Goal: Task Accomplishment & Management: Manage account settings

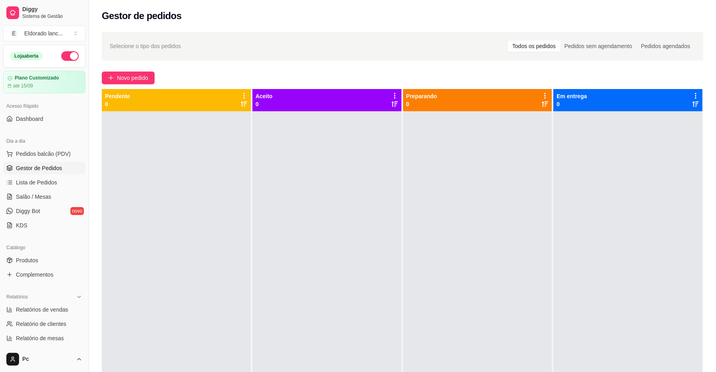
click at [347, 228] on div at bounding box center [326, 297] width 149 height 372
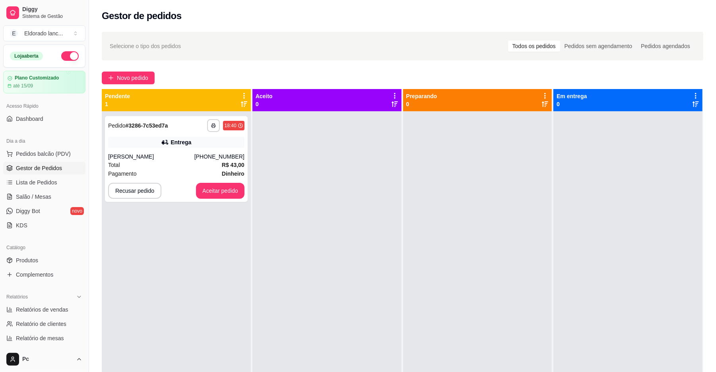
click at [228, 297] on div "**********" at bounding box center [176, 297] width 149 height 372
click at [216, 188] on button "Aceitar pedido" at bounding box center [220, 191] width 48 height 16
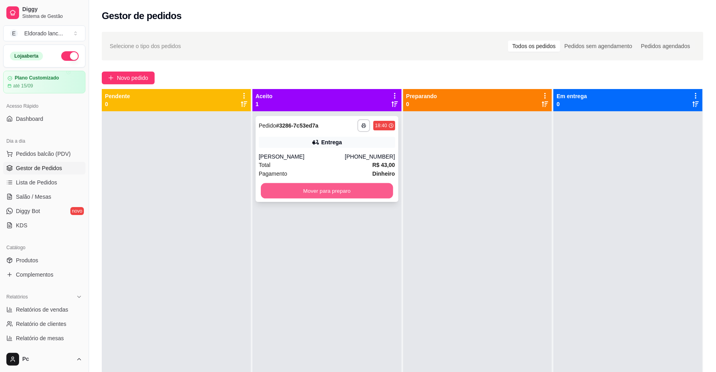
click at [294, 195] on button "Mover para preparo" at bounding box center [327, 190] width 132 height 15
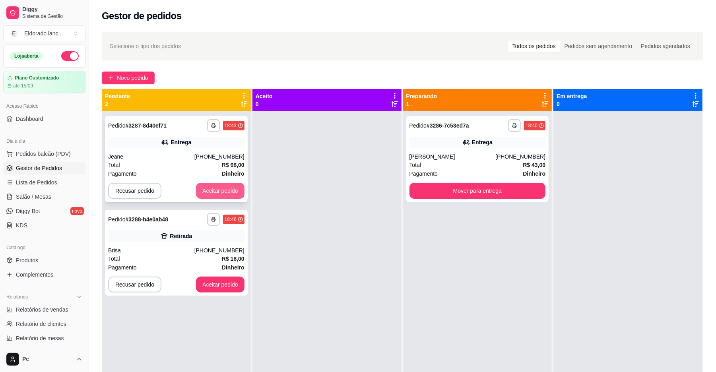
click at [203, 188] on button "Aceitar pedido" at bounding box center [220, 191] width 48 height 16
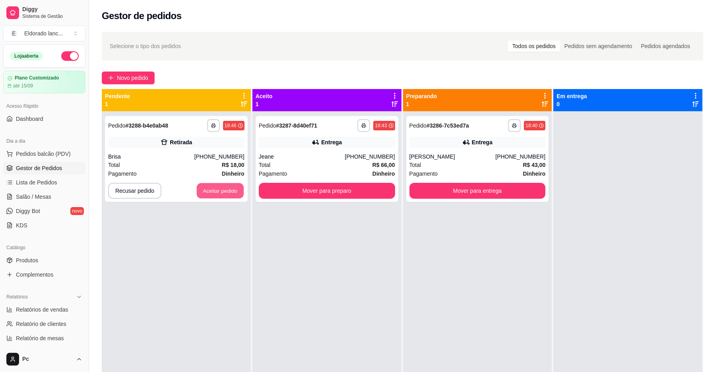
click at [203, 188] on button "Aceitar pedido" at bounding box center [220, 190] width 47 height 15
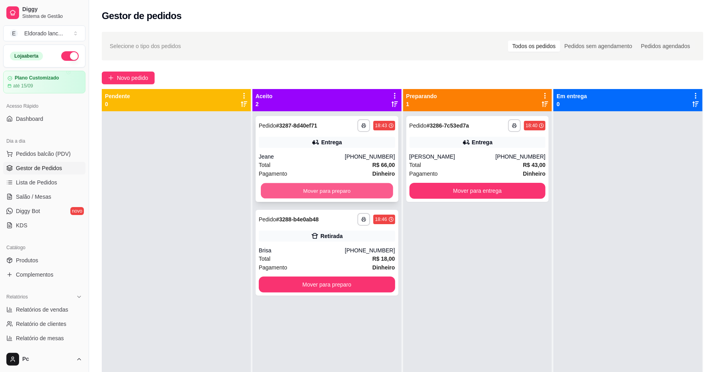
click at [269, 193] on button "Mover para preparo" at bounding box center [327, 190] width 132 height 15
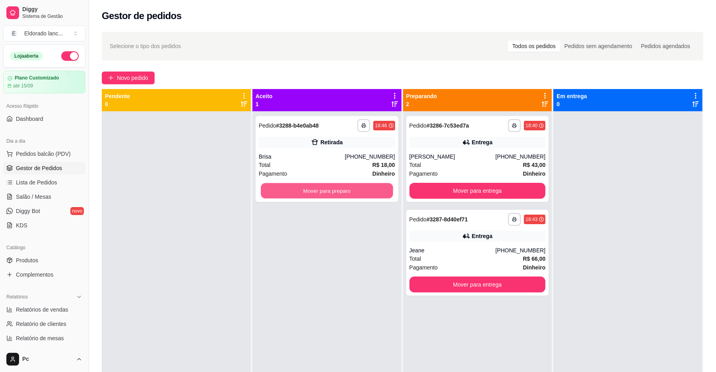
click at [269, 193] on button "Mover para preparo" at bounding box center [327, 190] width 132 height 15
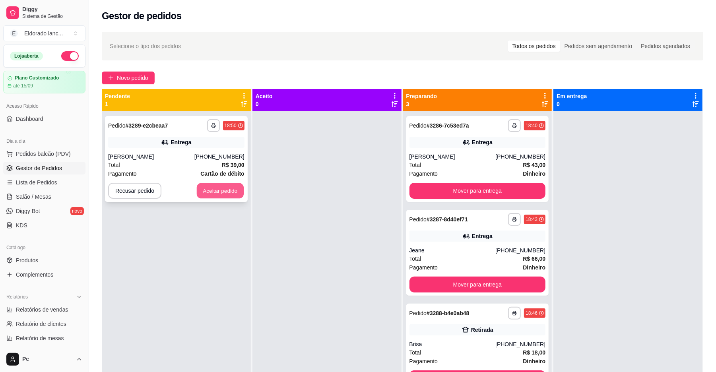
click at [220, 188] on button "Aceitar pedido" at bounding box center [220, 190] width 47 height 15
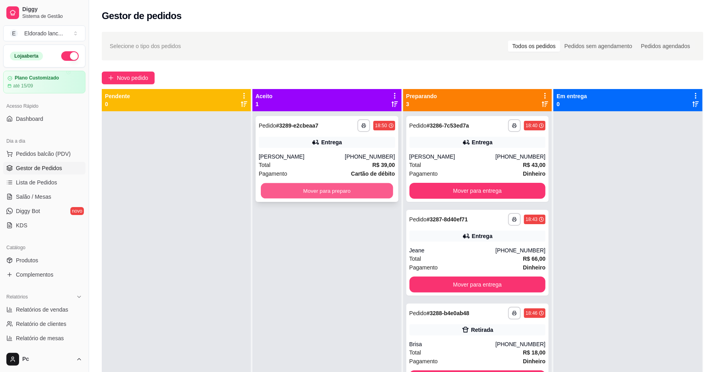
click at [297, 187] on button "Mover para preparo" at bounding box center [327, 190] width 132 height 15
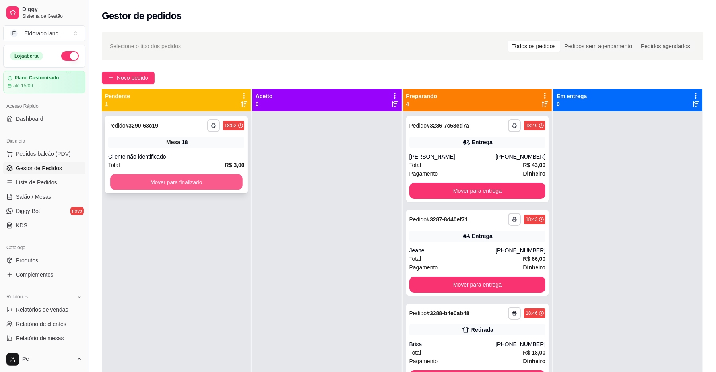
click at [173, 178] on button "Mover para finalizado" at bounding box center [176, 181] width 132 height 15
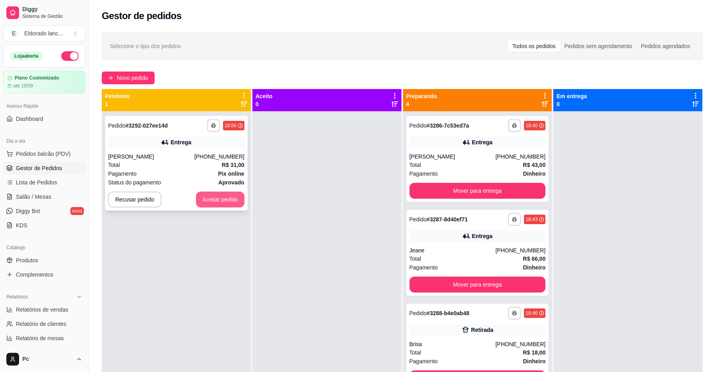
click at [206, 194] on button "Aceitar pedido" at bounding box center [220, 200] width 48 height 16
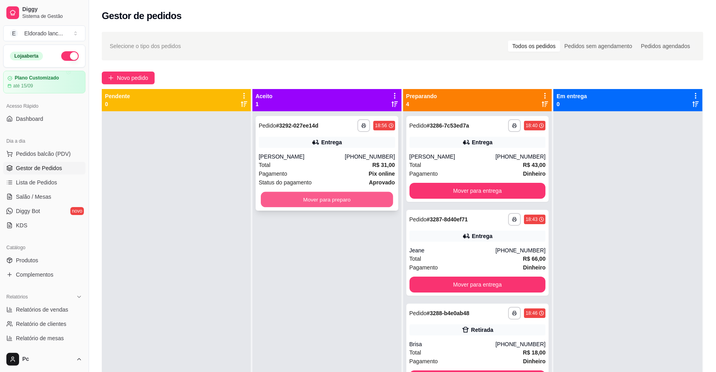
click at [296, 199] on button "Mover para preparo" at bounding box center [327, 199] width 132 height 15
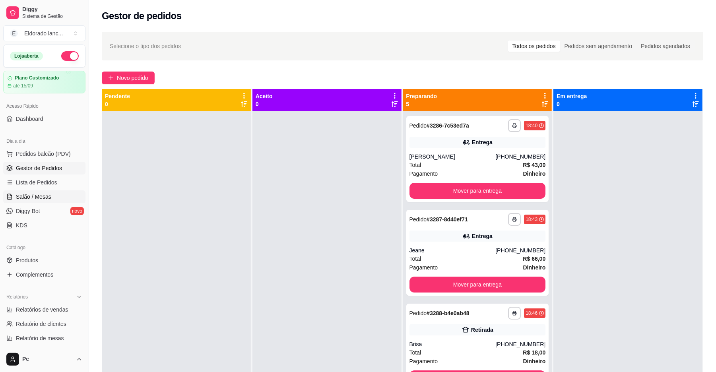
click at [21, 196] on span "Salão / Mesas" at bounding box center [33, 197] width 35 height 8
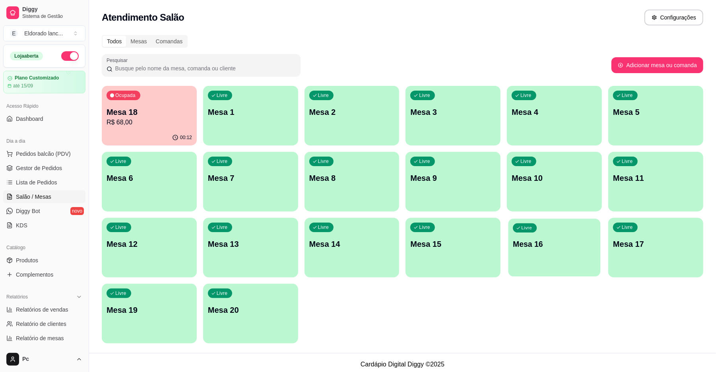
click at [542, 244] on p "Mesa 16" at bounding box center [554, 244] width 83 height 11
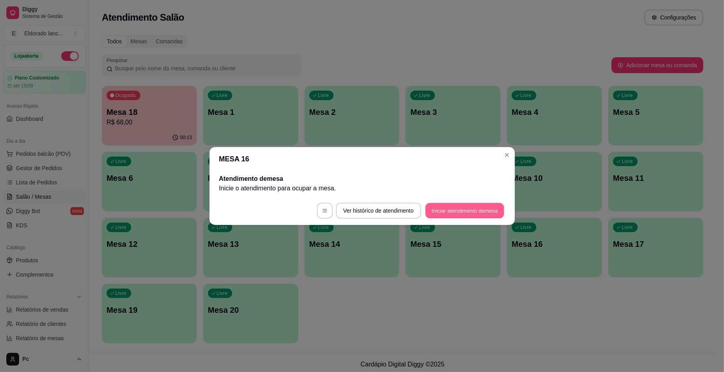
click at [445, 207] on button "Iniciar atendimento de mesa" at bounding box center [464, 210] width 79 height 15
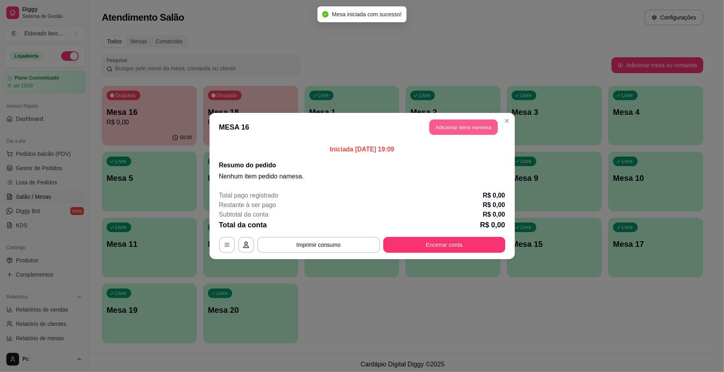
click at [456, 128] on button "Adicionar itens na mesa" at bounding box center [463, 127] width 68 height 15
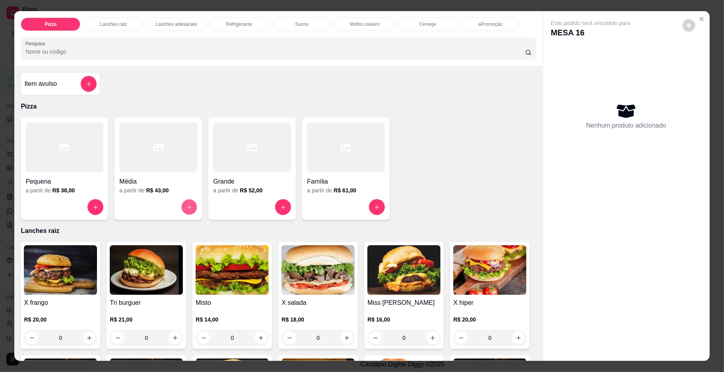
click at [188, 210] on button "increase-product-quantity" at bounding box center [189, 206] width 15 height 15
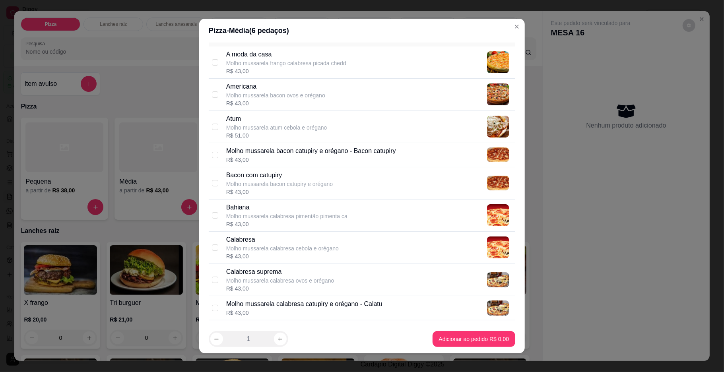
scroll to position [50, 0]
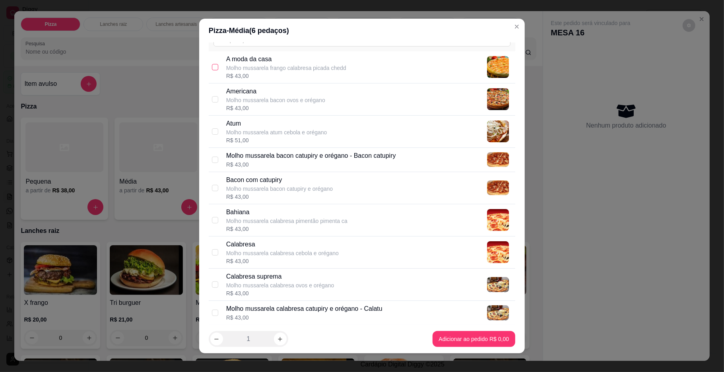
click at [212, 64] on input "checkbox" at bounding box center [215, 67] width 6 height 6
checkbox input "true"
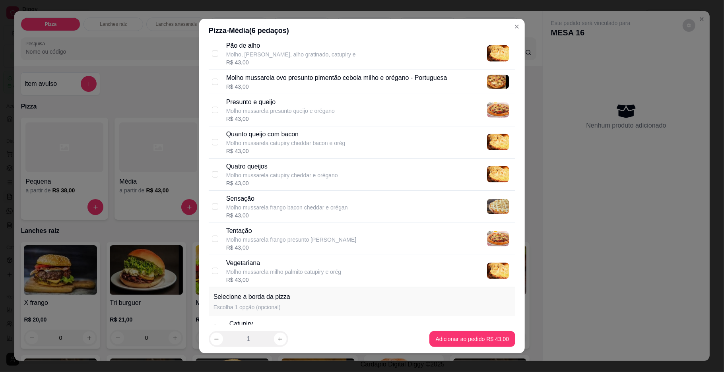
scroll to position [759, 0]
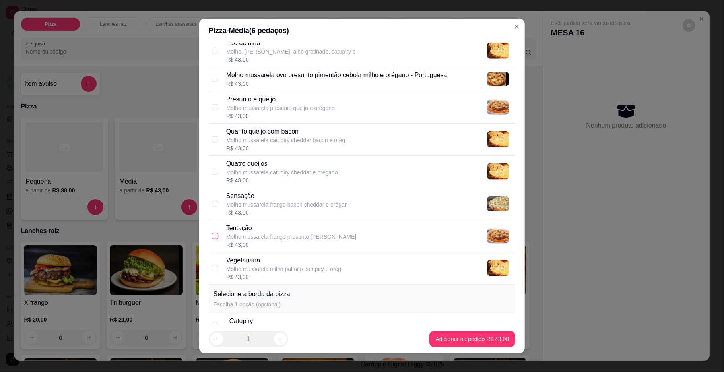
click at [212, 236] on label at bounding box center [215, 236] width 6 height 9
click at [212, 236] on input "checkbox" at bounding box center [215, 236] width 6 height 6
click at [212, 239] on input "checkbox" at bounding box center [215, 236] width 6 height 6
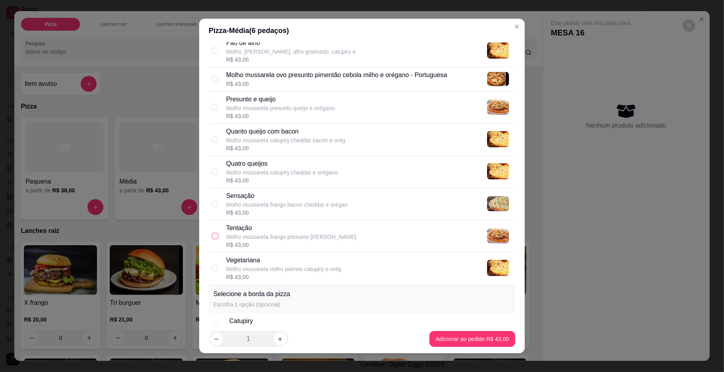
checkbox input "true"
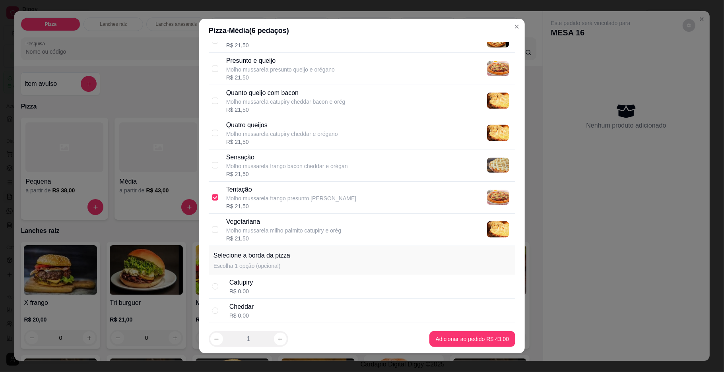
scroll to position [912, 0]
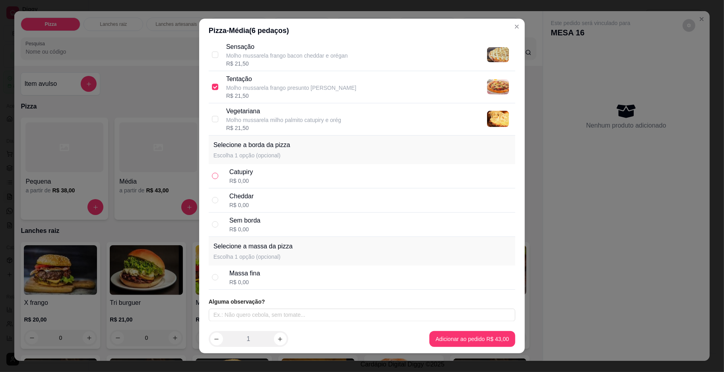
click at [212, 174] on input "radio" at bounding box center [215, 176] width 6 height 6
radio input "true"
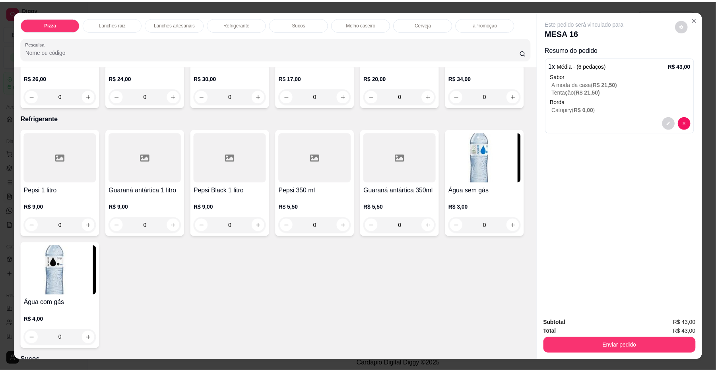
scroll to position [1105, 0]
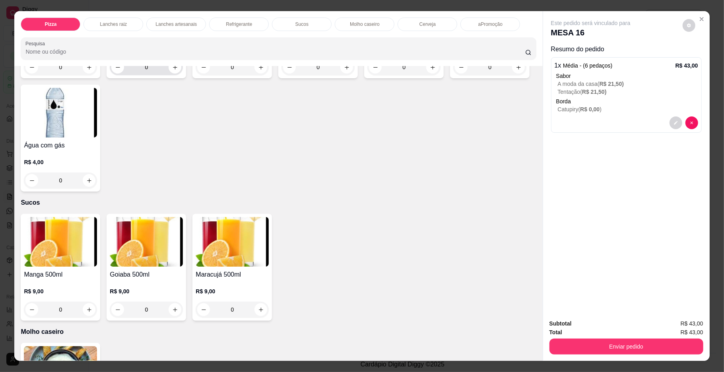
click at [167, 75] on div "0" at bounding box center [146, 67] width 70 height 16
click at [202, 192] on div "Pepsi 1 litro R$ 9,00 0 Guaraná antártica 1 litro R$ 9,00 0 Pepsi Black 1 litro…" at bounding box center [278, 81] width 515 height 220
click at [172, 70] on icon "increase-product-quantity" at bounding box center [175, 67] width 6 height 6
type input "1"
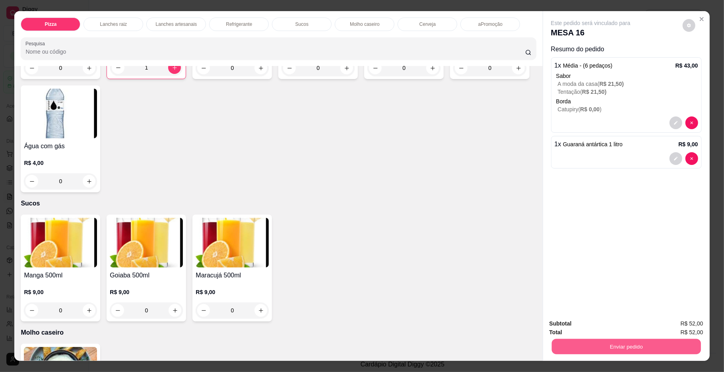
click at [559, 348] on button "Enviar pedido" at bounding box center [625, 346] width 149 height 15
click at [573, 324] on button "Não registrar e enviar pedido" at bounding box center [599, 326] width 83 height 15
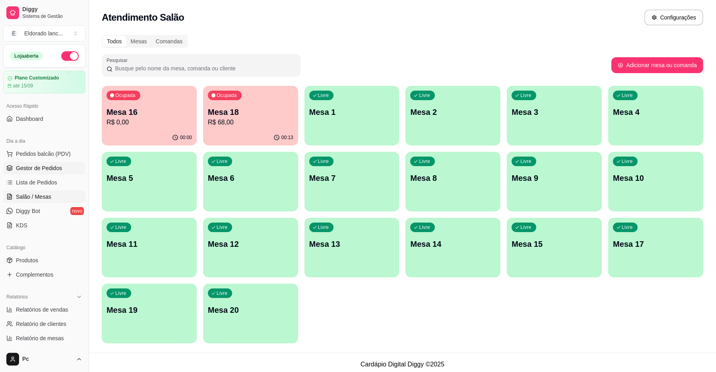
click at [61, 167] on link "Gestor de Pedidos" at bounding box center [44, 168] width 82 height 13
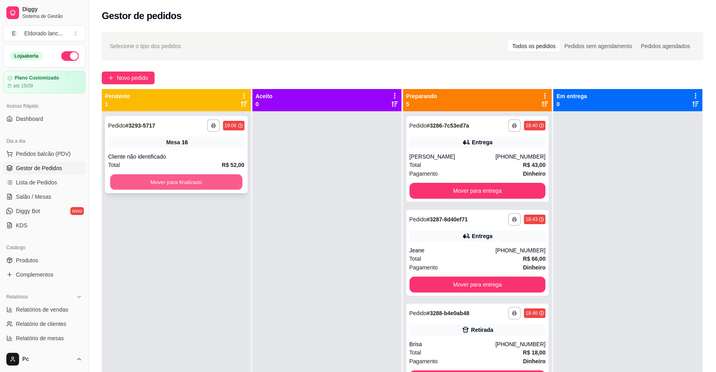
click at [206, 174] on div "Mover para finalizado" at bounding box center [176, 182] width 136 height 16
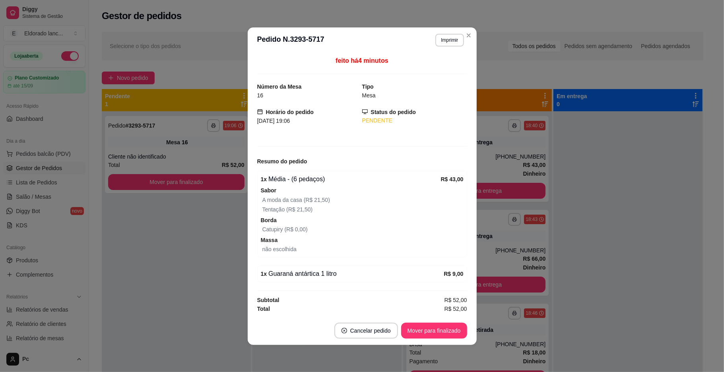
click at [256, 170] on div "**********" at bounding box center [362, 186] width 724 height 372
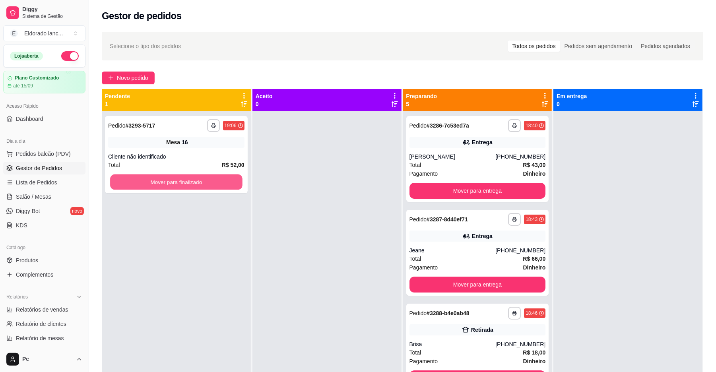
click at [167, 182] on button "Mover para finalizado" at bounding box center [176, 181] width 132 height 15
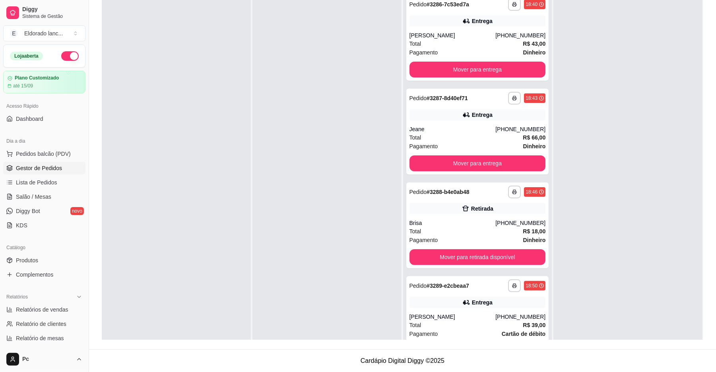
scroll to position [15, 0]
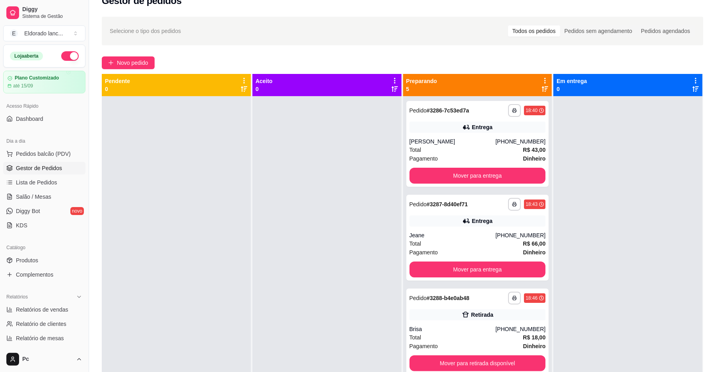
click at [341, 307] on div at bounding box center [326, 282] width 149 height 372
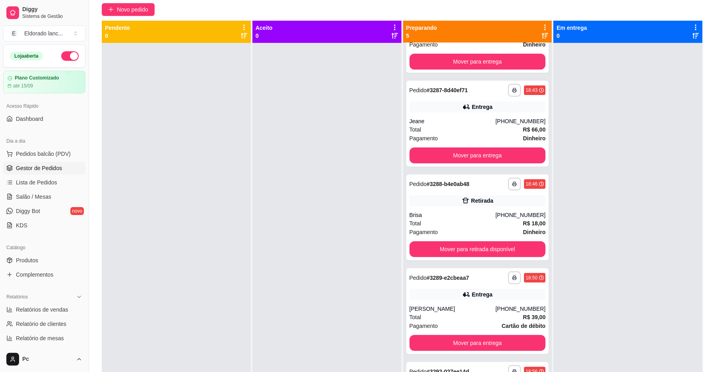
scroll to position [0, 0]
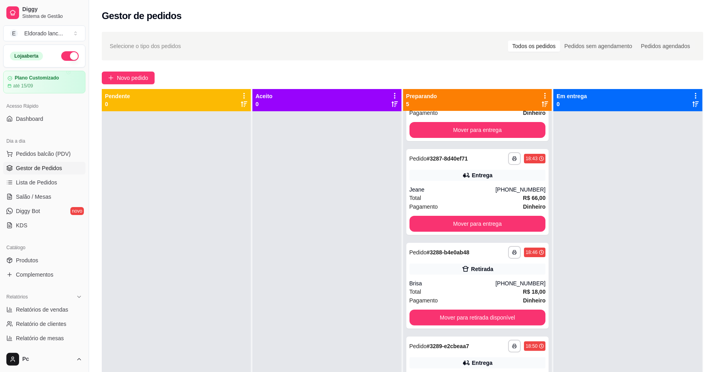
click at [594, 167] on div at bounding box center [627, 297] width 149 height 372
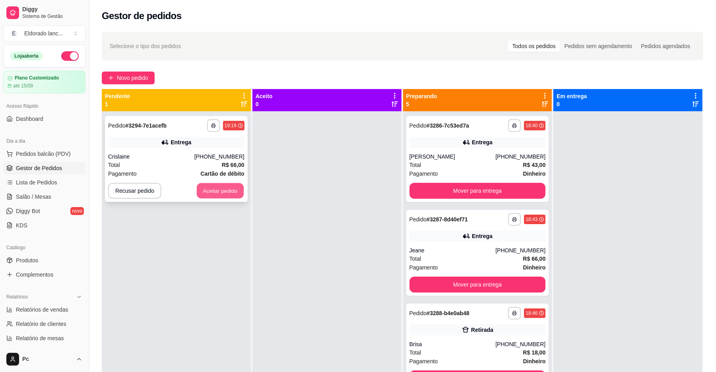
click at [216, 191] on button "Aceitar pedido" at bounding box center [220, 190] width 47 height 15
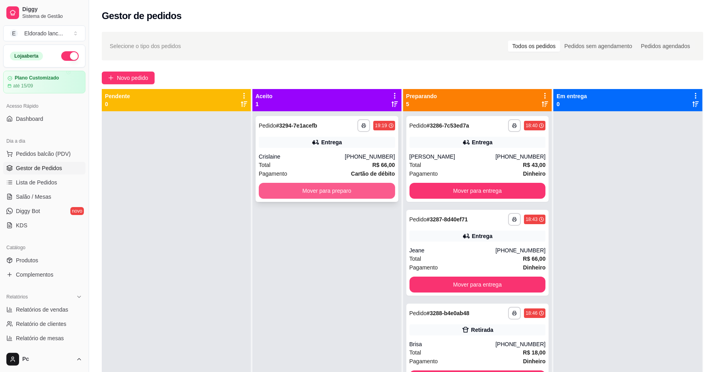
click at [327, 193] on button "Mover para preparo" at bounding box center [327, 191] width 136 height 16
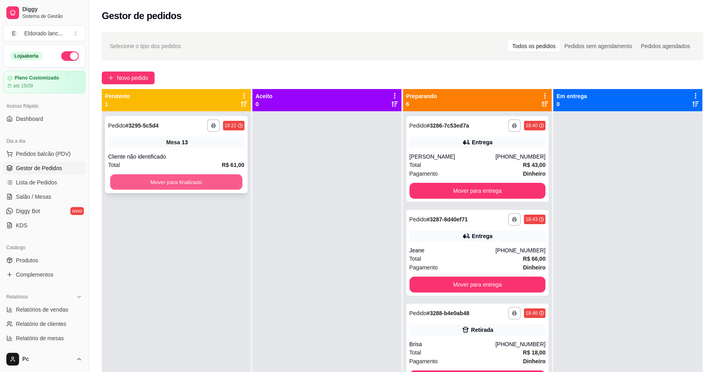
click at [220, 177] on button "Mover para finalizado" at bounding box center [176, 181] width 132 height 15
click at [185, 184] on button "Mover para finalizado" at bounding box center [176, 182] width 136 height 16
click at [190, 188] on button "Mover para finalizado" at bounding box center [176, 181] width 132 height 15
click at [190, 188] on div "Mover para finalizado" at bounding box center [176, 182] width 136 height 16
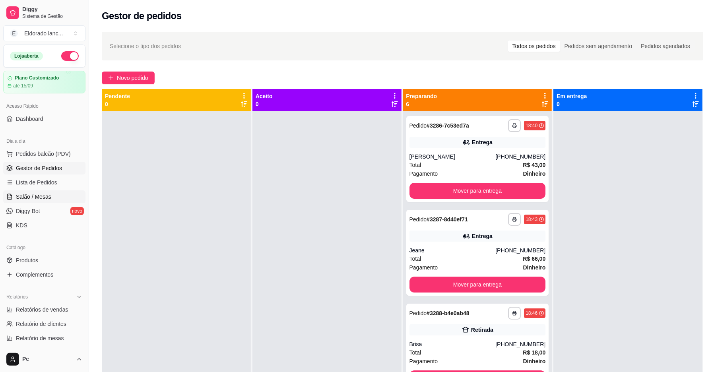
click at [48, 196] on span "Salão / Mesas" at bounding box center [33, 197] width 35 height 8
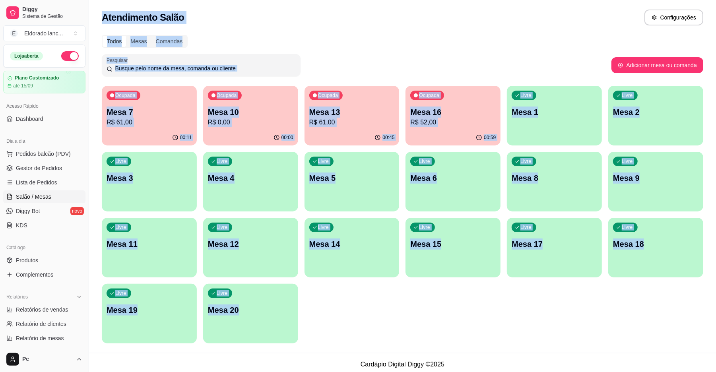
click at [352, 282] on div "Ocupada Mesa 7 R$ 61,00 00:11 Ocupada Mesa 10 R$ 0,00 00:00 Ocupada Mesa 13 R$ …" at bounding box center [402, 215] width 601 height 258
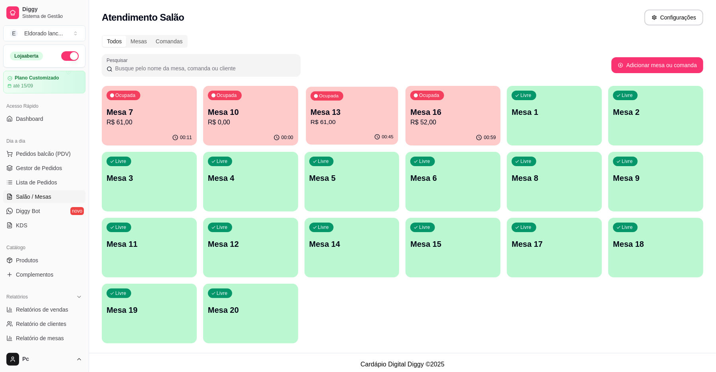
click at [360, 122] on p "R$ 61,00" at bounding box center [351, 122] width 83 height 9
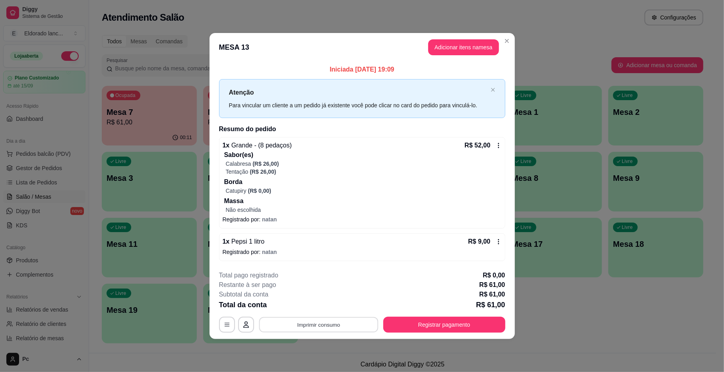
click at [346, 329] on button "Imprimir consumo" at bounding box center [318, 324] width 119 height 15
click at [327, 308] on button "IMPRESSORA" at bounding box center [321, 306] width 56 height 12
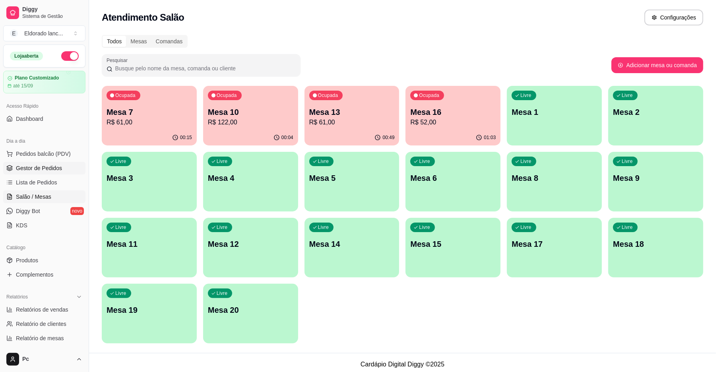
click at [24, 172] on span "Gestor de Pedidos" at bounding box center [39, 168] width 46 height 8
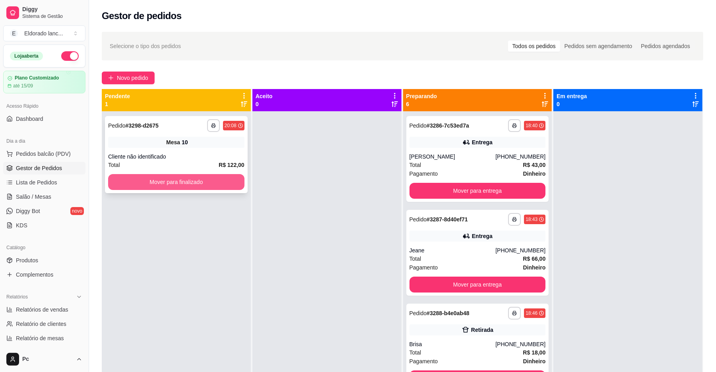
click at [180, 185] on button "Mover para finalizado" at bounding box center [176, 182] width 136 height 16
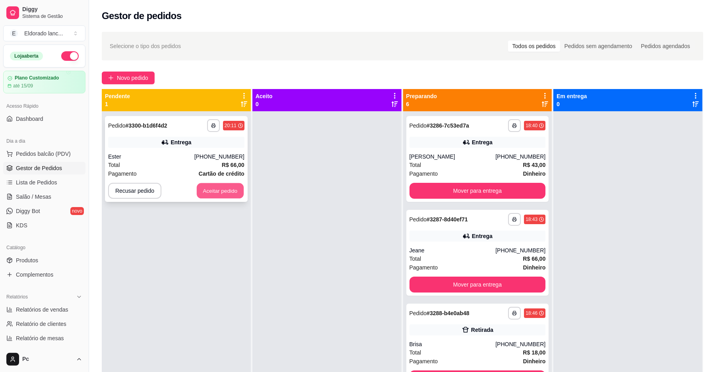
click at [218, 190] on button "Aceitar pedido" at bounding box center [220, 190] width 47 height 15
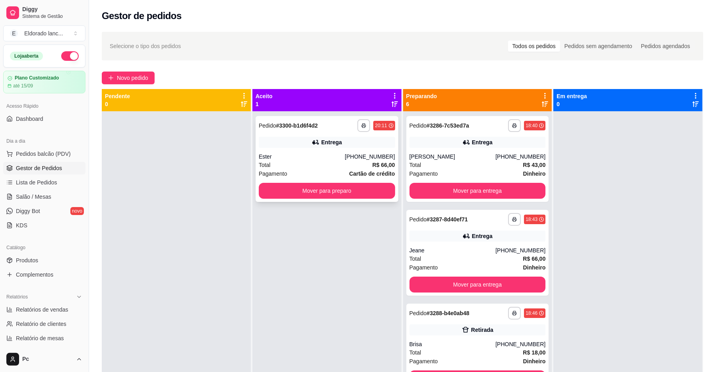
click at [339, 199] on div "**********" at bounding box center [327, 159] width 143 height 86
click at [280, 183] on button "Mover para preparo" at bounding box center [327, 190] width 132 height 15
click at [281, 182] on div "**********" at bounding box center [327, 159] width 143 height 86
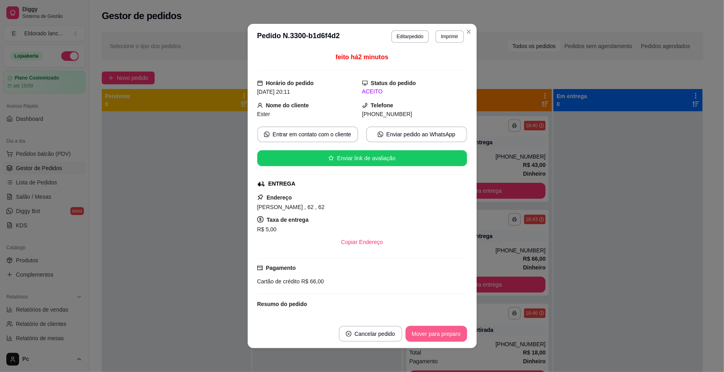
click at [433, 334] on button "Mover para preparo" at bounding box center [436, 334] width 62 height 16
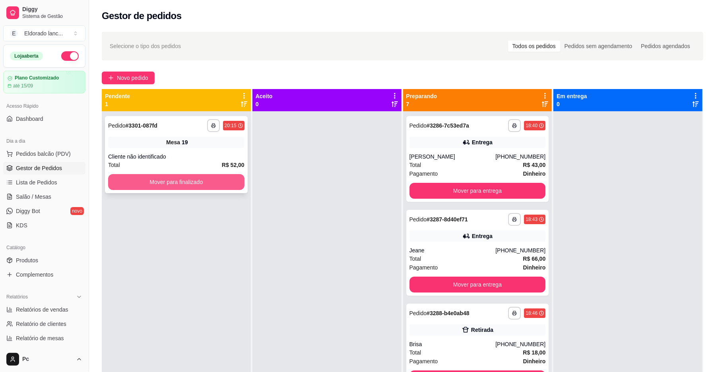
click at [219, 178] on button "Mover para finalizado" at bounding box center [176, 182] width 136 height 16
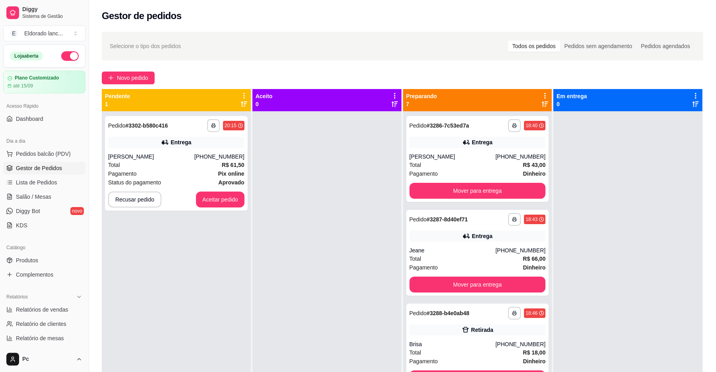
click at [198, 342] on div "**********" at bounding box center [176, 297] width 149 height 372
click at [220, 199] on button "Aceitar pedido" at bounding box center [220, 200] width 48 height 16
click at [220, 199] on div "Recusar pedido Aceitar pedido" at bounding box center [176, 200] width 136 height 16
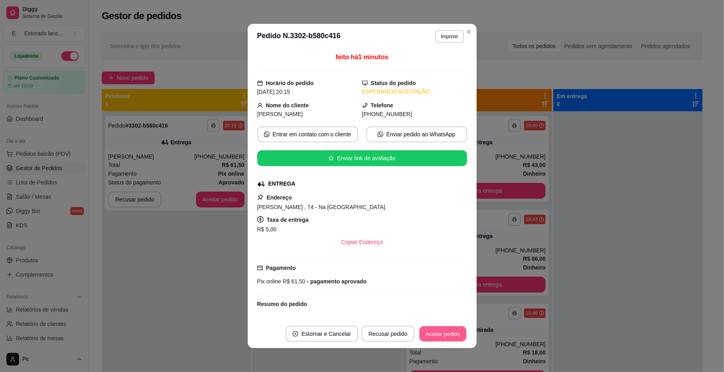
click at [434, 331] on button "Aceitar pedido" at bounding box center [442, 333] width 47 height 15
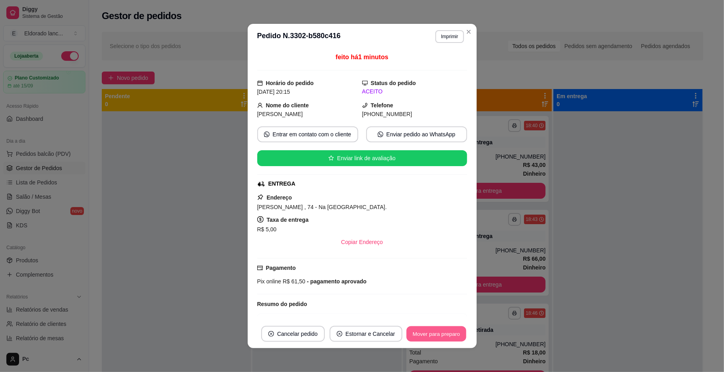
click at [445, 333] on button "Mover para preparo" at bounding box center [436, 333] width 60 height 15
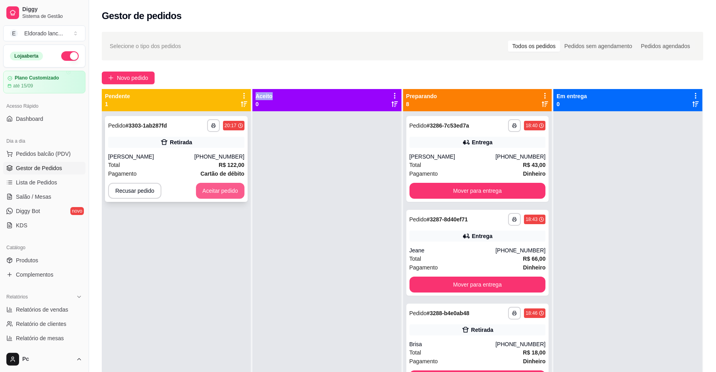
click at [211, 185] on button "Aceitar pedido" at bounding box center [220, 191] width 48 height 16
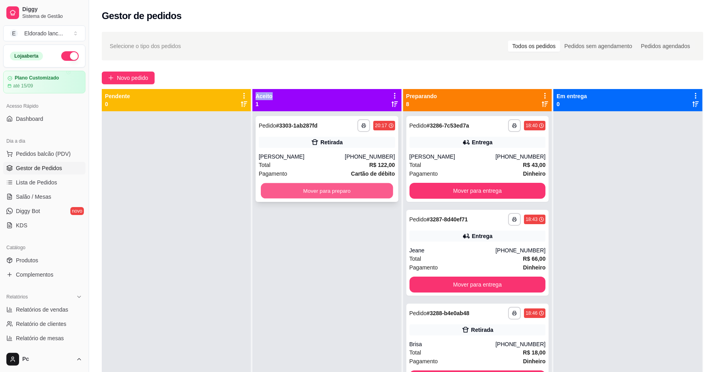
click at [313, 189] on button "Mover para preparo" at bounding box center [327, 190] width 132 height 15
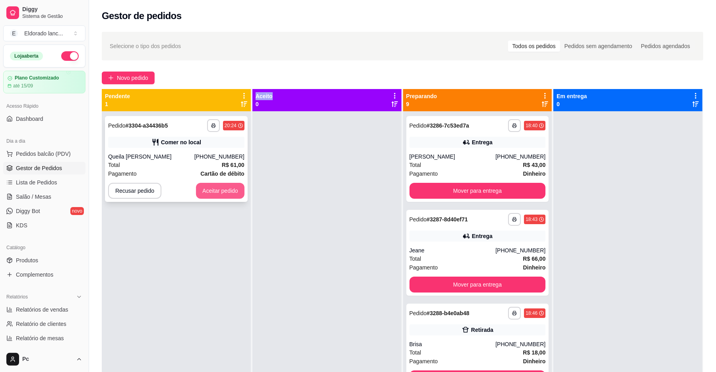
click at [215, 190] on button "Aceitar pedido" at bounding box center [220, 191] width 48 height 16
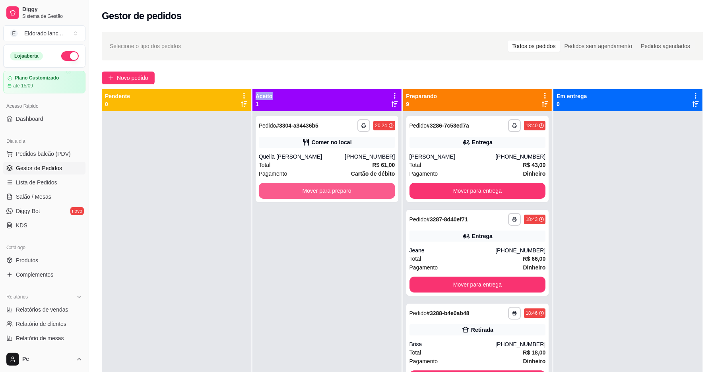
click at [287, 188] on button "Mover para preparo" at bounding box center [327, 191] width 136 height 16
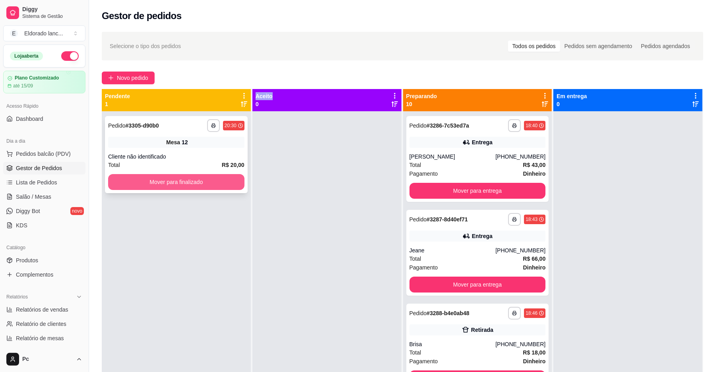
click at [198, 183] on button "Mover para finalizado" at bounding box center [176, 182] width 136 height 16
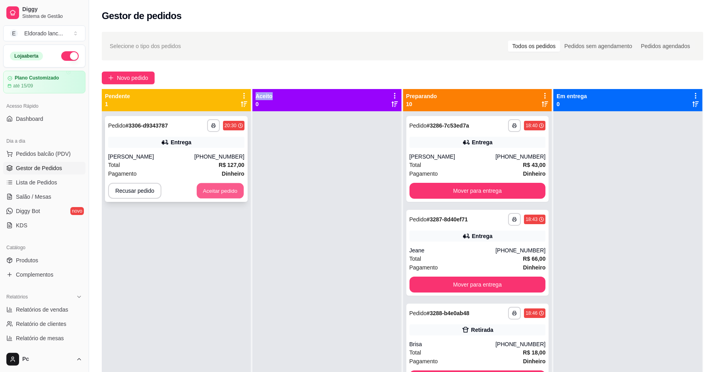
click at [198, 183] on button "Aceitar pedido" at bounding box center [220, 190] width 47 height 15
click at [222, 190] on button "Aceitar pedido" at bounding box center [220, 191] width 48 height 16
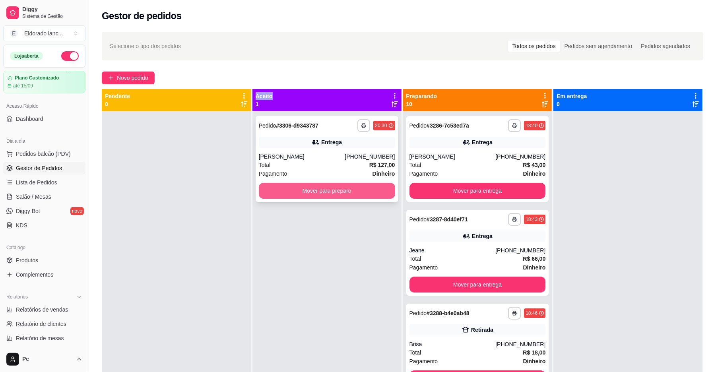
click at [307, 184] on button "Mover para preparo" at bounding box center [327, 191] width 136 height 16
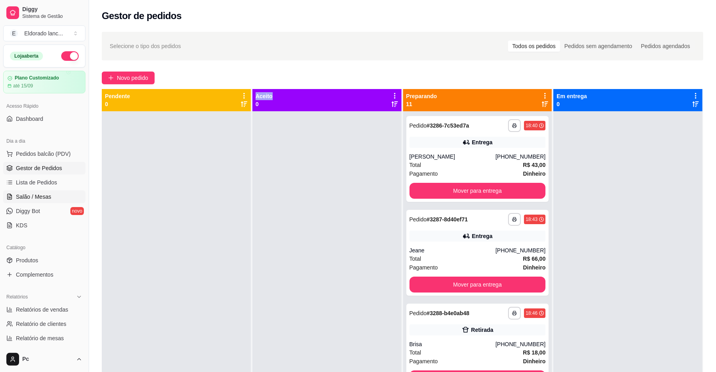
click at [45, 195] on span "Salão / Mesas" at bounding box center [33, 197] width 35 height 8
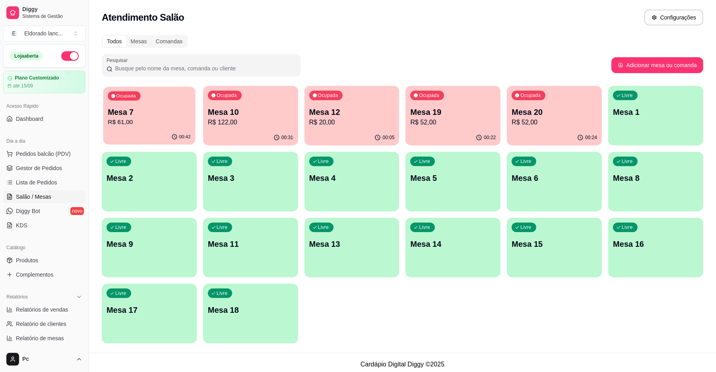
click at [120, 137] on div "00:42" at bounding box center [149, 137] width 92 height 15
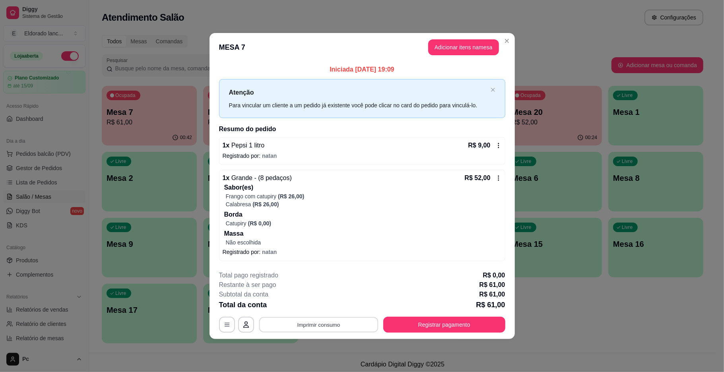
click at [359, 322] on button "Imprimir consumo" at bounding box center [318, 324] width 119 height 15
click at [316, 307] on button "IMPRESSORA" at bounding box center [321, 306] width 58 height 13
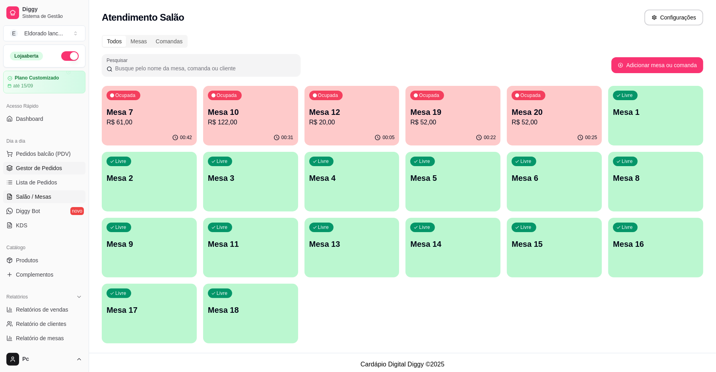
click at [39, 170] on span "Gestor de Pedidos" at bounding box center [39, 168] width 46 height 8
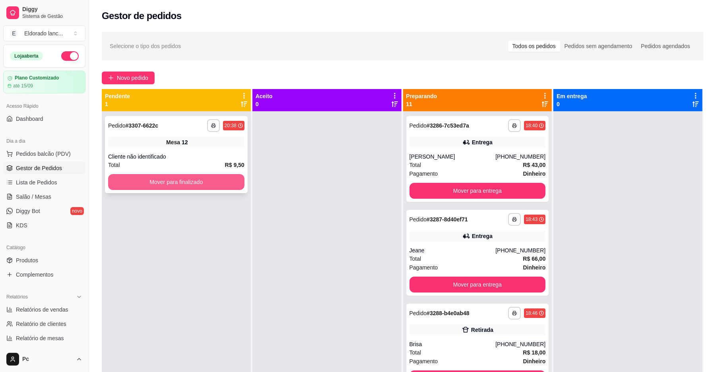
click at [214, 176] on button "Mover para finalizado" at bounding box center [176, 182] width 136 height 16
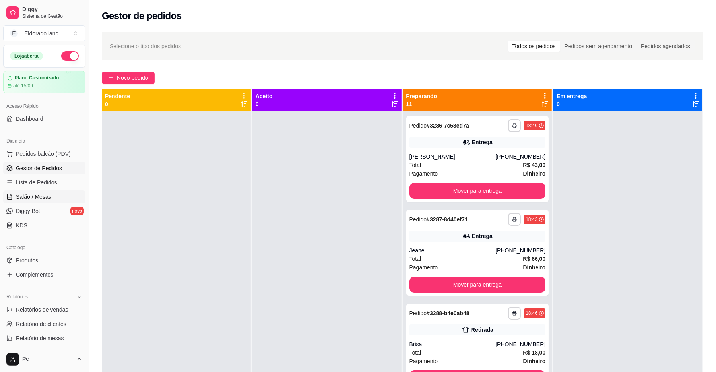
click at [37, 196] on span "Salão / Mesas" at bounding box center [33, 197] width 35 height 8
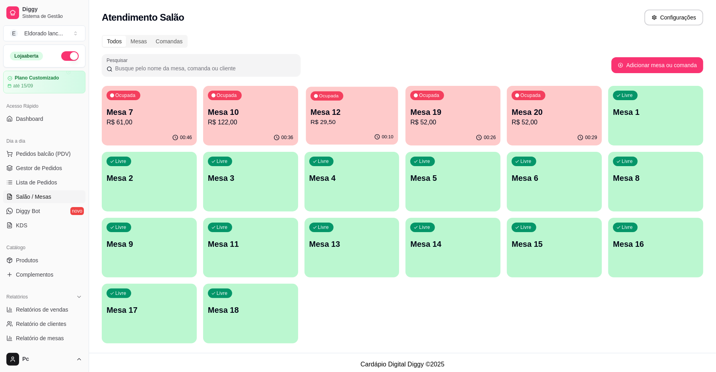
click at [350, 112] on p "Mesa 12" at bounding box center [351, 112] width 83 height 11
click at [143, 104] on div "Ocupada Mesa 7 R$ 61,00" at bounding box center [149, 108] width 95 height 44
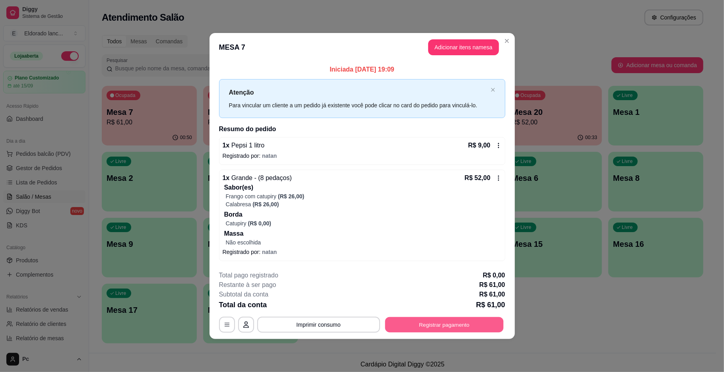
click at [390, 322] on button "Registrar pagamento" at bounding box center [444, 324] width 118 height 15
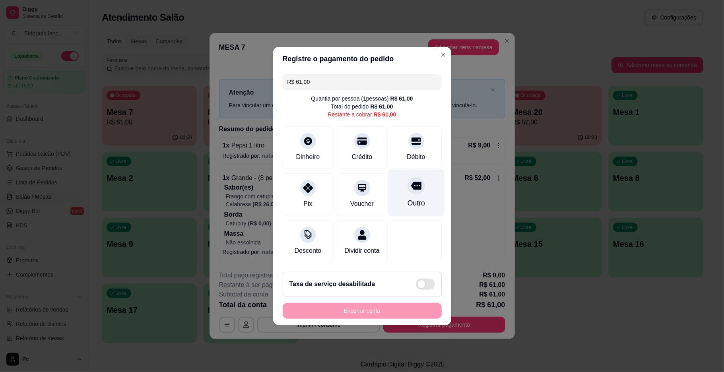
click at [407, 186] on div at bounding box center [415, 185] width 17 height 17
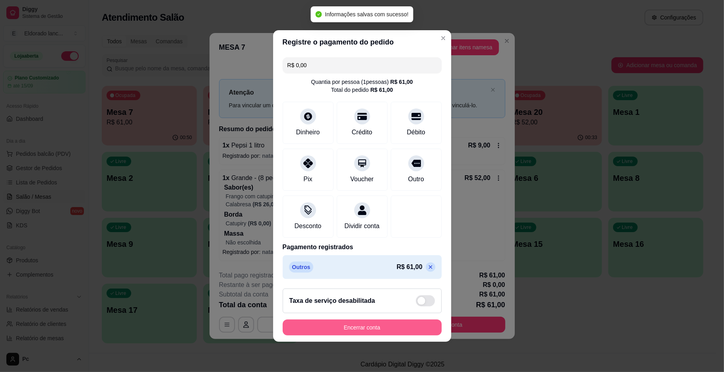
type input "R$ 0,00"
click at [353, 334] on button "Encerrar conta" at bounding box center [362, 327] width 154 height 15
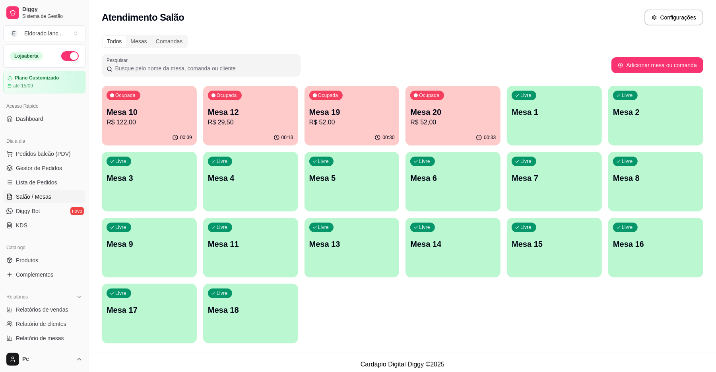
click at [441, 120] on p "R$ 52,00" at bounding box center [452, 123] width 85 height 10
click at [347, 118] on p "R$ 52,00" at bounding box center [351, 122] width 83 height 9
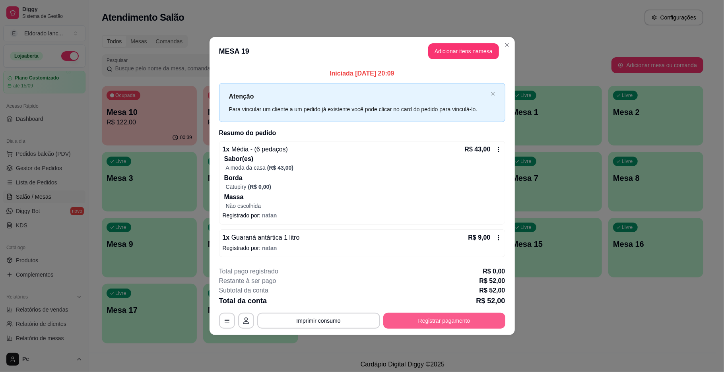
click at [398, 319] on button "Registrar pagamento" at bounding box center [444, 321] width 122 height 16
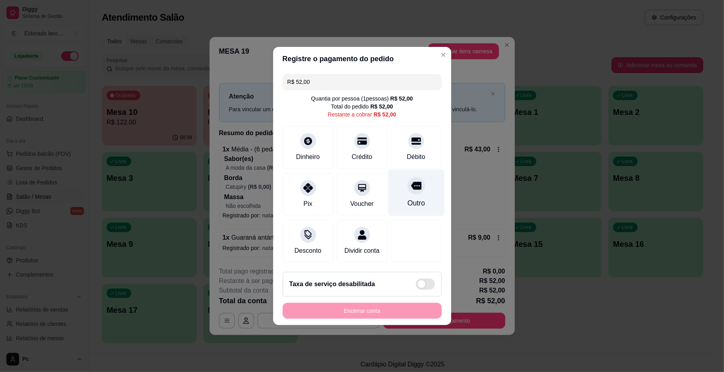
click at [401, 190] on div "Outro" at bounding box center [416, 193] width 56 height 46
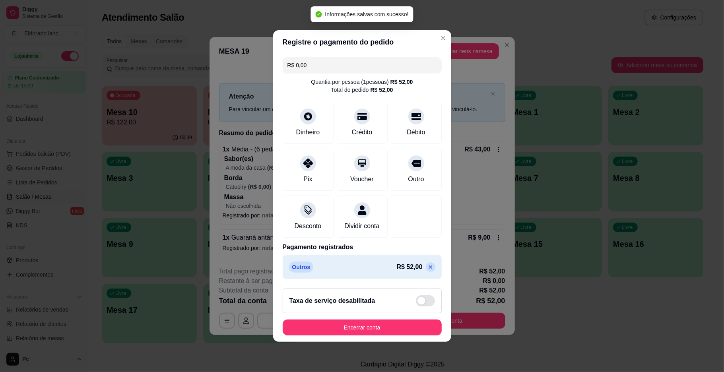
type input "R$ 0,00"
click at [356, 331] on button "Encerrar conta" at bounding box center [362, 327] width 154 height 15
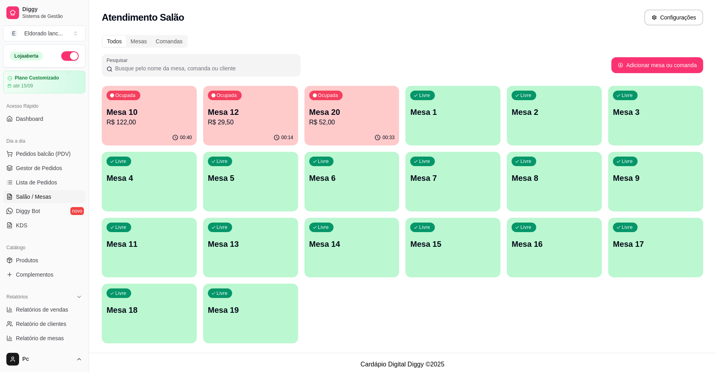
click at [347, 117] on div "Mesa 20 R$ 52,00" at bounding box center [351, 116] width 85 height 21
click at [553, 174] on p "Mesa 8" at bounding box center [553, 177] width 85 height 11
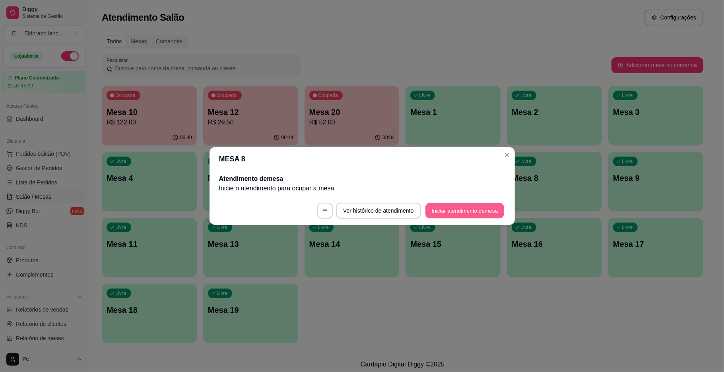
click at [474, 209] on button "Iniciar atendimento de mesa" at bounding box center [464, 210] width 79 height 15
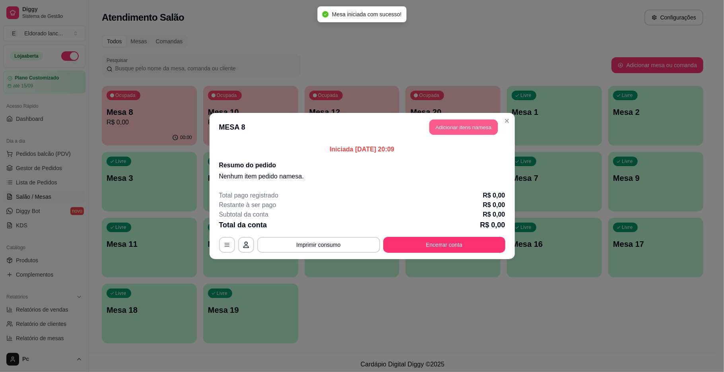
click at [456, 123] on button "Adicionar itens na mesa" at bounding box center [463, 127] width 68 height 15
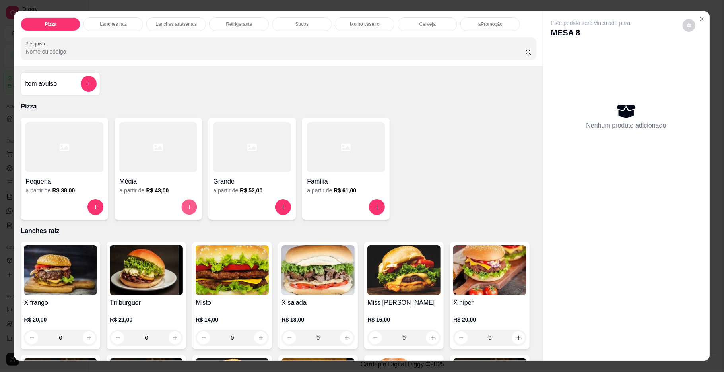
click at [182, 207] on button "increase-product-quantity" at bounding box center [189, 206] width 15 height 15
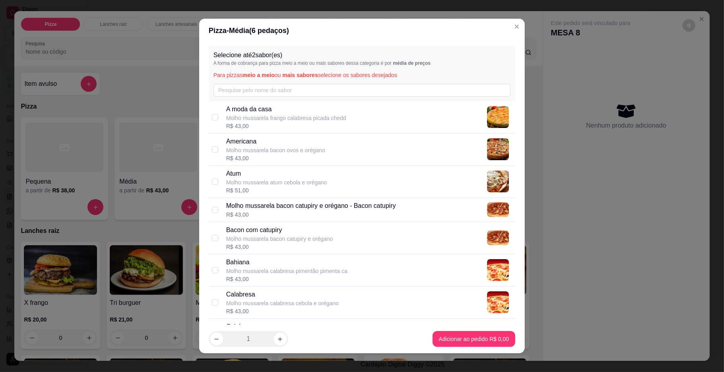
click at [215, 114] on div "A moda da casa Molho mussarela frango calabresa picada chedd R$ 43,00" at bounding box center [362, 117] width 306 height 32
checkbox input "true"
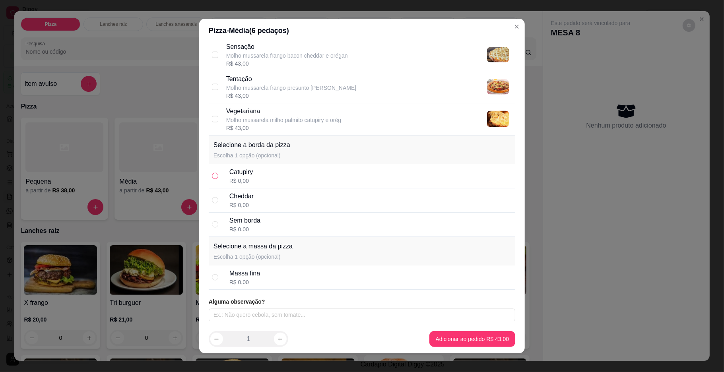
click at [212, 173] on input "radio" at bounding box center [215, 176] width 6 height 6
radio input "true"
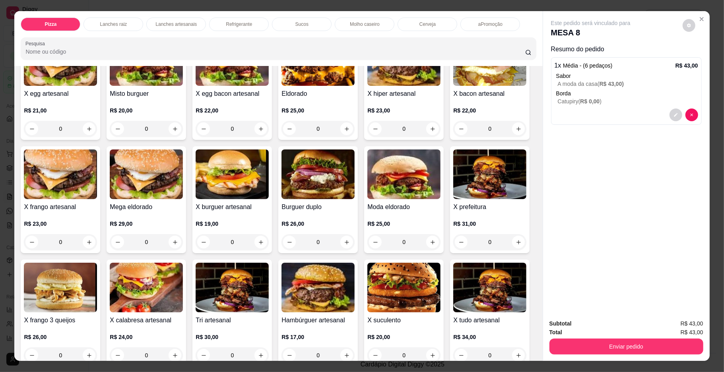
scroll to position [1169, 0]
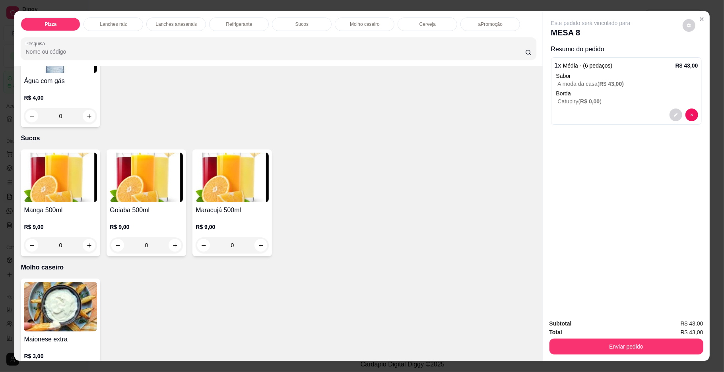
click at [86, 6] on icon "increase-product-quantity" at bounding box center [89, 3] width 6 height 6
type input "1"
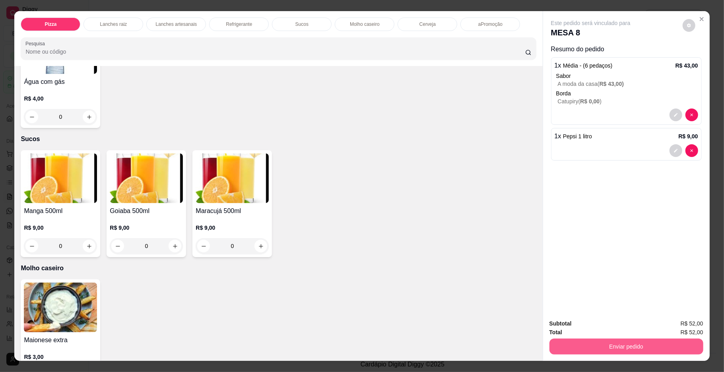
click at [555, 349] on button "Enviar pedido" at bounding box center [626, 347] width 154 height 16
click at [571, 324] on button "Não registrar e enviar pedido" at bounding box center [599, 326] width 80 height 15
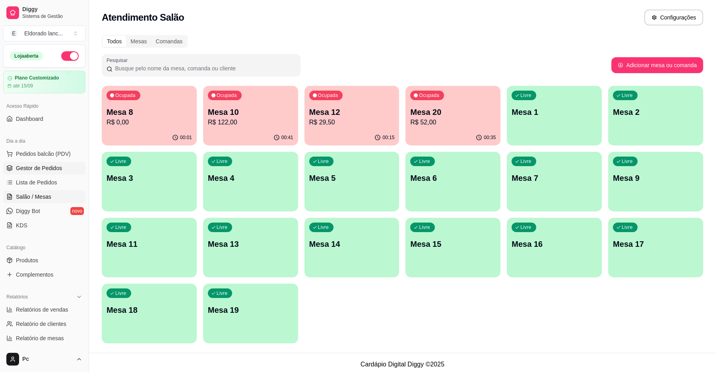
click at [28, 164] on link "Gestor de Pedidos" at bounding box center [44, 168] width 82 height 13
click at [35, 169] on span "Gestor de Pedidos" at bounding box center [39, 168] width 46 height 8
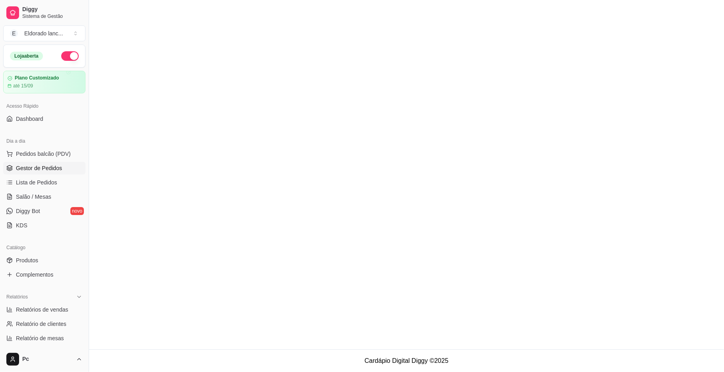
click at [35, 169] on span "Gestor de Pedidos" at bounding box center [39, 168] width 46 height 8
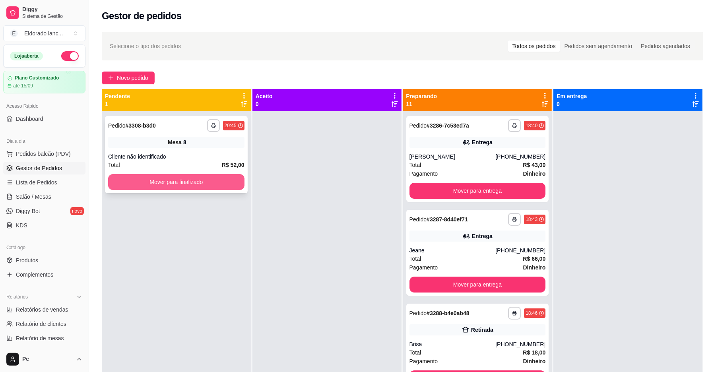
click at [194, 185] on button "Mover para finalizado" at bounding box center [176, 182] width 136 height 16
click at [204, 184] on button "Mover para finalizado" at bounding box center [176, 181] width 132 height 15
click at [55, 196] on link "Salão / Mesas" at bounding box center [44, 196] width 82 height 13
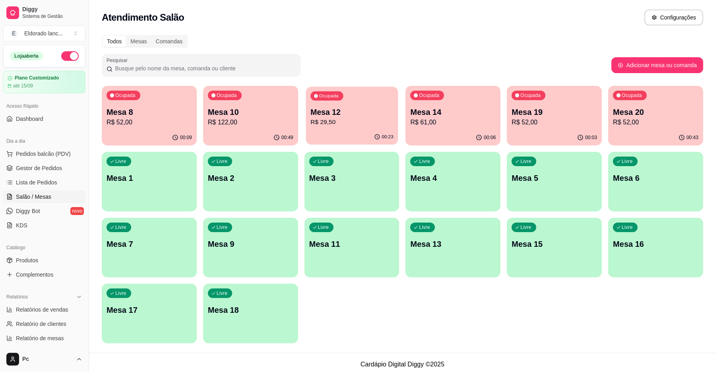
click at [353, 129] on div "Ocupada Mesa 12 R$ 29,50" at bounding box center [352, 108] width 92 height 43
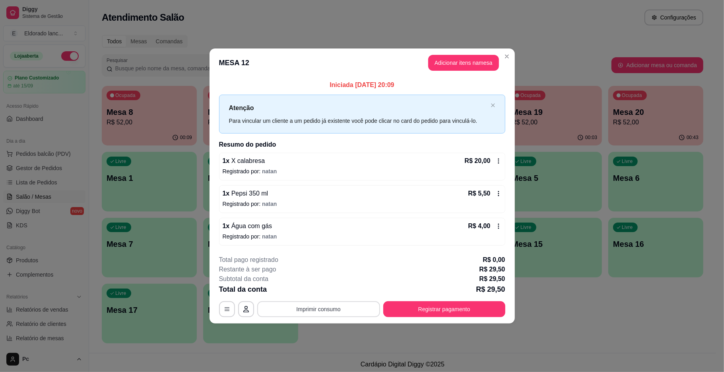
click at [345, 310] on button "Imprimir consumo" at bounding box center [318, 309] width 123 height 16
click at [334, 295] on button "IMPRESSORA" at bounding box center [321, 291] width 56 height 12
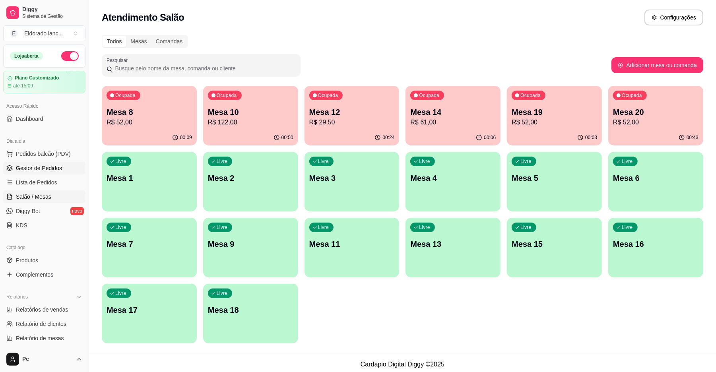
click at [48, 168] on span "Gestor de Pedidos" at bounding box center [39, 168] width 46 height 8
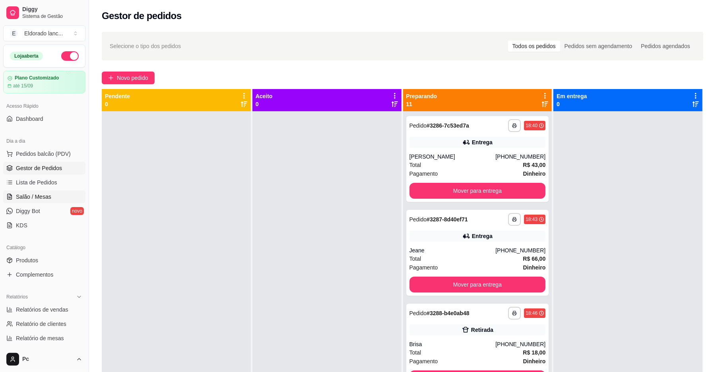
click at [37, 193] on span "Salão / Mesas" at bounding box center [33, 197] width 35 height 8
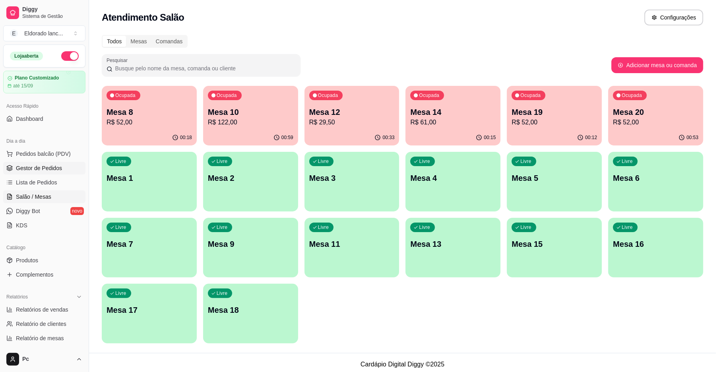
click at [58, 166] on span "Gestor de Pedidos" at bounding box center [39, 168] width 46 height 8
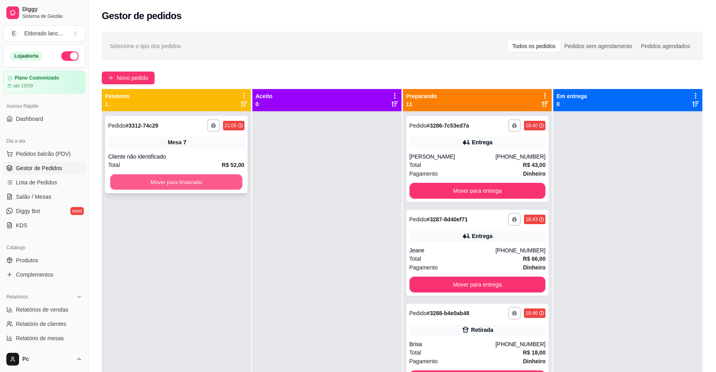
click at [168, 180] on button "Mover para finalizado" at bounding box center [176, 181] width 132 height 15
click at [168, 180] on button "Mover para finalizado" at bounding box center [176, 182] width 136 height 16
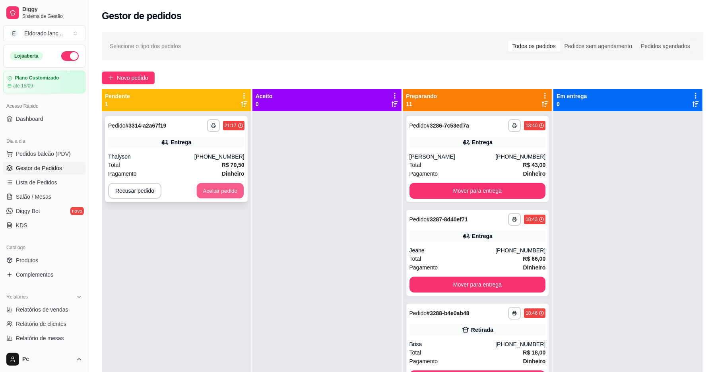
click at [208, 188] on button "Aceitar pedido" at bounding box center [220, 190] width 47 height 15
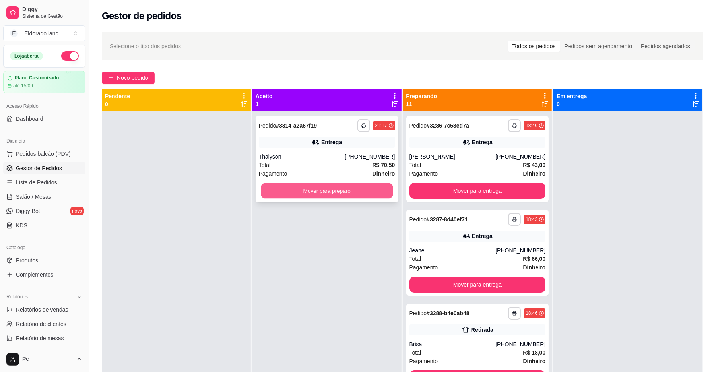
click at [291, 188] on button "Mover para preparo" at bounding box center [327, 190] width 132 height 15
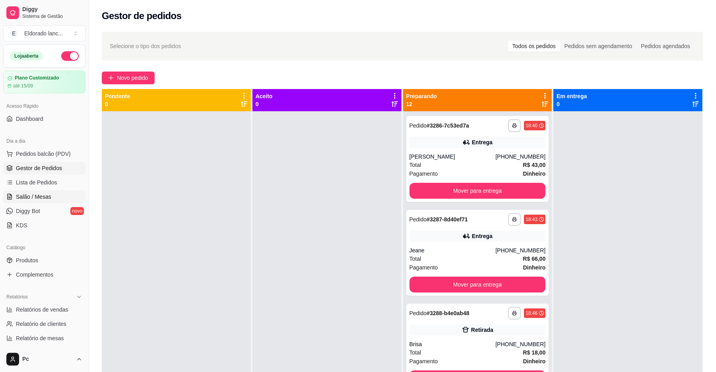
click at [54, 193] on link "Salão / Mesas" at bounding box center [44, 196] width 82 height 13
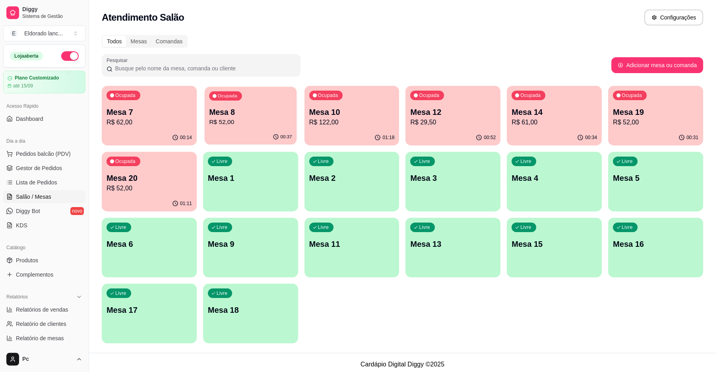
click at [240, 121] on p "R$ 52,00" at bounding box center [250, 122] width 83 height 9
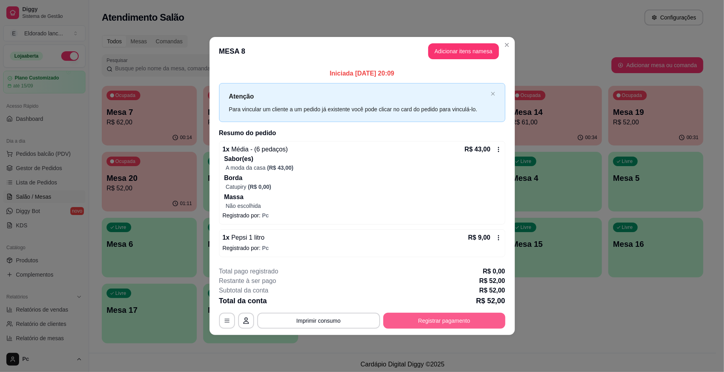
click at [401, 315] on button "Registrar pagamento" at bounding box center [444, 321] width 122 height 16
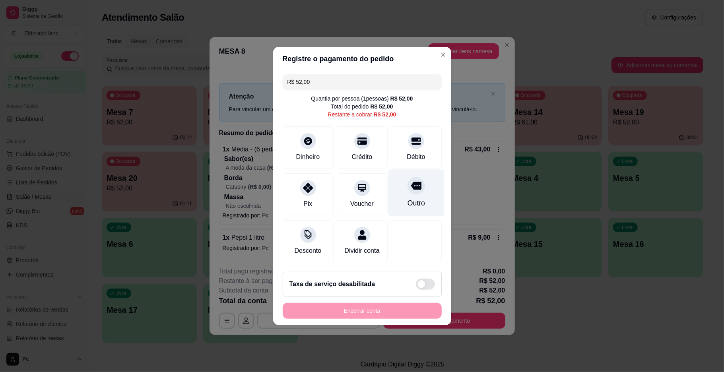
click at [399, 196] on div "Outro" at bounding box center [416, 193] width 56 height 46
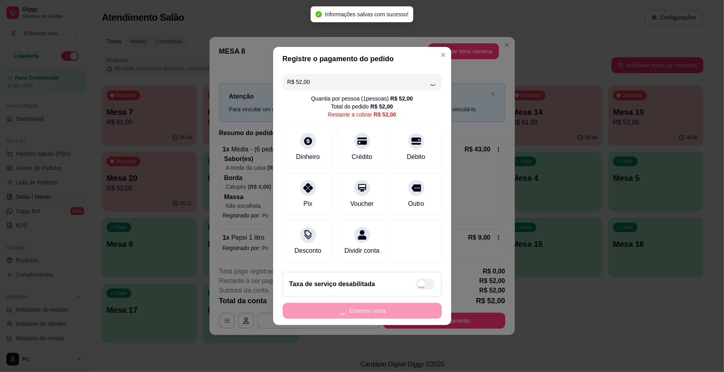
type input "R$ 0,00"
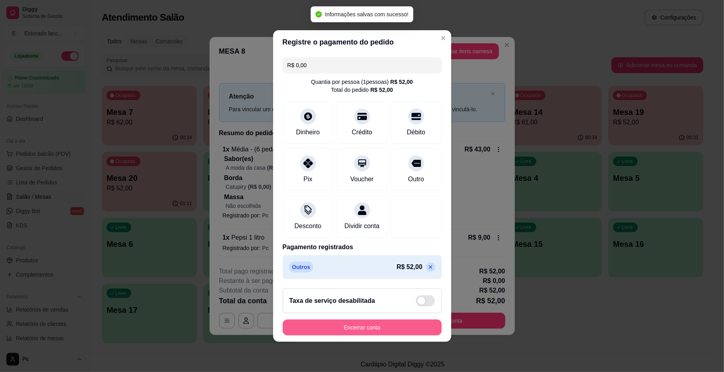
click at [350, 331] on button "Encerrar conta" at bounding box center [362, 327] width 159 height 16
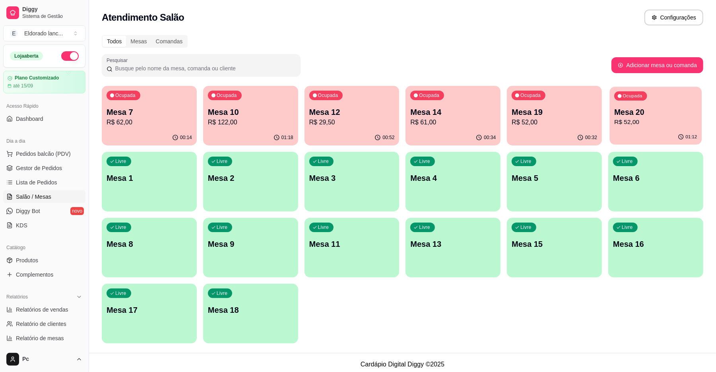
click at [630, 121] on p "R$ 52,00" at bounding box center [655, 122] width 83 height 9
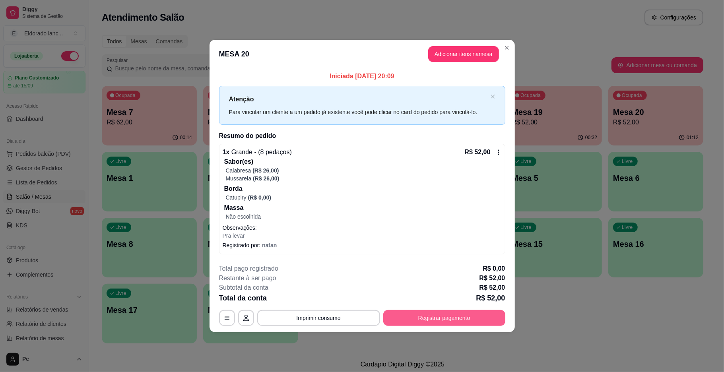
click at [416, 310] on button "Registrar pagamento" at bounding box center [444, 318] width 122 height 16
click at [411, 319] on button "Registrar pagamento" at bounding box center [444, 317] width 118 height 15
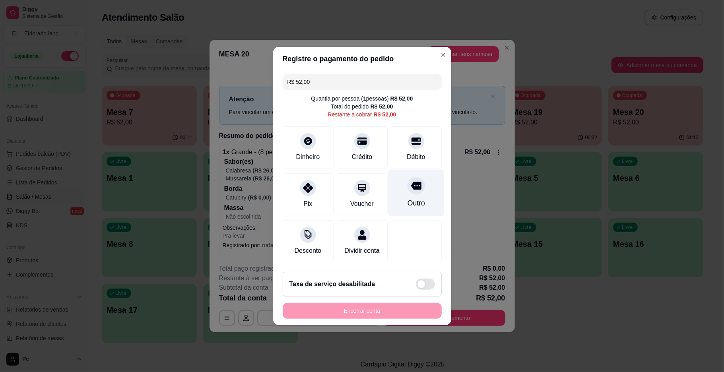
click at [414, 182] on icon at bounding box center [416, 186] width 10 height 8
type input "R$ 0,00"
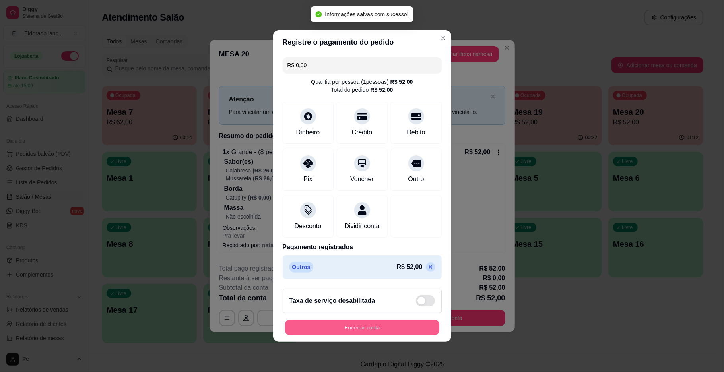
click at [353, 327] on button "Encerrar conta" at bounding box center [362, 327] width 154 height 15
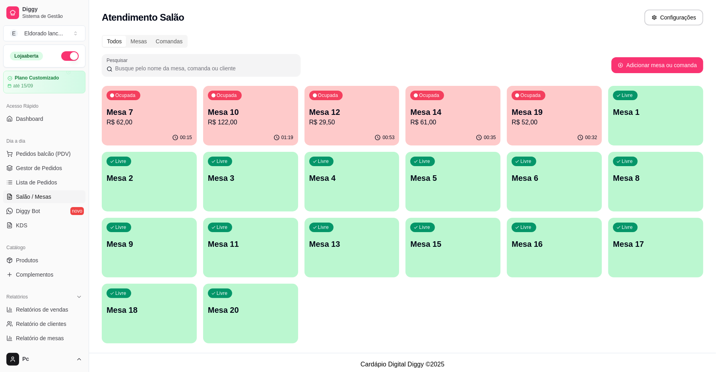
click at [371, 116] on p "Mesa 12" at bounding box center [351, 111] width 85 height 11
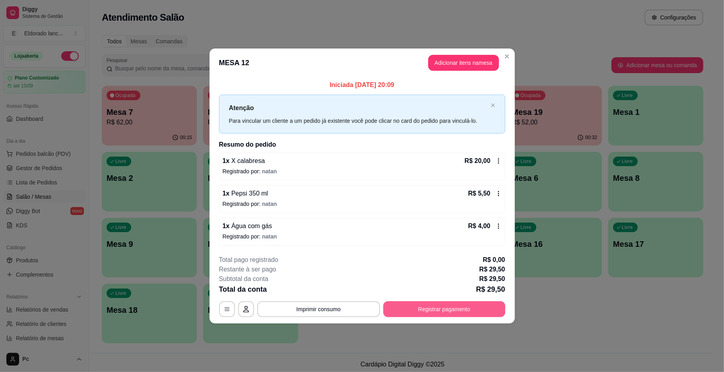
click at [401, 307] on button "Registrar pagamento" at bounding box center [444, 309] width 122 height 16
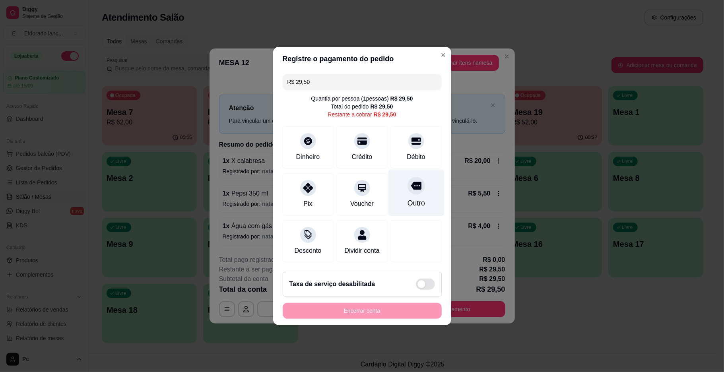
click at [411, 182] on icon at bounding box center [416, 186] width 10 height 8
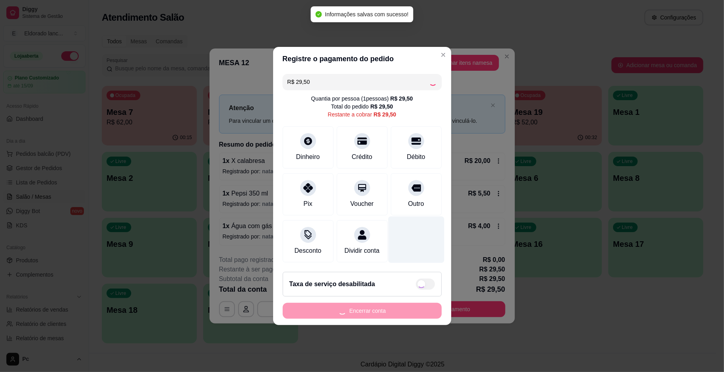
type input "R$ 0,00"
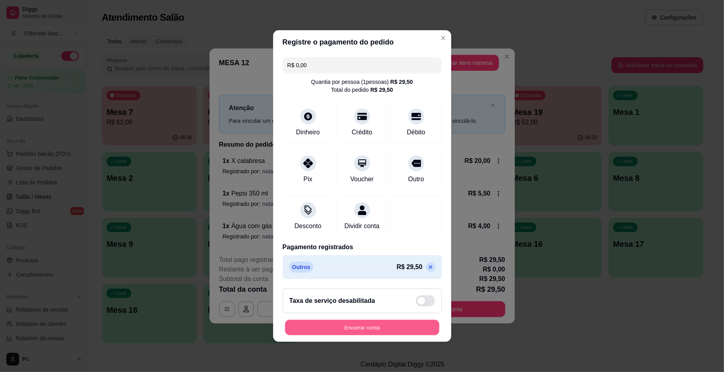
click at [391, 335] on button "Encerrar conta" at bounding box center [362, 327] width 154 height 15
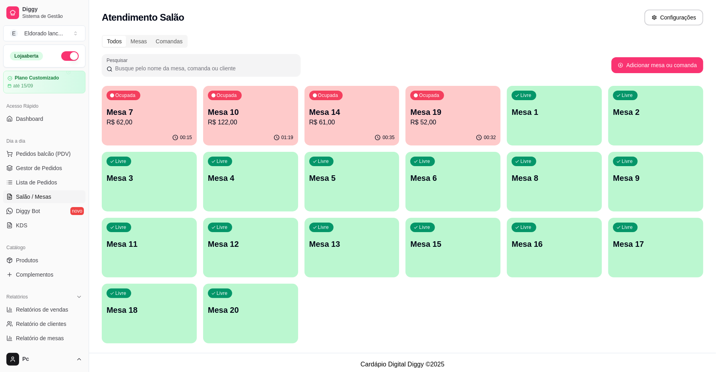
click at [262, 126] on p "R$ 122,00" at bounding box center [250, 123] width 85 height 10
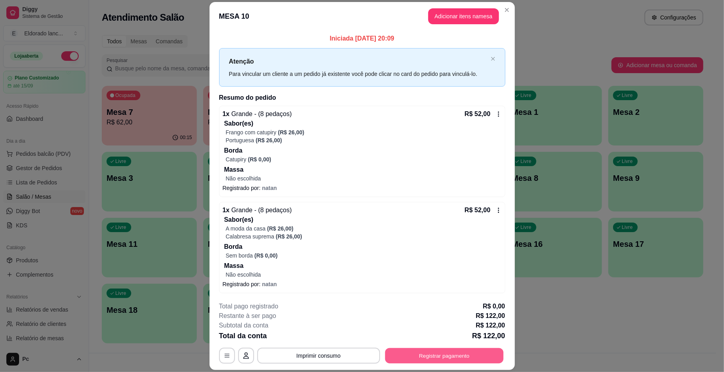
click at [412, 352] on button "Registrar pagamento" at bounding box center [444, 355] width 118 height 15
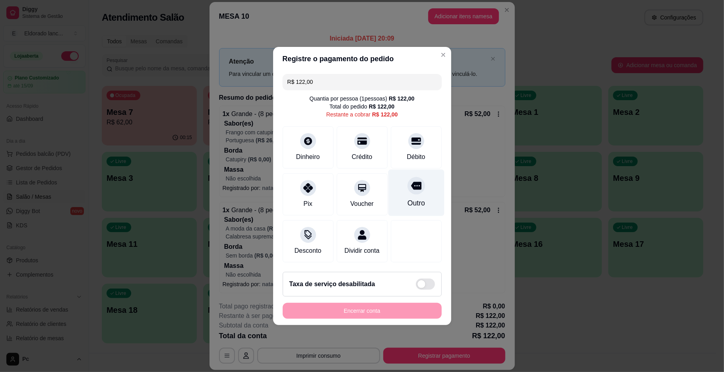
click at [417, 190] on div "Outro" at bounding box center [416, 193] width 56 height 46
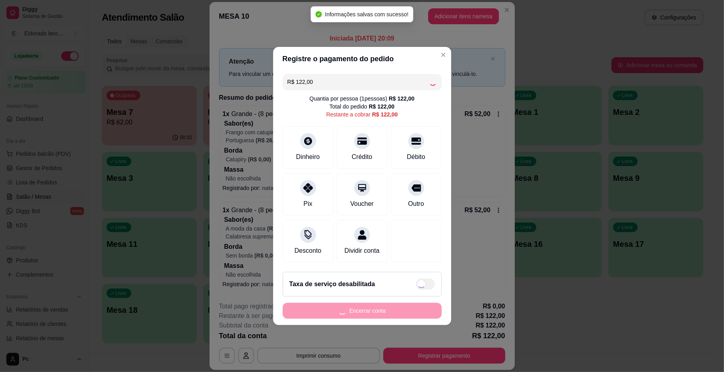
type input "R$ 0,00"
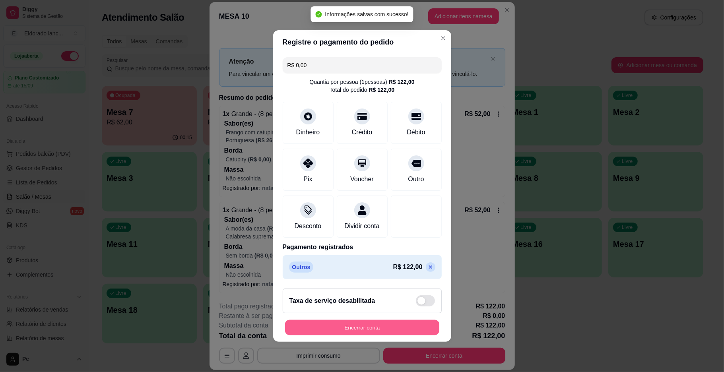
click at [359, 334] on button "Encerrar conta" at bounding box center [362, 327] width 154 height 15
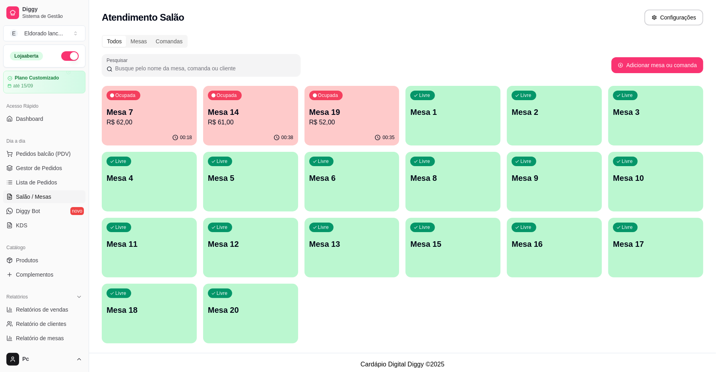
click at [155, 136] on div "00:18" at bounding box center [149, 137] width 95 height 15
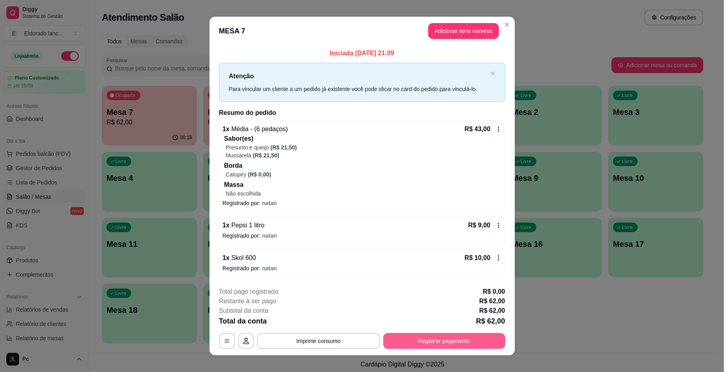
click at [459, 337] on button "Registrar pagamento" at bounding box center [444, 341] width 122 height 16
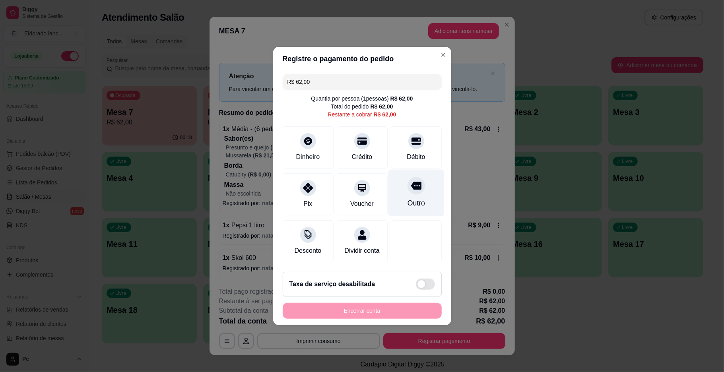
click at [407, 188] on div at bounding box center [415, 185] width 17 height 17
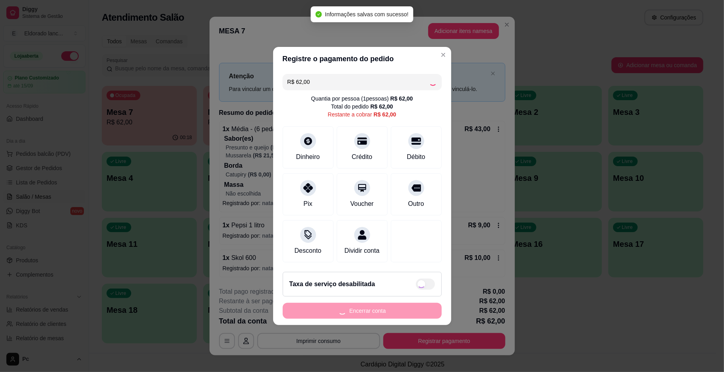
type input "R$ 0,00"
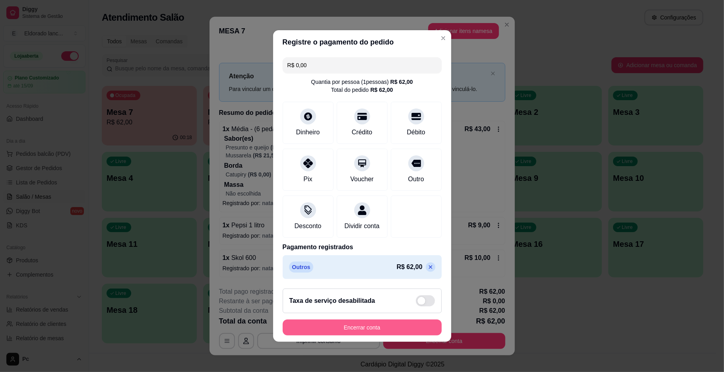
click at [379, 331] on button "Encerrar conta" at bounding box center [362, 327] width 159 height 16
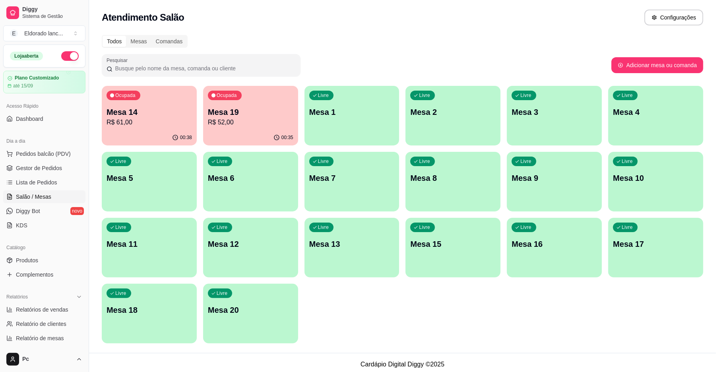
click at [330, 188] on div "Livre Mesa 7" at bounding box center [351, 177] width 95 height 50
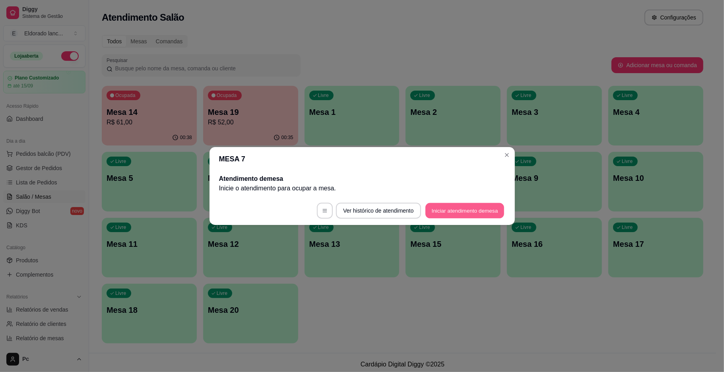
click at [430, 213] on button "Iniciar atendimento de mesa" at bounding box center [464, 210] width 79 height 15
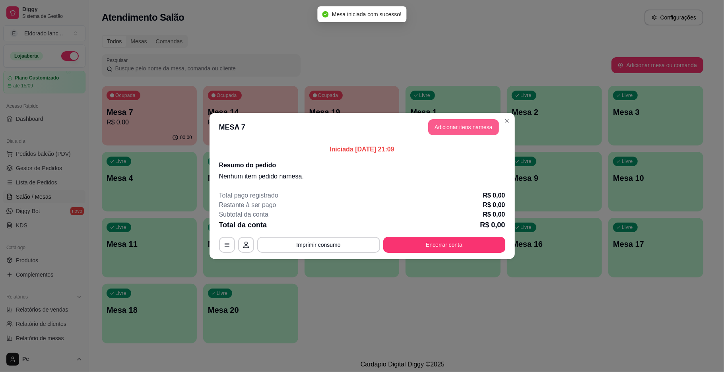
click at [472, 128] on button "Adicionar itens na mesa" at bounding box center [463, 127] width 71 height 16
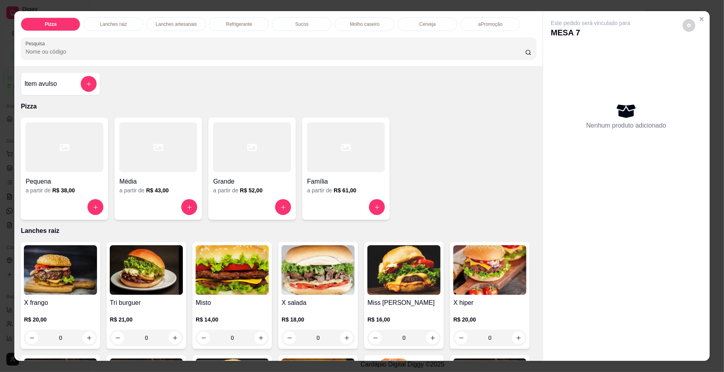
click at [188, 199] on div at bounding box center [158, 207] width 78 height 16
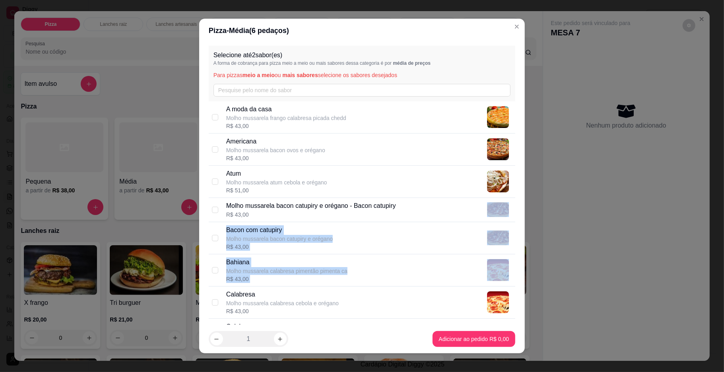
drag, startPoint x: 444, startPoint y: 199, endPoint x: 460, endPoint y: 297, distance: 99.0
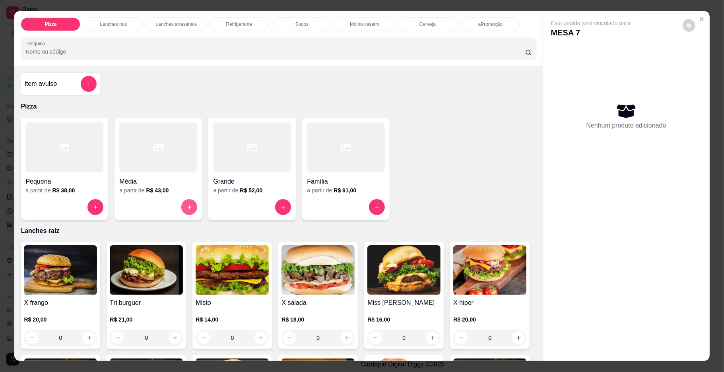
click at [182, 202] on button "increase-product-quantity" at bounding box center [189, 207] width 16 height 16
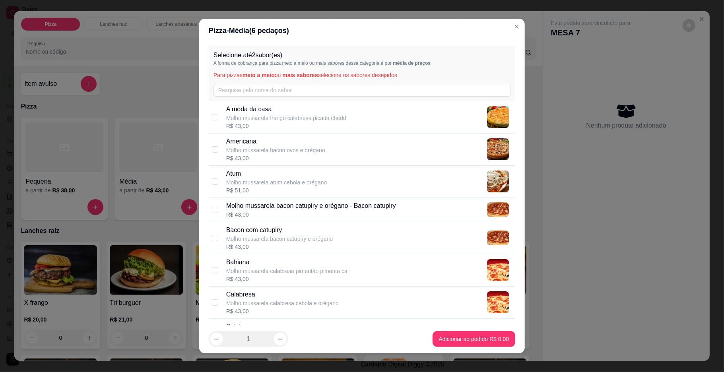
click at [408, 169] on div "Atum Molho mussarela atum cebola e orégano R$ 51,00" at bounding box center [369, 181] width 286 height 25
checkbox input "true"
click at [407, 148] on div "Americana Molho mussarela bacon ovos e orégano R$ 43,00" at bounding box center [369, 149] width 286 height 25
checkbox input "true"
click at [209, 183] on div "Atum Molho mussarela atum cebola e orégano R$ 25,50" at bounding box center [362, 182] width 306 height 32
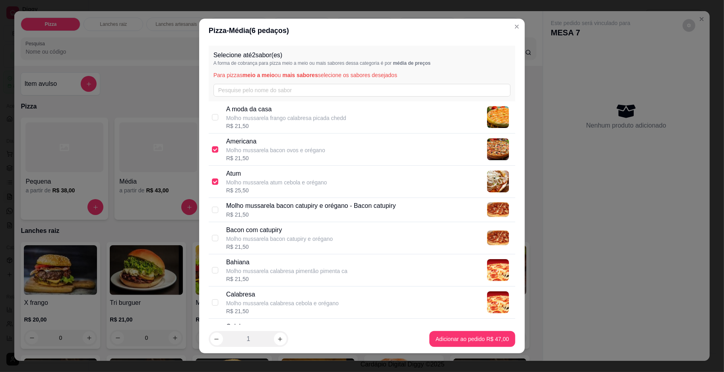
checkbox input "false"
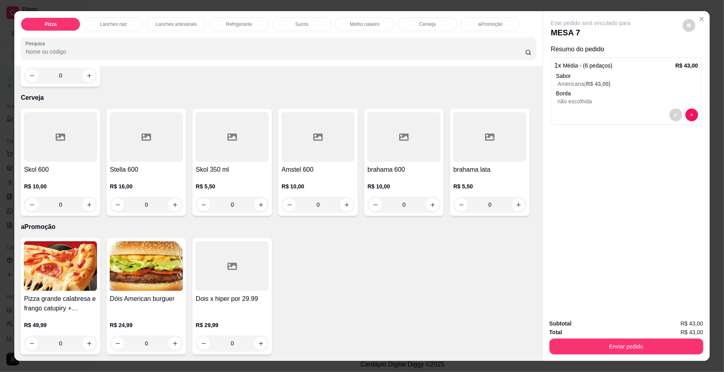
scroll to position [1578, 0]
click at [83, 211] on button "increase-product-quantity" at bounding box center [89, 204] width 13 height 13
type input "1"
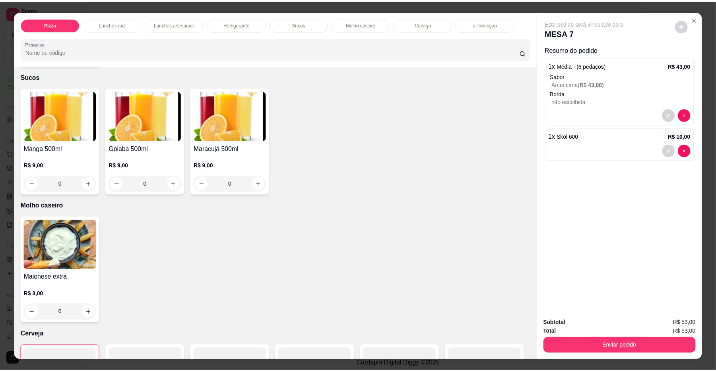
scroll to position [1218, 0]
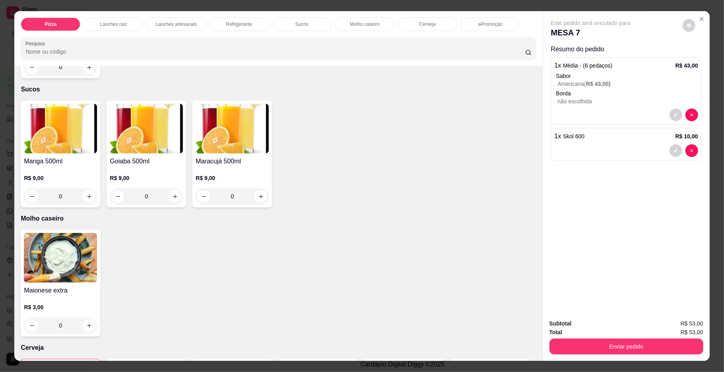
type input "1"
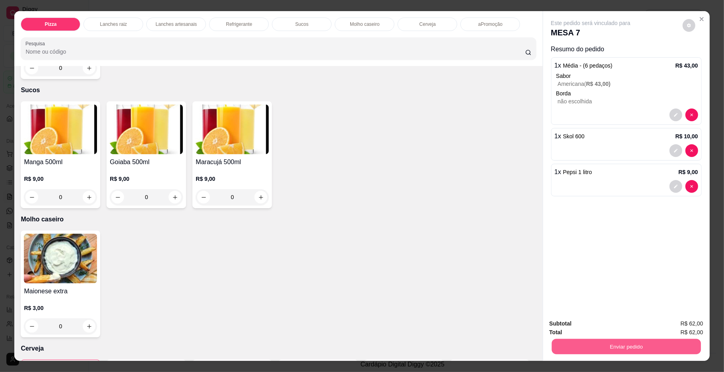
click at [635, 345] on button "Enviar pedido" at bounding box center [625, 346] width 149 height 15
click at [609, 325] on button "Não registrar e enviar pedido" at bounding box center [599, 326] width 83 height 15
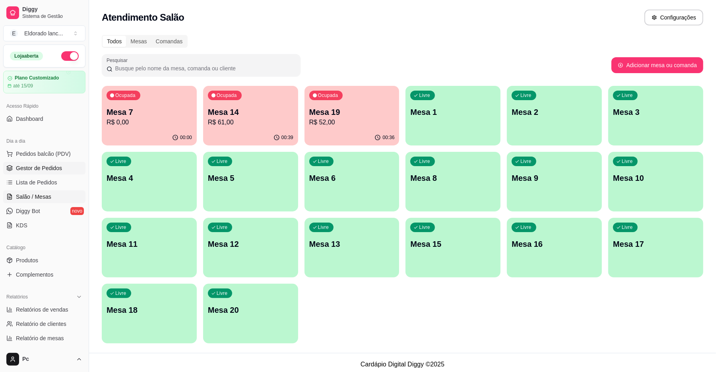
click at [54, 163] on link "Gestor de Pedidos" at bounding box center [44, 168] width 82 height 13
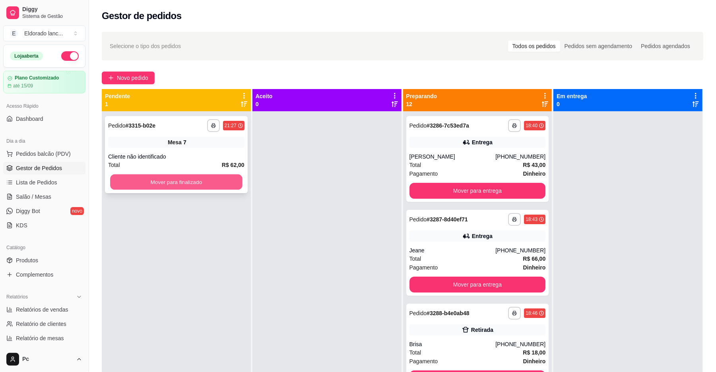
click at [202, 180] on button "Mover para finalizado" at bounding box center [176, 181] width 132 height 15
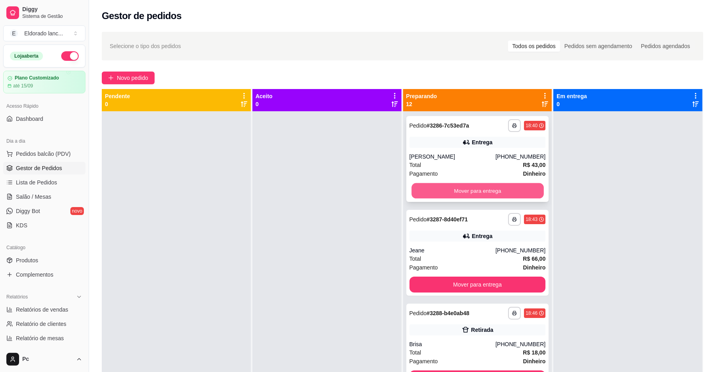
click at [431, 195] on button "Mover para entrega" at bounding box center [477, 190] width 132 height 15
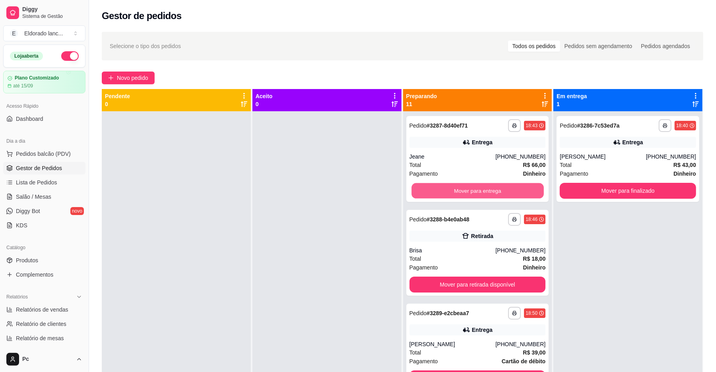
click at [431, 195] on button "Mover para entrega" at bounding box center [477, 190] width 132 height 15
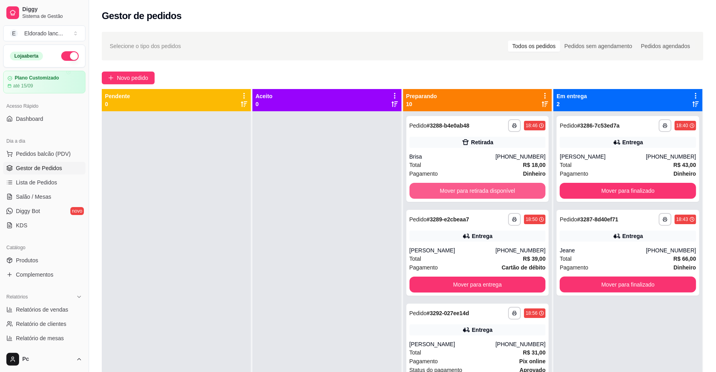
click at [431, 195] on button "Mover para retirada disponível" at bounding box center [477, 191] width 136 height 16
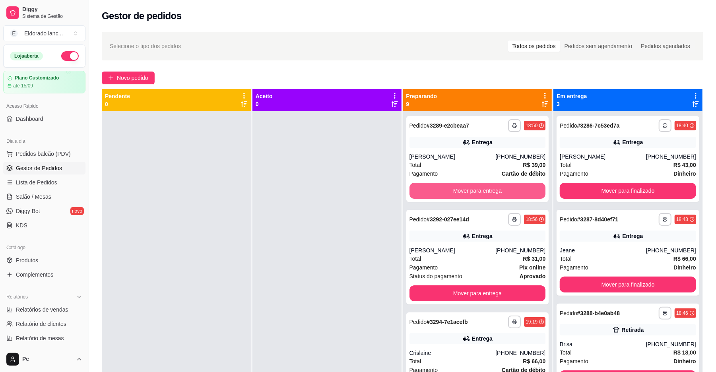
click at [431, 195] on button "Mover para entrega" at bounding box center [477, 191] width 136 height 16
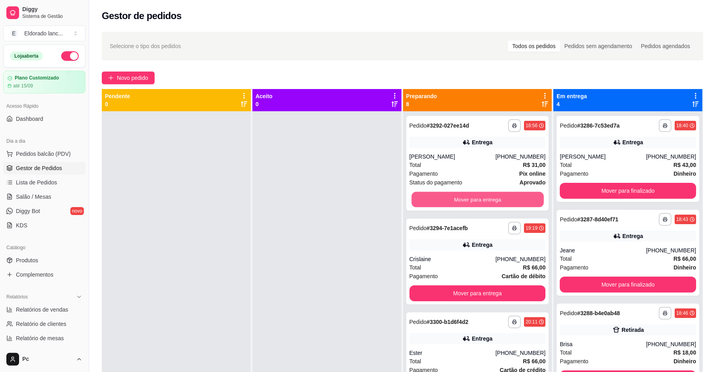
click at [431, 195] on button "Mover para entrega" at bounding box center [477, 199] width 132 height 15
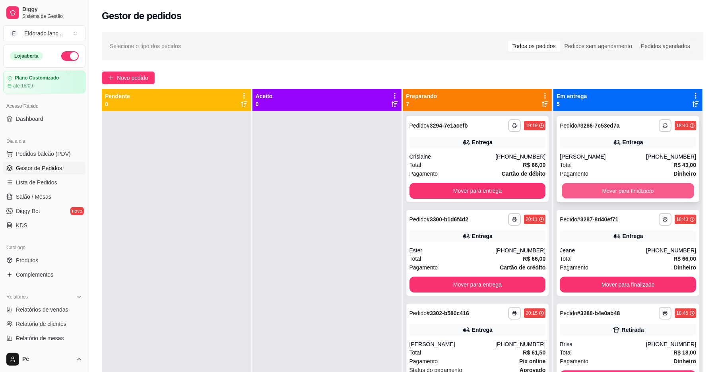
click at [617, 193] on button "Mover para finalizado" at bounding box center [628, 190] width 132 height 15
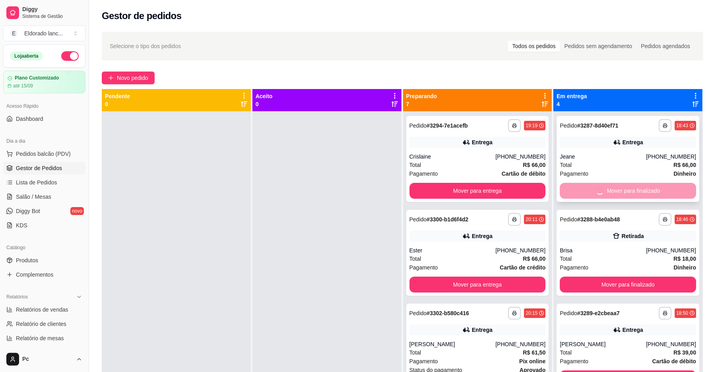
click at [616, 277] on button "Mover para finalizado" at bounding box center [628, 285] width 136 height 16
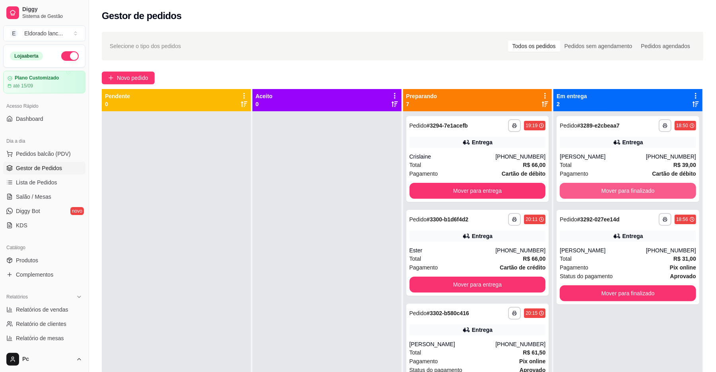
click at [616, 193] on button "Mover para finalizado" at bounding box center [628, 191] width 136 height 16
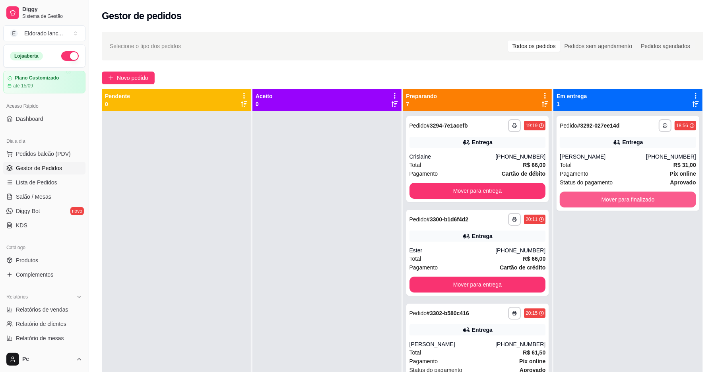
click at [616, 193] on button "Mover para finalizado" at bounding box center [628, 200] width 136 height 16
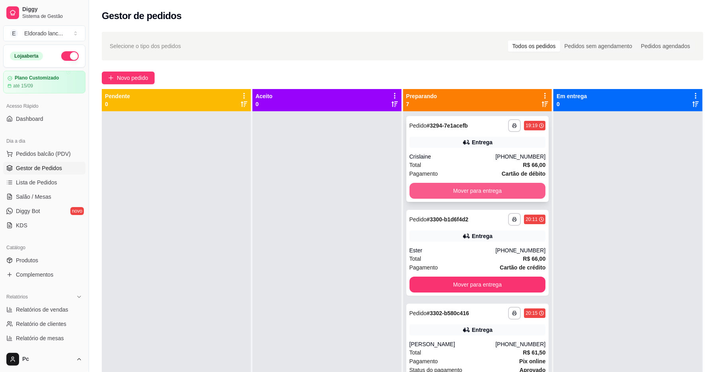
click at [457, 191] on button "Mover para entrega" at bounding box center [477, 191] width 136 height 16
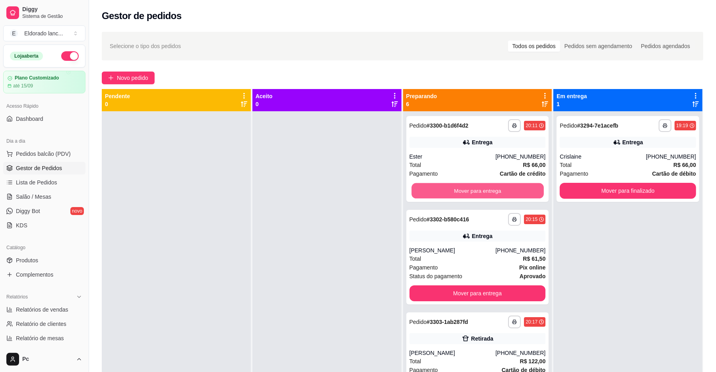
click at [457, 191] on button "Mover para entrega" at bounding box center [477, 190] width 132 height 15
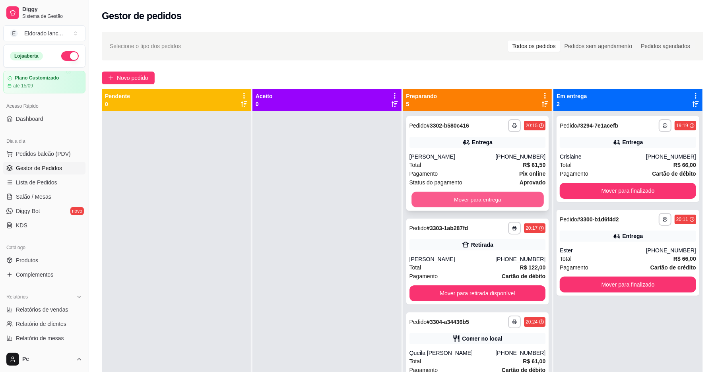
click at [458, 199] on button "Mover para entrega" at bounding box center [477, 199] width 132 height 15
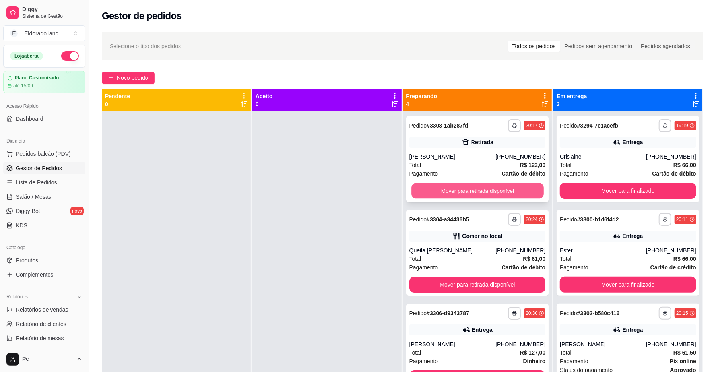
click at [459, 188] on button "Mover para retirada disponível" at bounding box center [477, 190] width 132 height 15
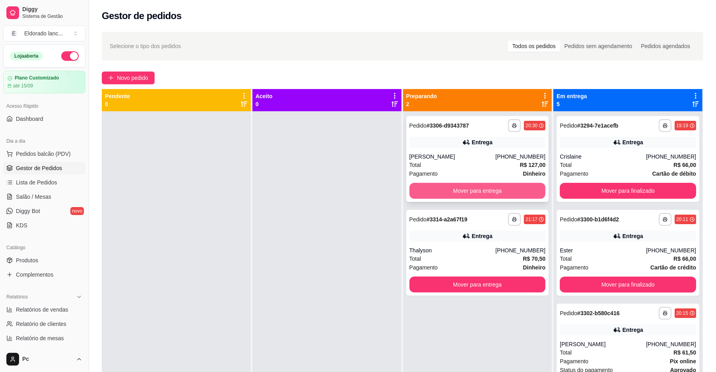
click at [459, 188] on button "Mover para entrega" at bounding box center [477, 191] width 136 height 16
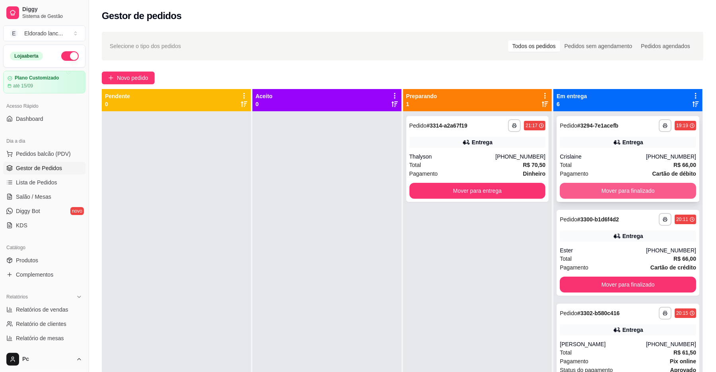
click at [581, 191] on button "Mover para finalizado" at bounding box center [628, 191] width 136 height 16
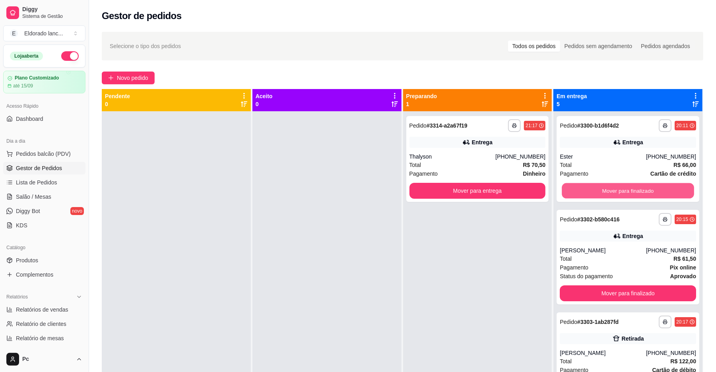
click at [581, 191] on button "Mover para finalizado" at bounding box center [628, 190] width 132 height 15
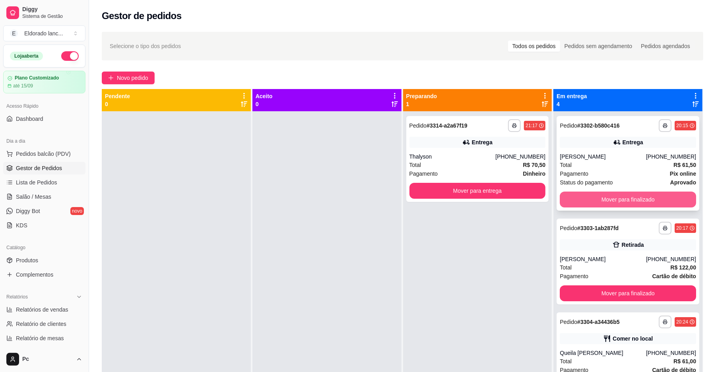
click at [582, 199] on button "Mover para finalizado" at bounding box center [628, 200] width 136 height 16
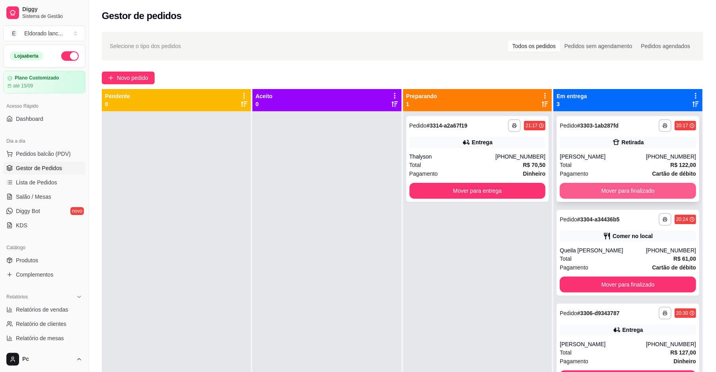
click at [584, 190] on button "Mover para finalizado" at bounding box center [628, 191] width 136 height 16
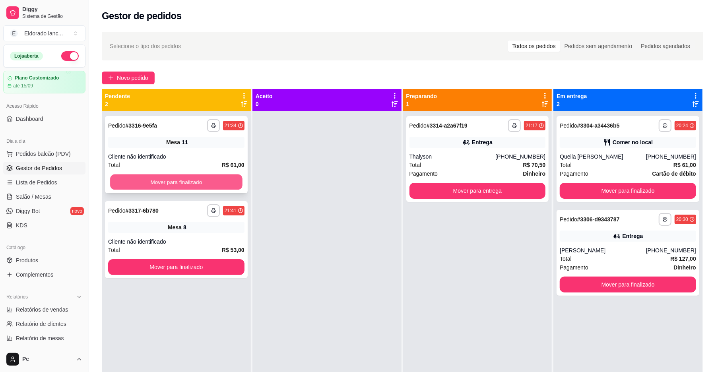
click at [184, 182] on button "Mover para finalizado" at bounding box center [176, 181] width 132 height 15
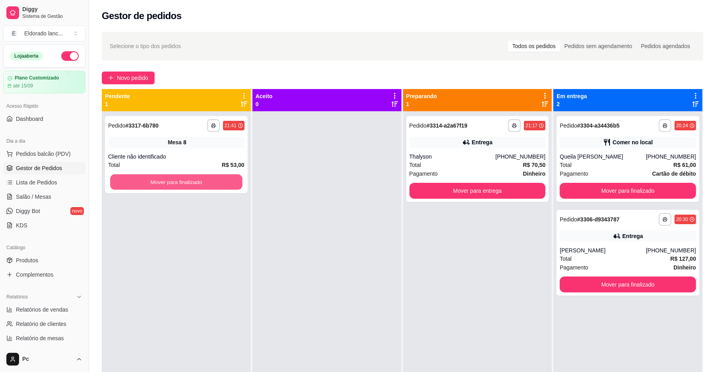
click at [184, 182] on button "Mover para finalizado" at bounding box center [176, 181] width 132 height 15
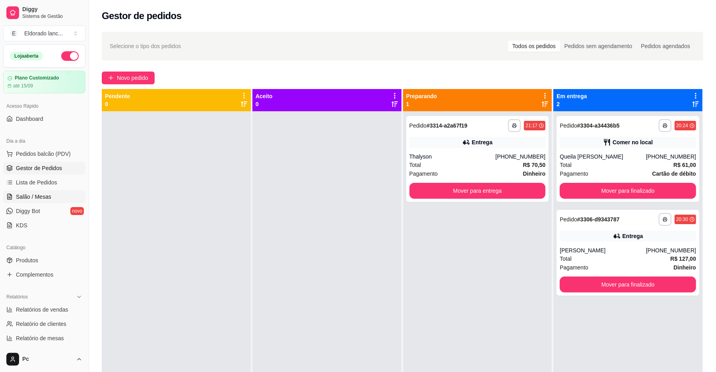
click at [25, 193] on span "Salão / Mesas" at bounding box center [33, 197] width 35 height 8
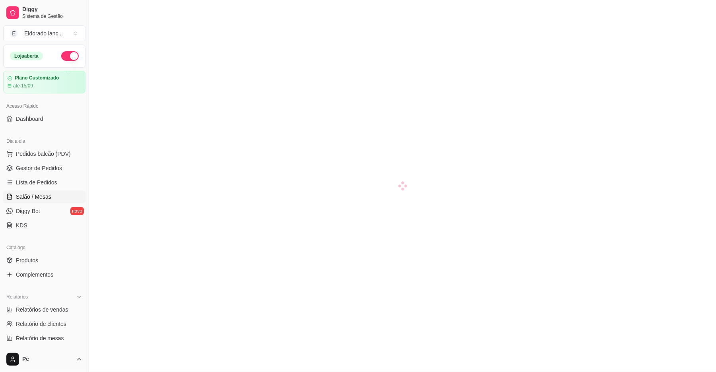
click at [50, 196] on span "Salão / Mesas" at bounding box center [33, 197] width 35 height 8
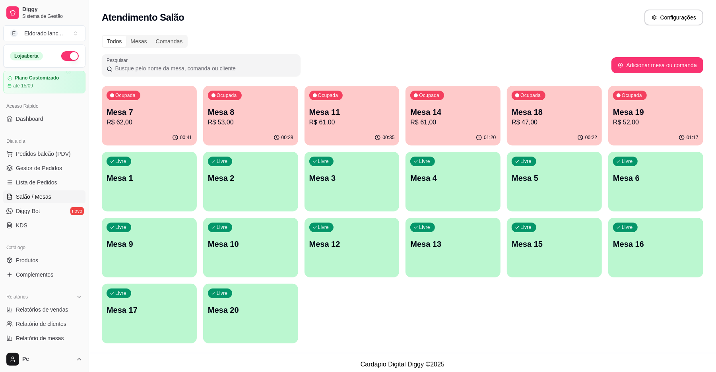
click at [439, 103] on div "Ocupada Mesa 14 R$ 61,00" at bounding box center [452, 108] width 95 height 44
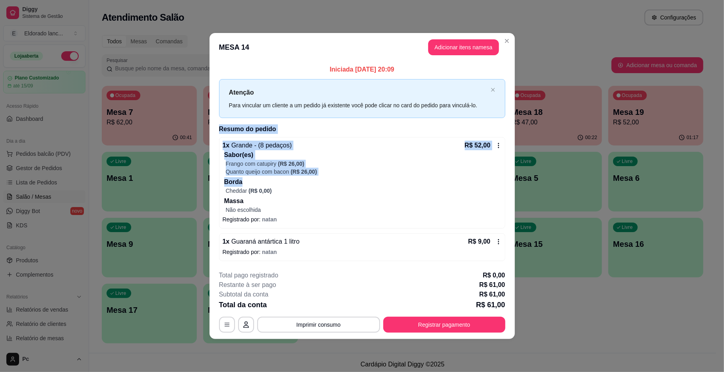
drag, startPoint x: 510, startPoint y: 97, endPoint x: 474, endPoint y: 258, distance: 165.0
click at [474, 258] on div "Iniciada [DATE] 20:09 Atenção Para vincular um cliente a um pedido já existente…" at bounding box center [361, 163] width 305 height 202
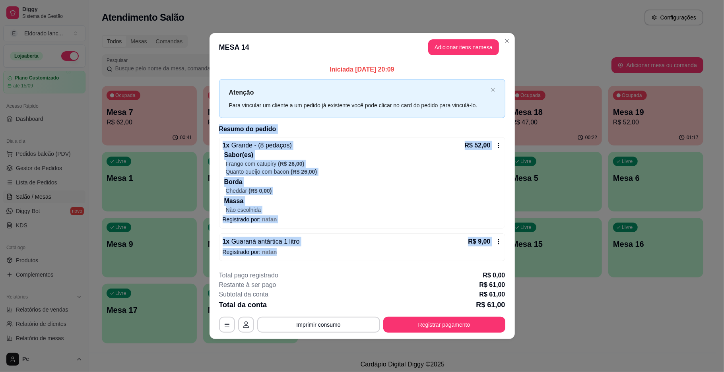
click at [513, 199] on div "Iniciada [DATE] 20:09 Atenção Para vincular um cliente a um pedido já existente…" at bounding box center [361, 163] width 305 height 202
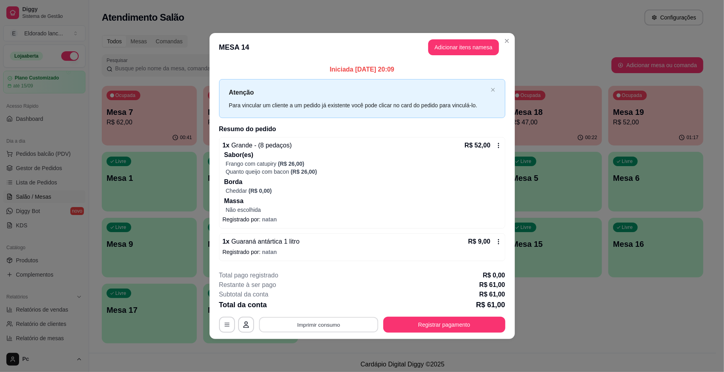
click at [354, 323] on button "Imprimir consumo" at bounding box center [318, 324] width 119 height 15
click at [327, 307] on button "IMPRESSORA" at bounding box center [321, 306] width 58 height 13
click at [412, 318] on button "Registrar pagamento" at bounding box center [444, 325] width 122 height 16
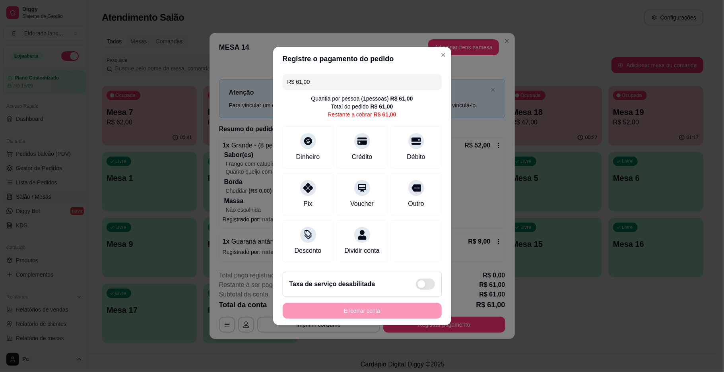
click at [434, 207] on div "R$ 61,00 Quantia por pessoa ( 1 pessoas) R$ 61,00 Total do pedido R$ 61,00 Rest…" at bounding box center [362, 168] width 178 height 195
click at [419, 178] on div "Outro" at bounding box center [416, 193] width 56 height 46
click at [412, 185] on icon at bounding box center [416, 185] width 10 height 10
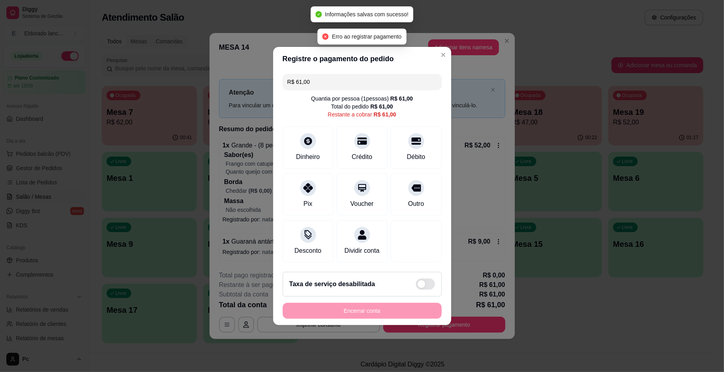
type input "R$ 0,00"
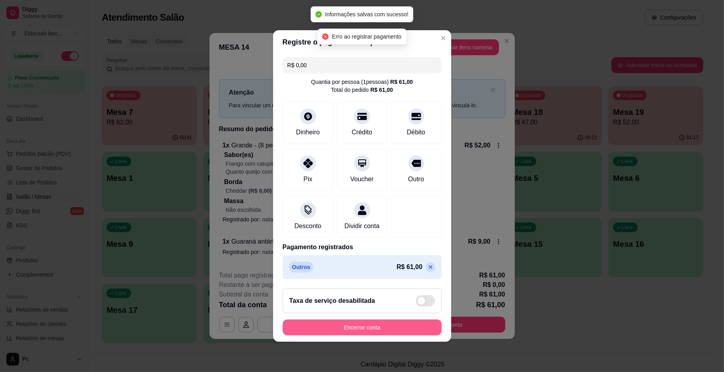
click at [362, 333] on button "Encerrar conta" at bounding box center [362, 327] width 159 height 16
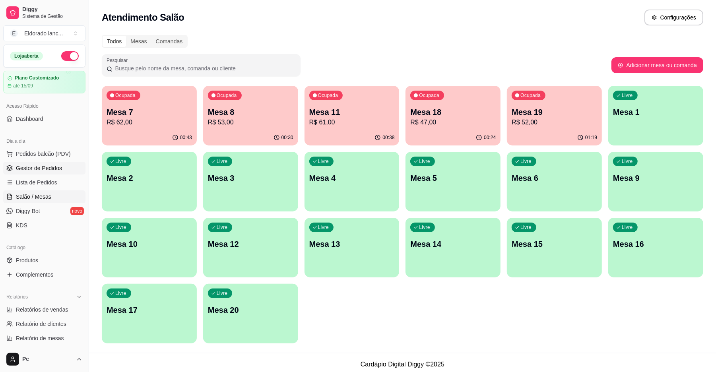
click at [26, 166] on span "Gestor de Pedidos" at bounding box center [39, 168] width 46 height 8
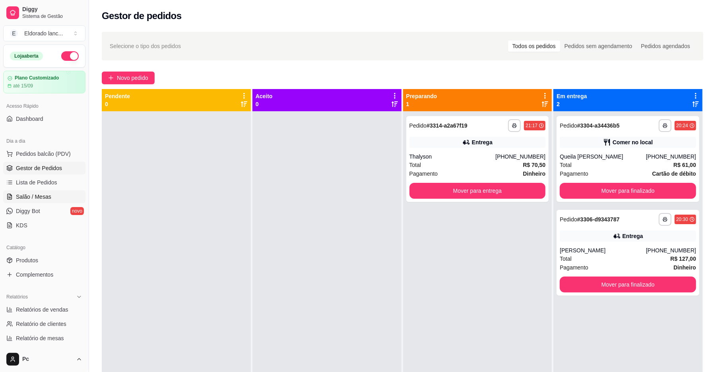
click at [24, 192] on link "Salão / Mesas" at bounding box center [44, 196] width 82 height 13
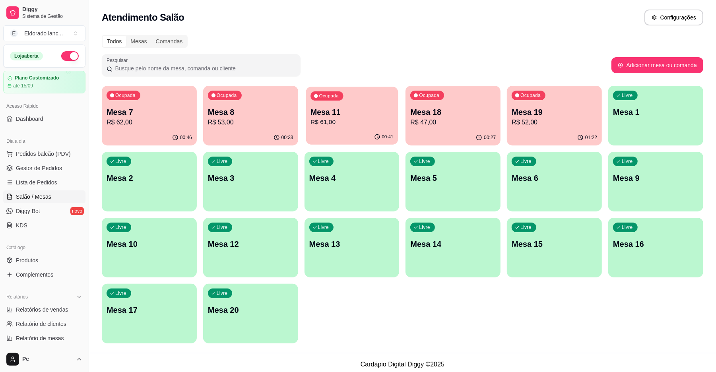
click at [355, 112] on p "Mesa 11" at bounding box center [351, 112] width 83 height 11
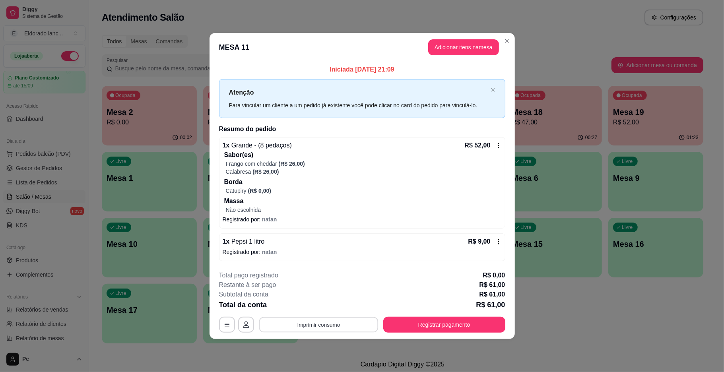
click at [360, 329] on button "Imprimir consumo" at bounding box center [318, 324] width 119 height 15
click at [337, 308] on button "IMPRESSORA" at bounding box center [321, 306] width 56 height 12
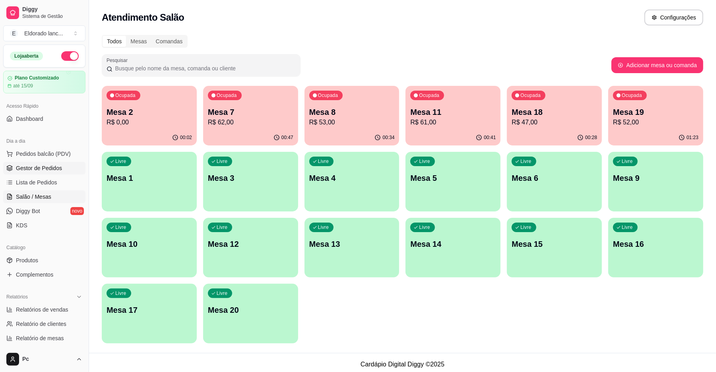
click at [27, 164] on span "Gestor de Pedidos" at bounding box center [39, 168] width 46 height 8
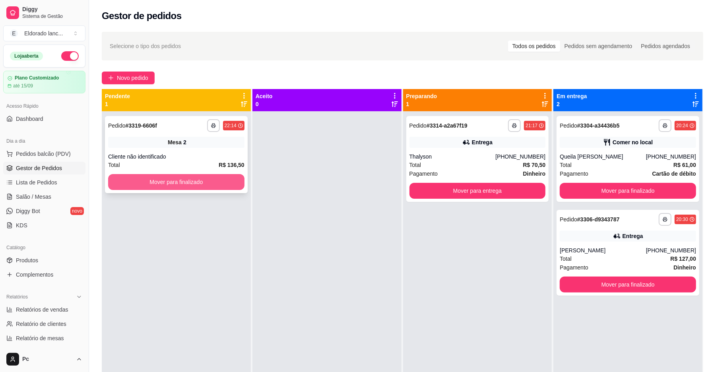
click at [179, 180] on button "Mover para finalizado" at bounding box center [176, 182] width 136 height 16
click at [179, 180] on button "Mover para finalizado" at bounding box center [176, 181] width 132 height 15
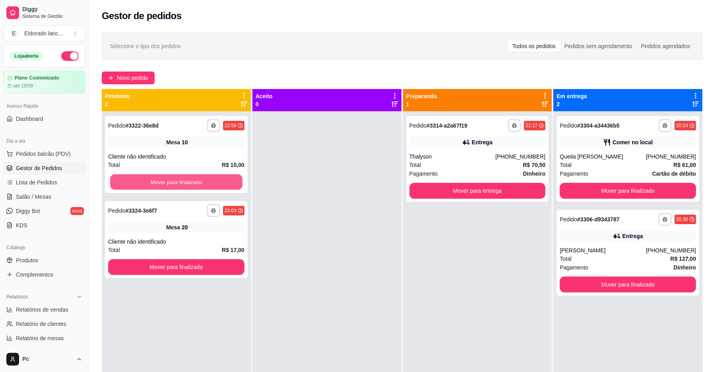
click at [179, 180] on button "Mover para finalizado" at bounding box center [176, 181] width 132 height 15
click at [179, 180] on div "Mover para finalizado" at bounding box center [176, 182] width 136 height 16
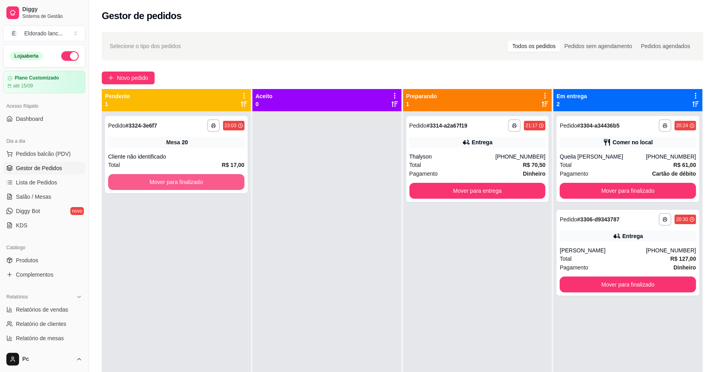
click at [179, 180] on button "Mover para finalizado" at bounding box center [176, 182] width 136 height 16
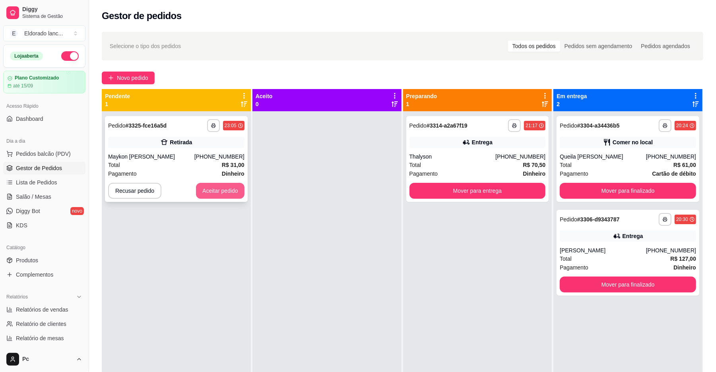
click at [230, 186] on button "Aceitar pedido" at bounding box center [220, 191] width 48 height 16
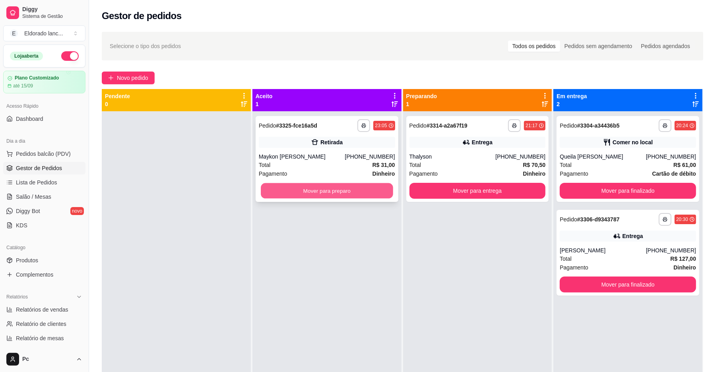
click at [304, 193] on button "Mover para preparo" at bounding box center [327, 190] width 132 height 15
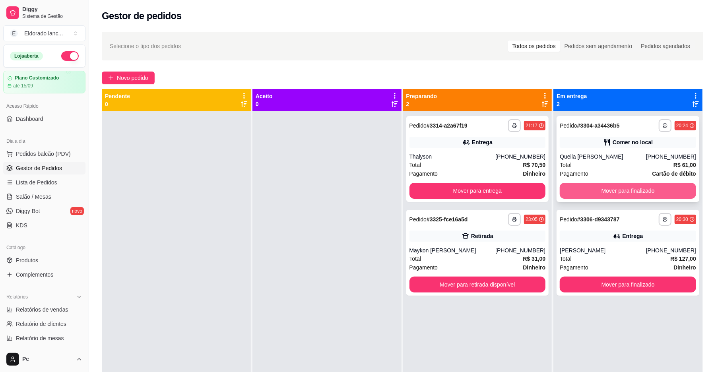
click at [584, 186] on button "Mover para finalizado" at bounding box center [628, 191] width 136 height 16
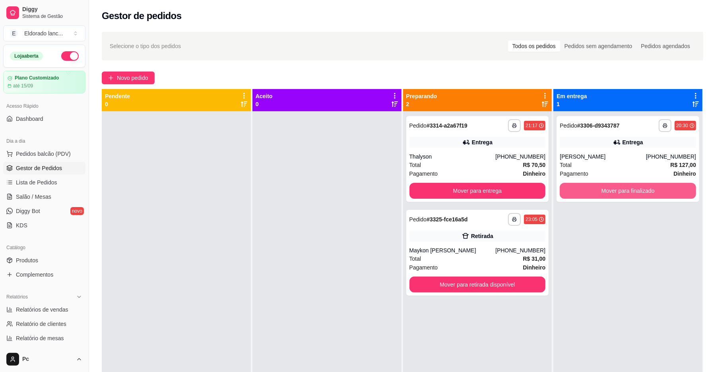
click at [584, 186] on button "Mover para finalizado" at bounding box center [628, 191] width 136 height 16
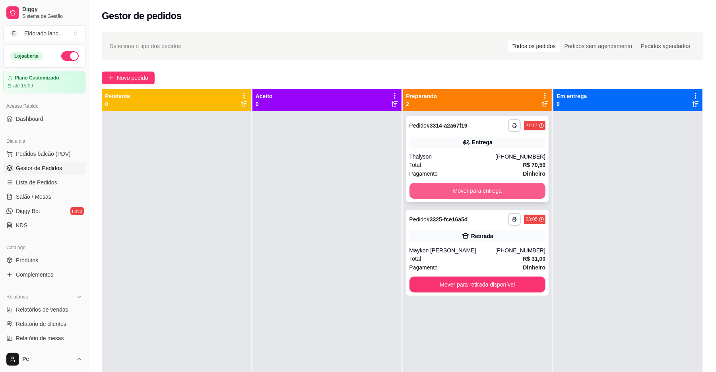
click at [529, 192] on button "Mover para entrega" at bounding box center [477, 191] width 136 height 16
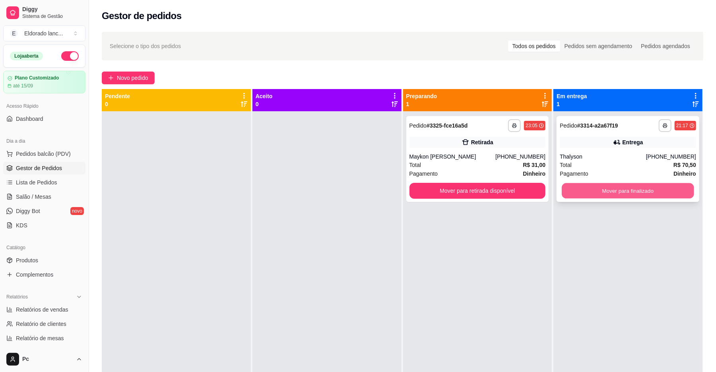
click at [573, 192] on button "Mover para finalizado" at bounding box center [628, 190] width 132 height 15
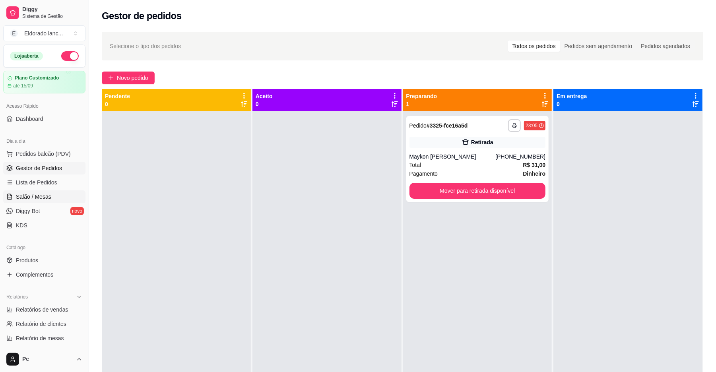
click at [48, 192] on link "Salão / Mesas" at bounding box center [44, 196] width 82 height 13
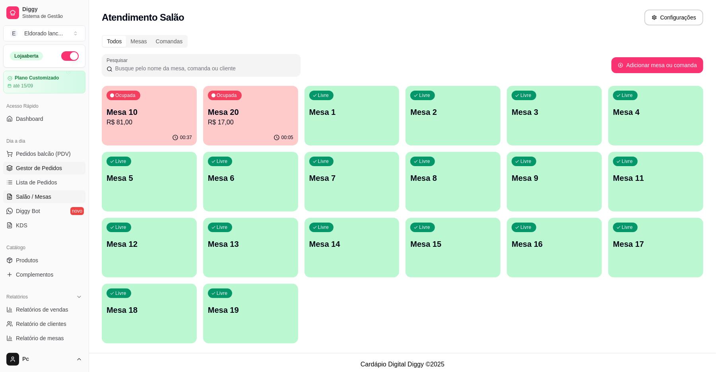
click at [52, 170] on span "Gestor de Pedidos" at bounding box center [39, 168] width 46 height 8
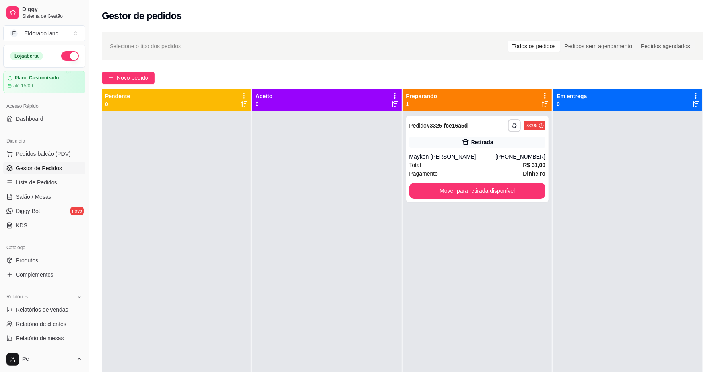
click at [553, 197] on div at bounding box center [627, 297] width 149 height 372
click at [516, 188] on button "Mover para retirada disponível" at bounding box center [477, 190] width 132 height 15
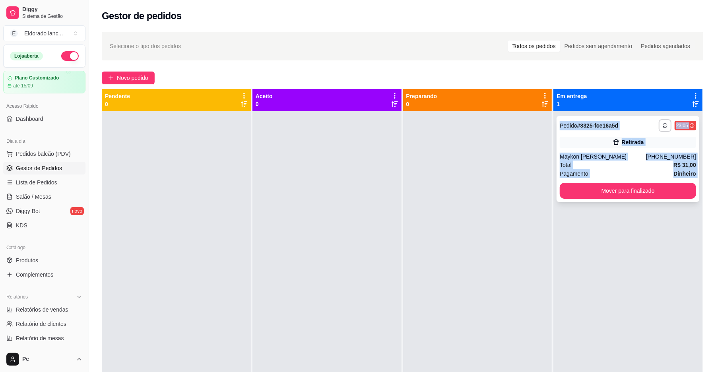
click at [622, 171] on div "Pagamento Dinheiro" at bounding box center [628, 173] width 136 height 9
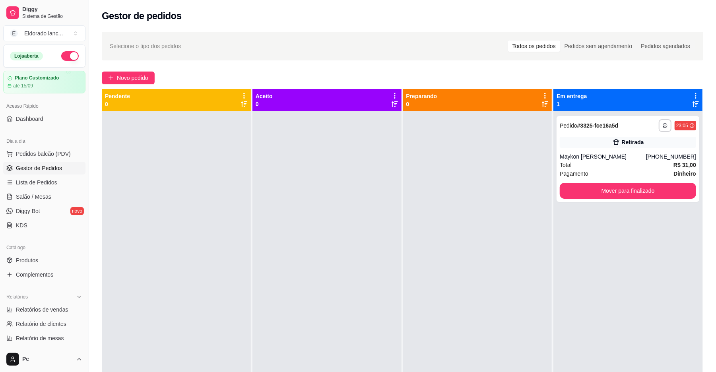
click at [374, 131] on div at bounding box center [326, 297] width 149 height 372
click at [301, 105] on div "Aceito 0" at bounding box center [327, 100] width 143 height 16
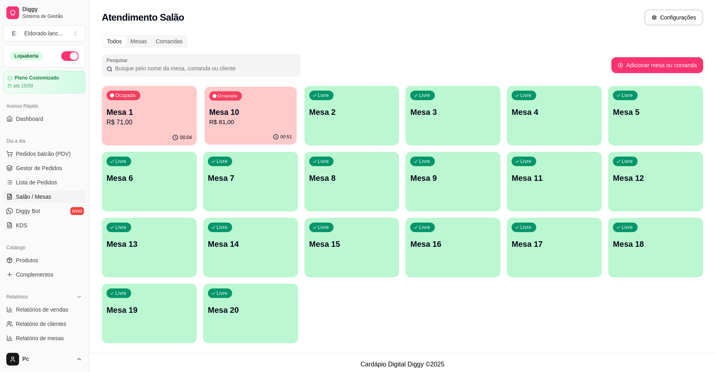
click at [248, 115] on p "Mesa 10" at bounding box center [250, 112] width 83 height 11
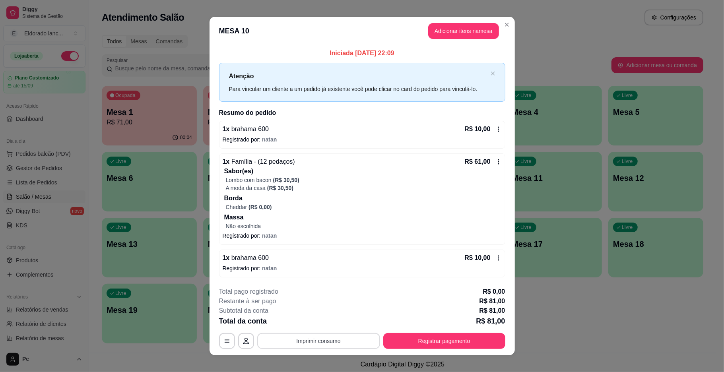
click at [336, 343] on button "Imprimir consumo" at bounding box center [318, 341] width 123 height 16
click at [324, 323] on button "IMPRESSORA" at bounding box center [317, 323] width 56 height 12
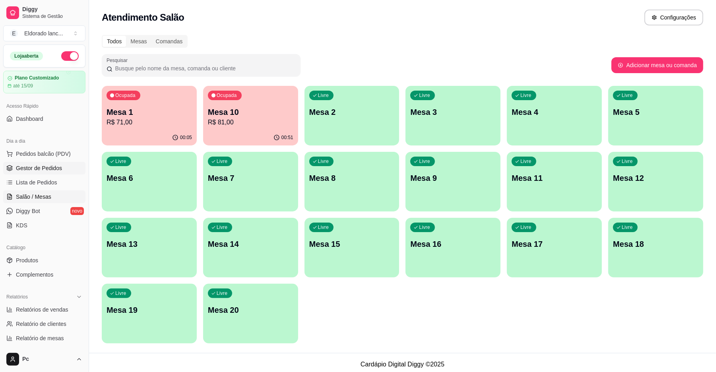
click at [30, 168] on span "Gestor de Pedidos" at bounding box center [39, 168] width 46 height 8
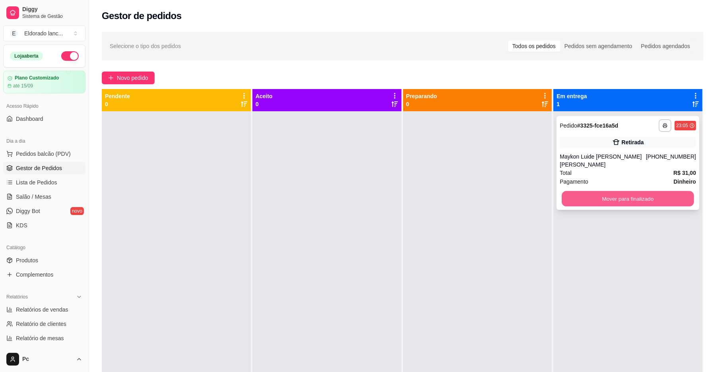
click at [605, 191] on button "Mover para finalizado" at bounding box center [628, 198] width 132 height 15
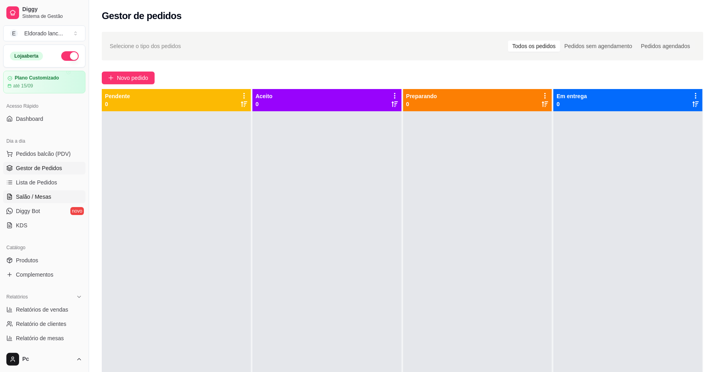
click at [46, 193] on span "Salão / Mesas" at bounding box center [33, 197] width 35 height 8
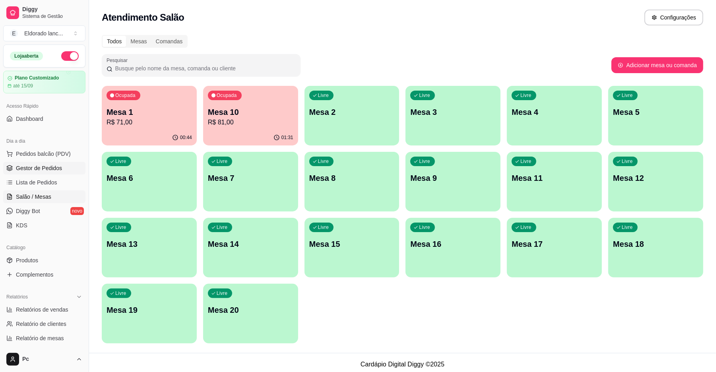
click at [59, 167] on span "Gestor de Pedidos" at bounding box center [39, 168] width 46 height 8
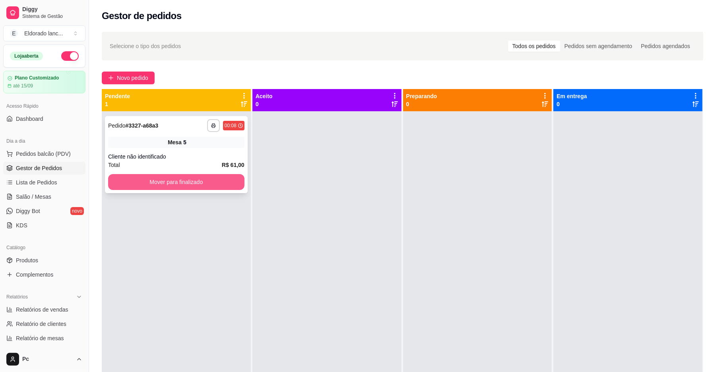
click at [177, 185] on button "Mover para finalizado" at bounding box center [176, 182] width 136 height 16
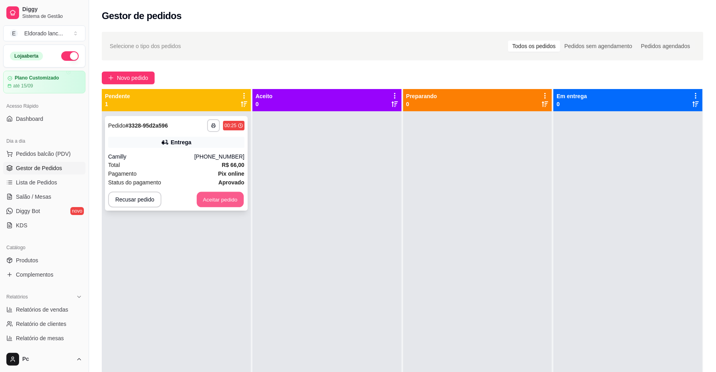
click at [221, 196] on button "Aceitar pedido" at bounding box center [220, 199] width 47 height 15
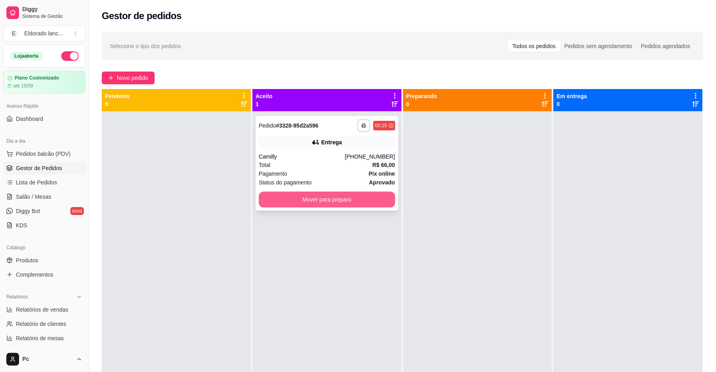
click at [370, 201] on button "Mover para preparo" at bounding box center [327, 200] width 136 height 16
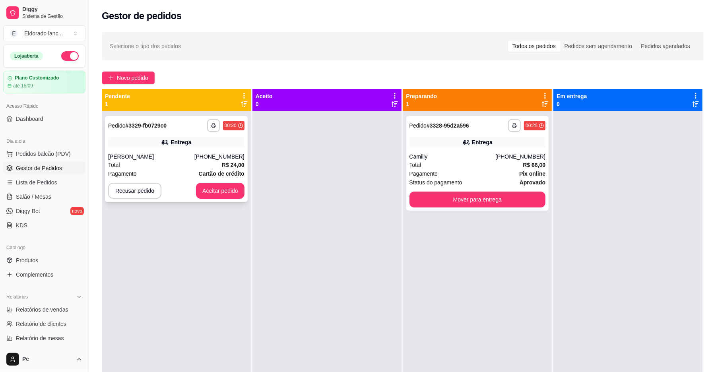
click at [210, 182] on div "**********" at bounding box center [176, 159] width 143 height 86
click at [217, 192] on button "Aceitar pedido" at bounding box center [220, 190] width 47 height 15
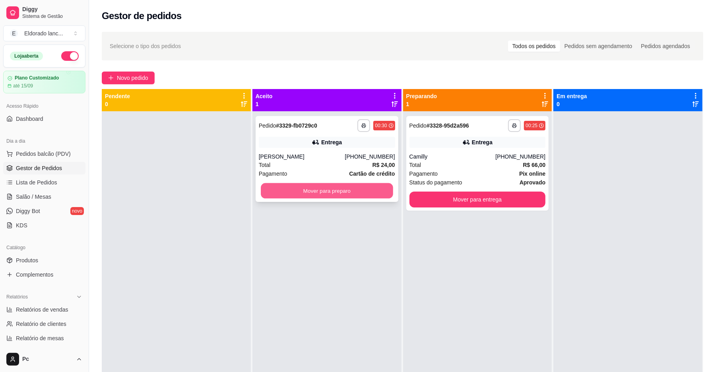
click at [323, 198] on button "Mover para preparo" at bounding box center [327, 190] width 132 height 15
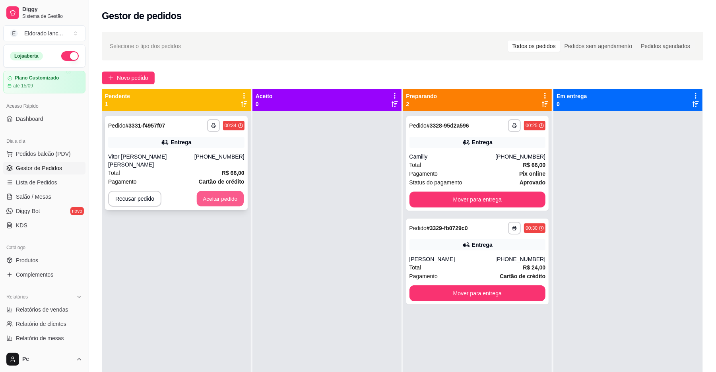
click at [232, 191] on button "Aceitar pedido" at bounding box center [220, 198] width 47 height 15
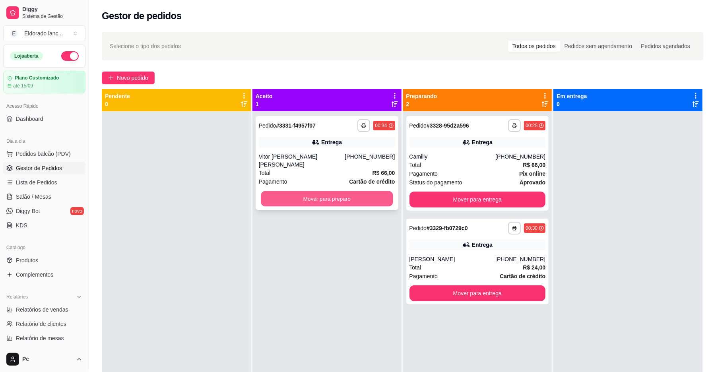
click at [306, 192] on button "Mover para preparo" at bounding box center [327, 198] width 132 height 15
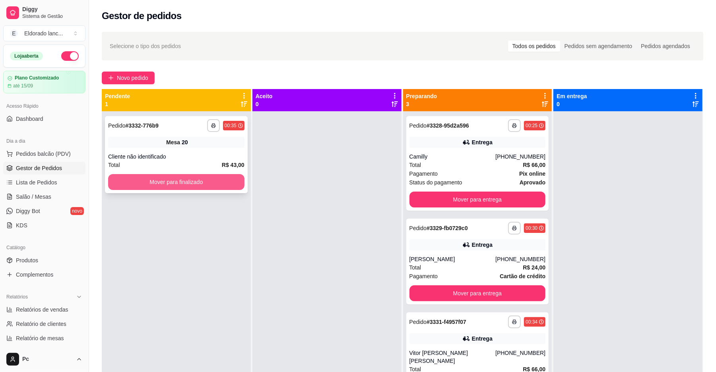
click at [227, 182] on button "Mover para finalizado" at bounding box center [176, 182] width 136 height 16
click at [220, 186] on button "Mover para finalizado" at bounding box center [176, 181] width 132 height 15
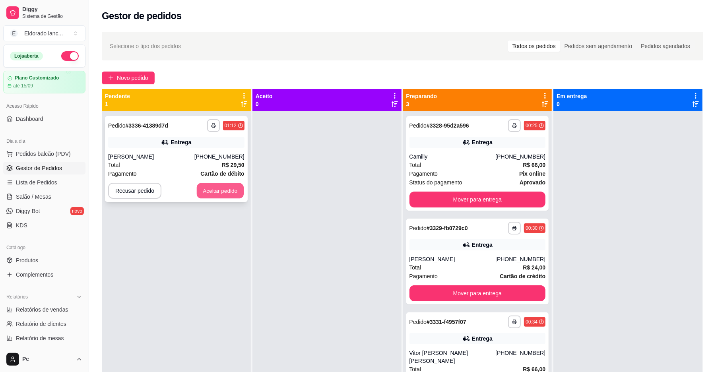
click at [219, 184] on button "Aceitar pedido" at bounding box center [220, 190] width 47 height 15
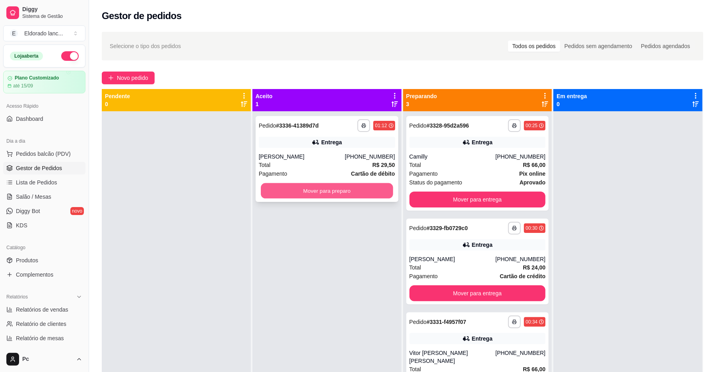
click at [314, 183] on button "Mover para preparo" at bounding box center [327, 190] width 132 height 15
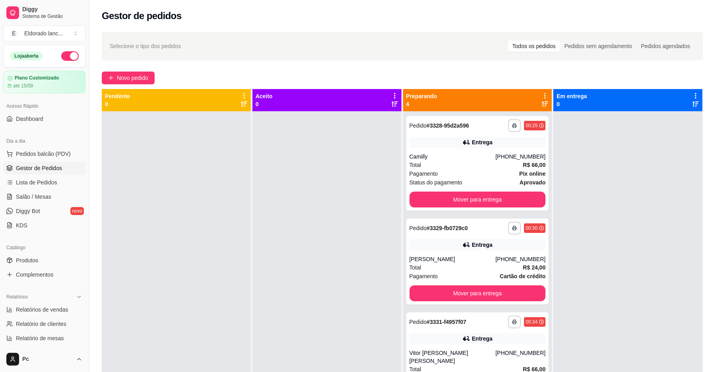
click at [61, 59] on button "button" at bounding box center [69, 56] width 17 height 10
click at [59, 190] on ul "Pedidos balcão (PDV) Gestor de Pedidos Lista de Pedidos Salão / Mesas Diggy Bot…" at bounding box center [44, 189] width 82 height 84
click at [58, 194] on link "Salão / Mesas" at bounding box center [44, 196] width 82 height 13
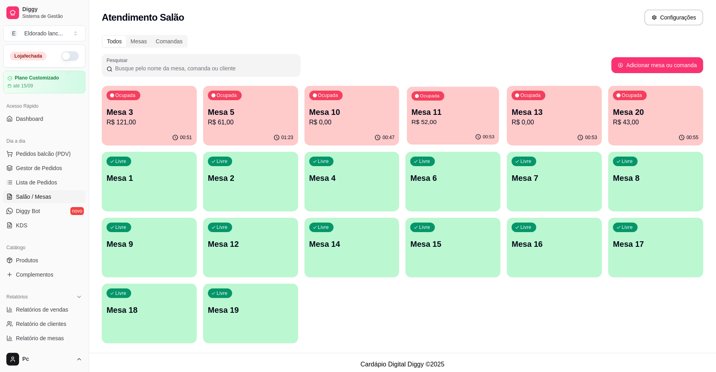
click at [469, 114] on p "Mesa 11" at bounding box center [453, 112] width 83 height 11
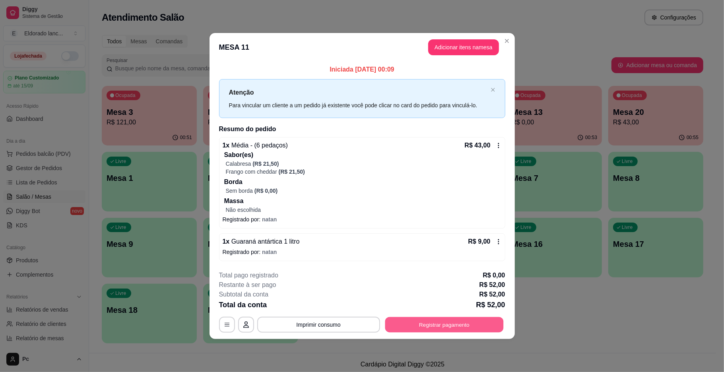
click at [461, 329] on button "Registrar pagamento" at bounding box center [444, 324] width 118 height 15
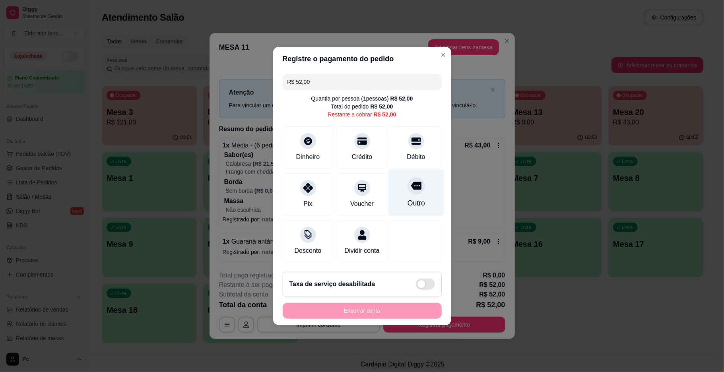
click at [411, 182] on icon at bounding box center [416, 185] width 10 height 10
type input "R$ 0,00"
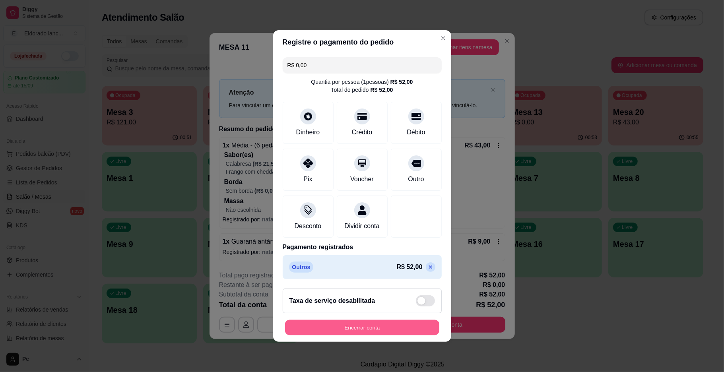
click at [403, 333] on button "Encerrar conta" at bounding box center [362, 327] width 154 height 15
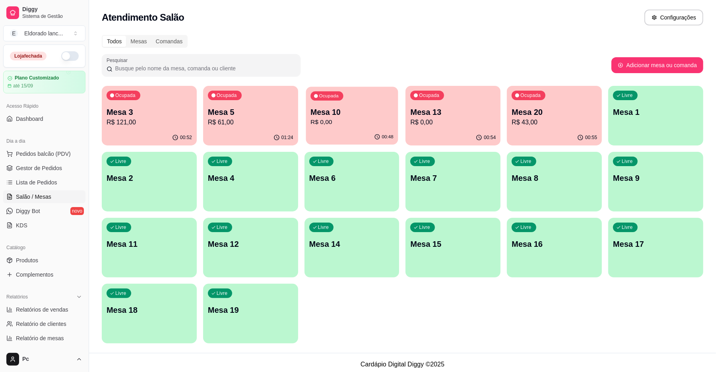
click at [368, 114] on p "Mesa 10" at bounding box center [351, 112] width 83 height 11
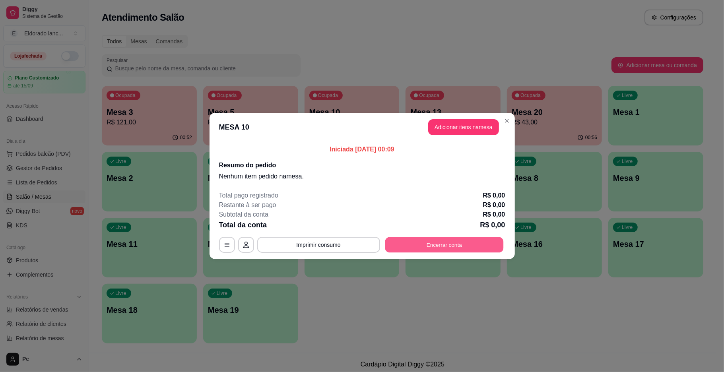
click at [464, 250] on button "Encerrar conta" at bounding box center [444, 244] width 118 height 15
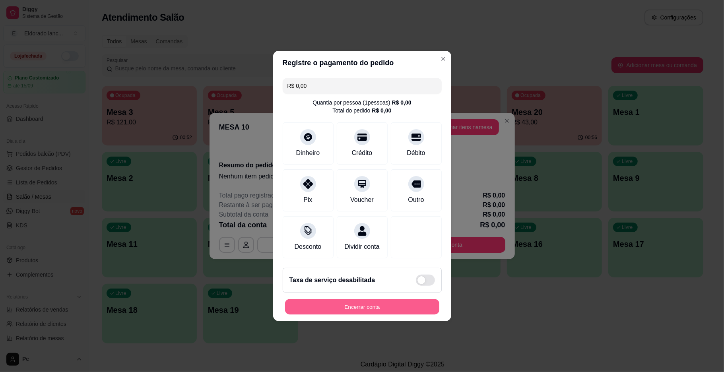
click at [390, 315] on button "Encerrar conta" at bounding box center [362, 306] width 154 height 15
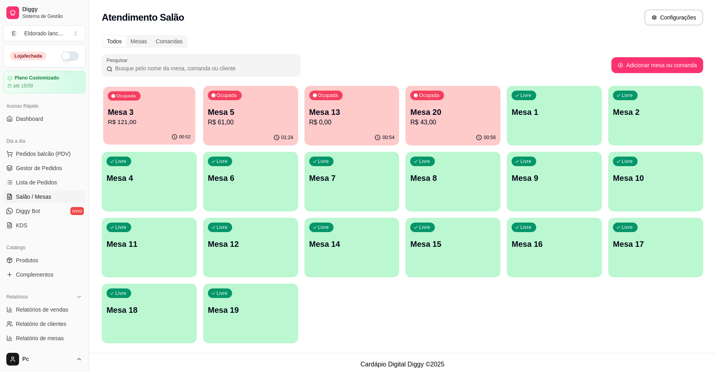
click at [168, 121] on p "R$ 121,00" at bounding box center [149, 122] width 83 height 9
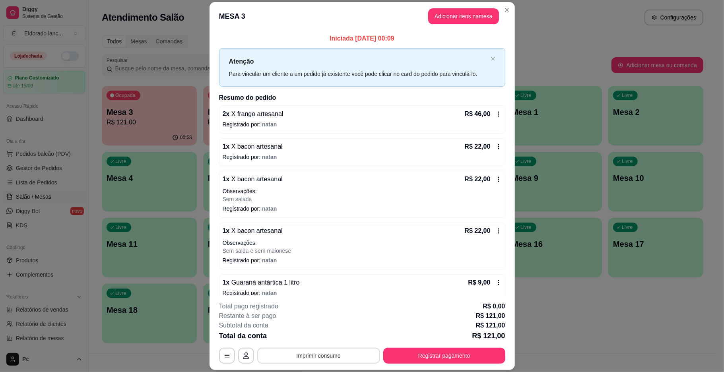
click at [353, 355] on button "Imprimir consumo" at bounding box center [318, 356] width 123 height 16
click at [331, 337] on button "IMPRESSORA" at bounding box center [317, 337] width 56 height 12
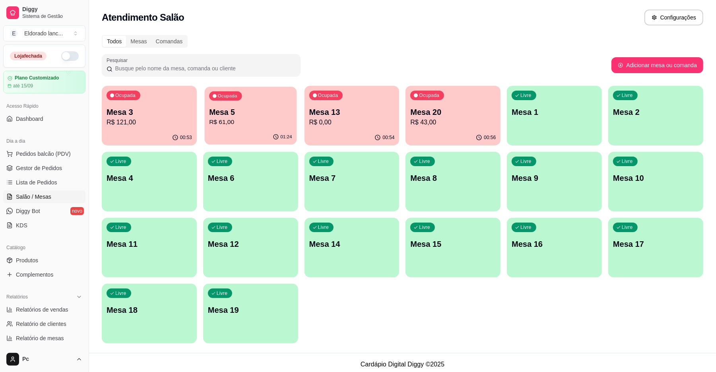
click at [248, 93] on div "Ocupada Mesa 5 R$ 61,00" at bounding box center [250, 108] width 92 height 43
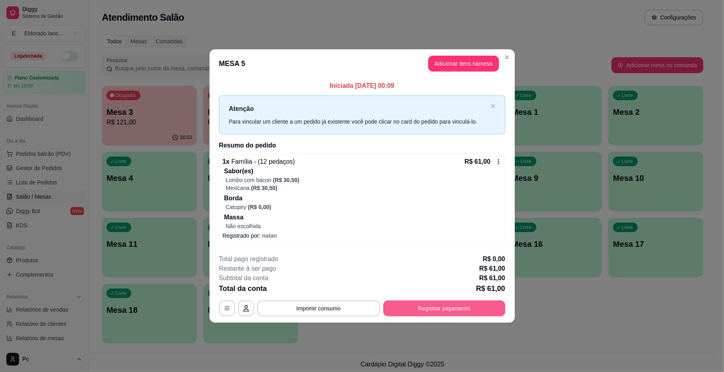
click at [456, 307] on button "Registrar pagamento" at bounding box center [444, 308] width 122 height 16
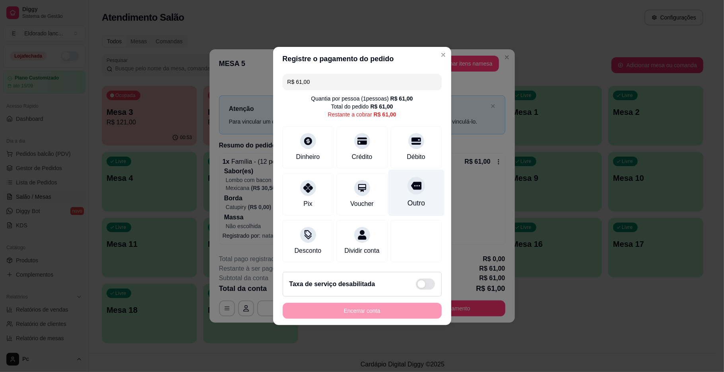
click at [414, 198] on div "Outro" at bounding box center [415, 203] width 17 height 10
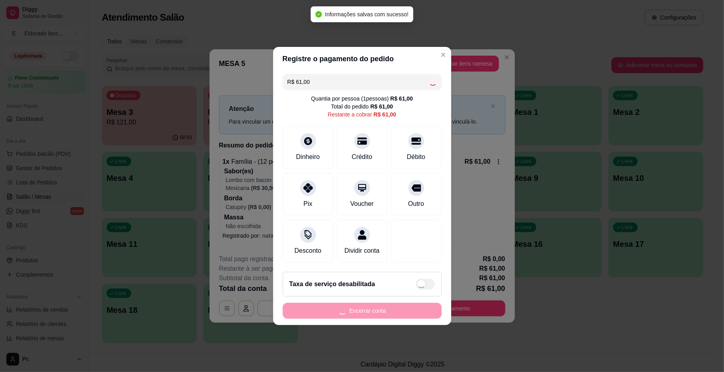
type input "R$ 0,00"
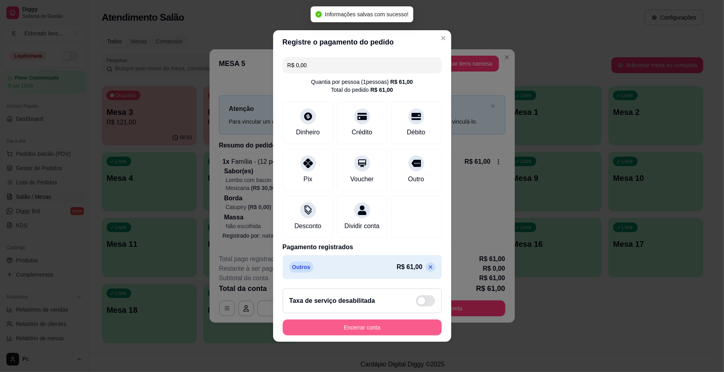
click at [374, 334] on button "Encerrar conta" at bounding box center [362, 327] width 159 height 16
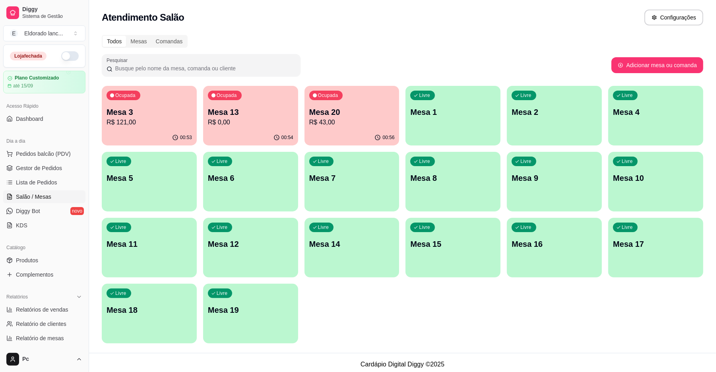
click at [261, 127] on div "Ocupada Mesa 13 R$ 0,00" at bounding box center [250, 108] width 95 height 44
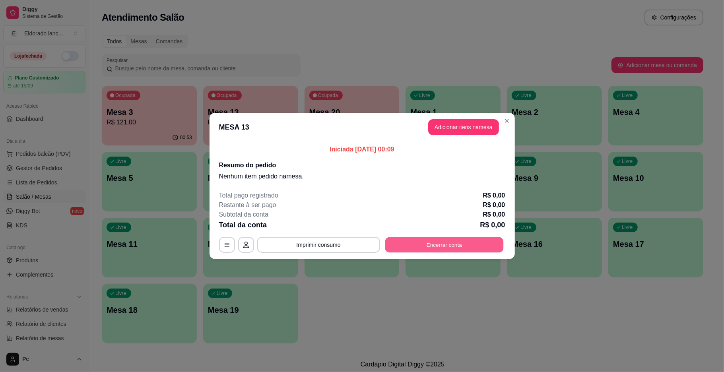
click at [452, 250] on button "Encerrar conta" at bounding box center [444, 244] width 118 height 15
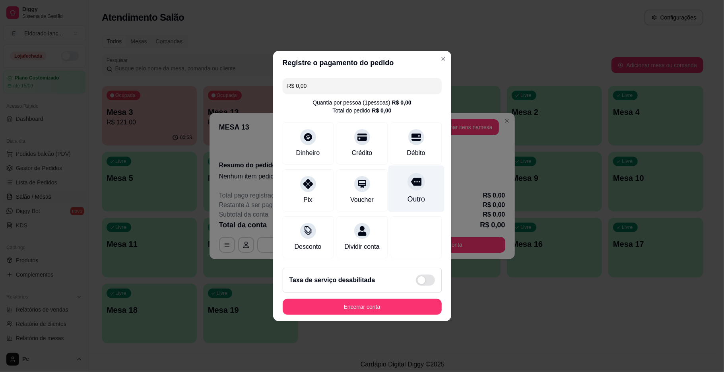
click at [415, 181] on div at bounding box center [415, 181] width 17 height 17
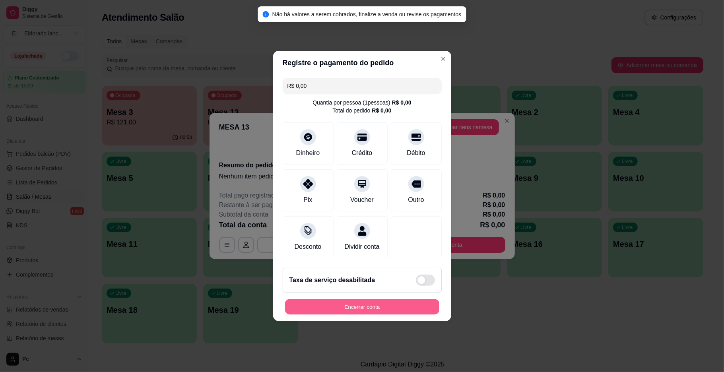
click at [389, 312] on button "Encerrar conta" at bounding box center [362, 306] width 154 height 15
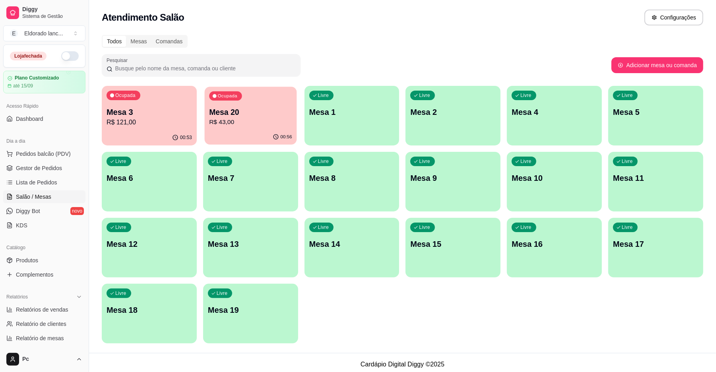
click at [240, 112] on p "Mesa 20" at bounding box center [250, 112] width 83 height 11
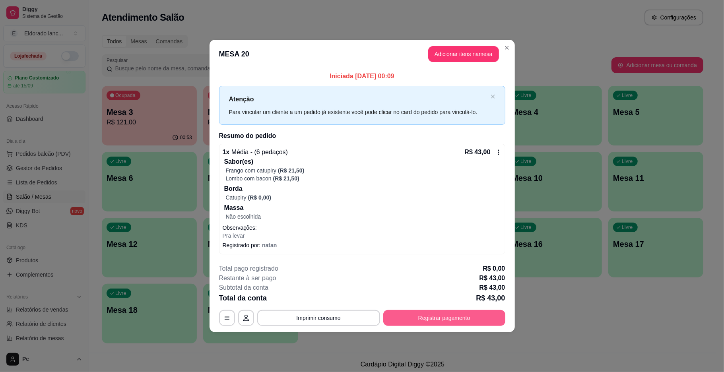
click at [418, 323] on button "Registrar pagamento" at bounding box center [444, 318] width 122 height 16
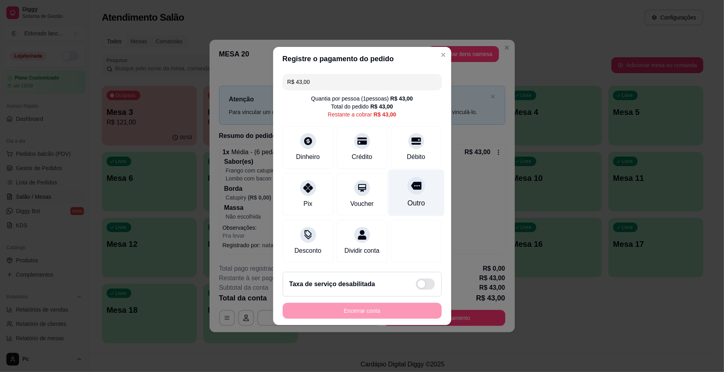
click at [431, 189] on div "Outro" at bounding box center [416, 193] width 56 height 46
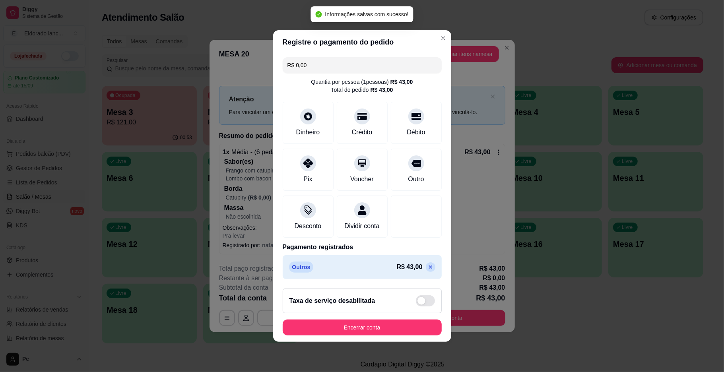
type input "R$ 0,00"
click at [385, 328] on button "Encerrar conta" at bounding box center [362, 327] width 159 height 16
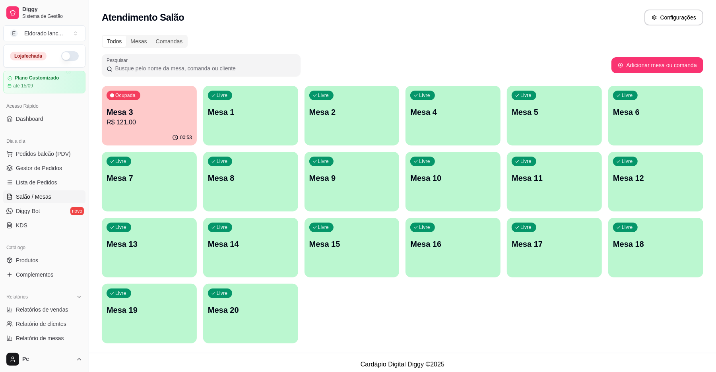
click at [163, 127] on div "Ocupada Mesa 3 R$ 121,00" at bounding box center [149, 108] width 95 height 44
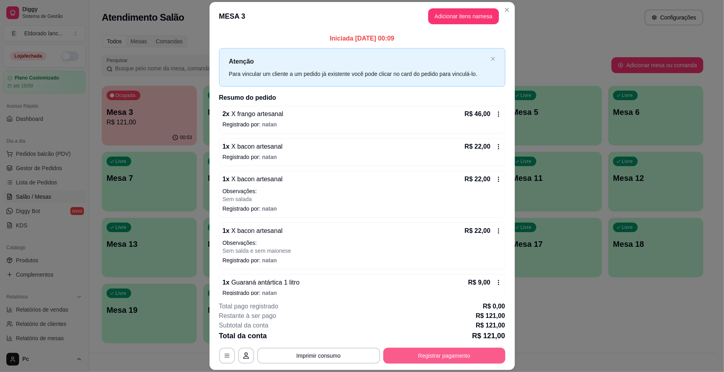
click at [429, 354] on button "Registrar pagamento" at bounding box center [444, 356] width 122 height 16
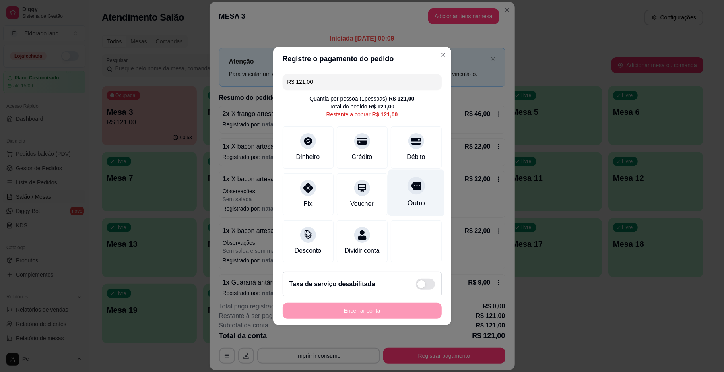
click at [420, 196] on div "Outro" at bounding box center [416, 193] width 56 height 46
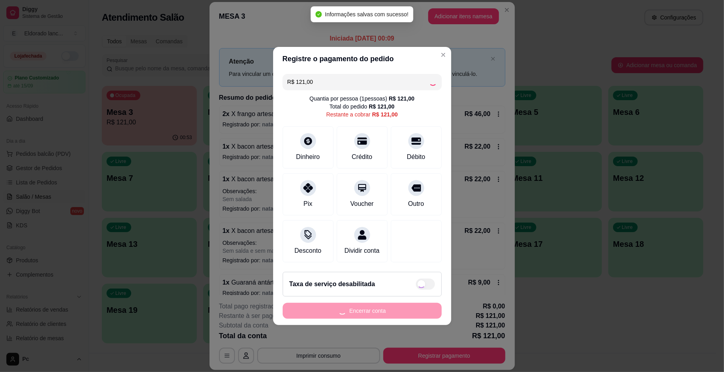
type input "R$ 0,00"
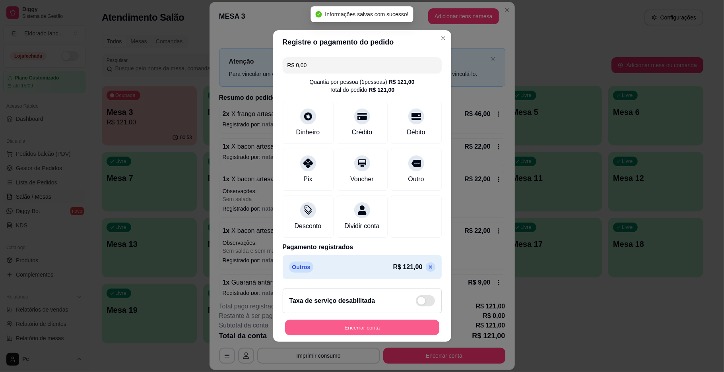
click at [401, 334] on button "Encerrar conta" at bounding box center [362, 327] width 154 height 15
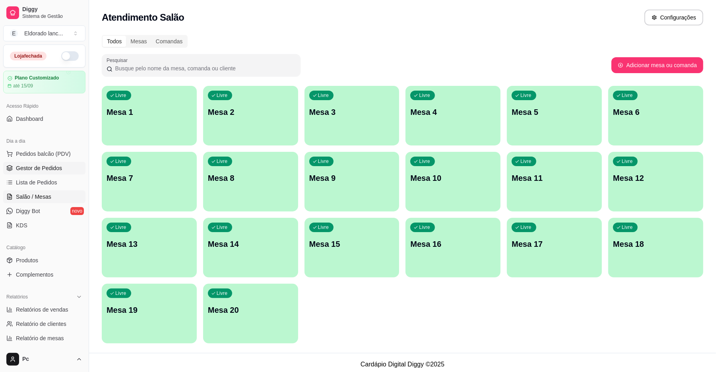
click at [30, 174] on link "Gestor de Pedidos" at bounding box center [44, 168] width 82 height 13
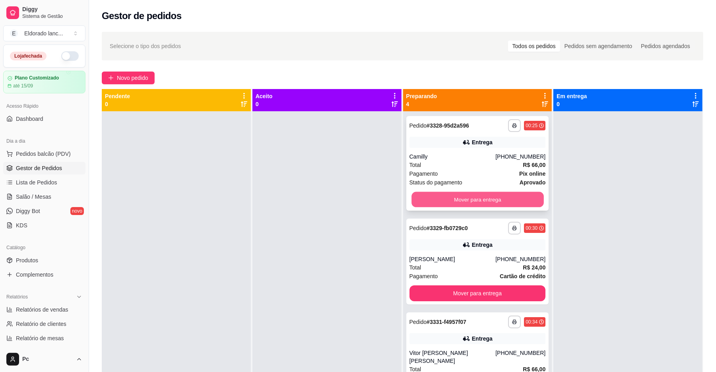
click at [466, 199] on button "Mover para entrega" at bounding box center [477, 199] width 132 height 15
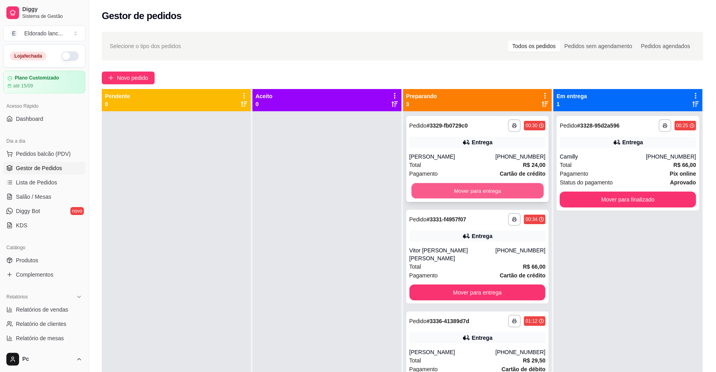
click at [472, 189] on button "Mover para entrega" at bounding box center [477, 190] width 132 height 15
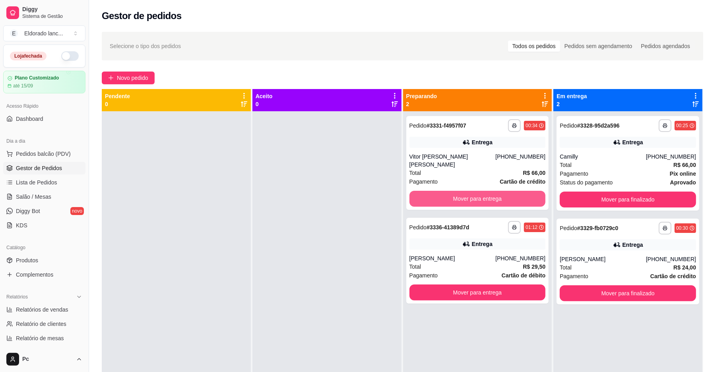
click at [472, 191] on button "Mover para entrega" at bounding box center [477, 199] width 136 height 16
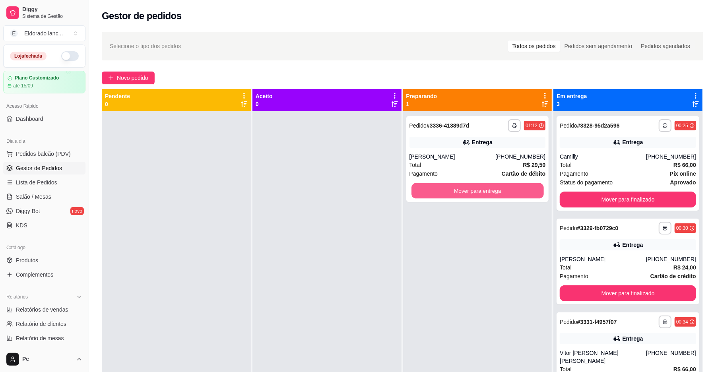
click at [472, 189] on button "Mover para entrega" at bounding box center [477, 190] width 132 height 15
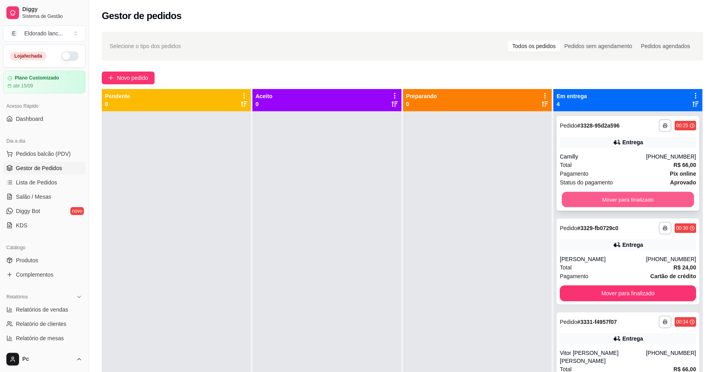
click at [614, 199] on button "Mover para finalizado" at bounding box center [628, 199] width 132 height 15
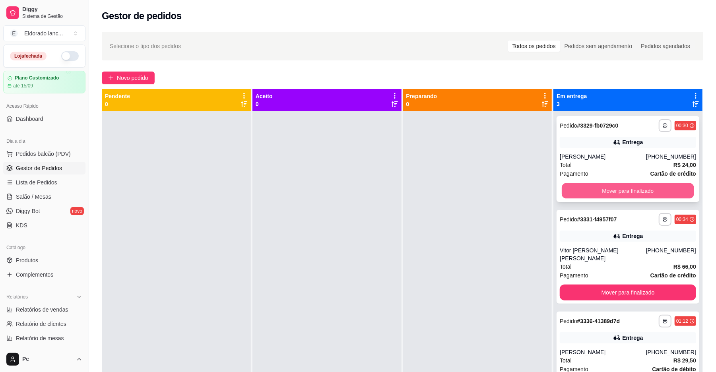
click at [614, 196] on button "Mover para finalizado" at bounding box center [628, 190] width 132 height 15
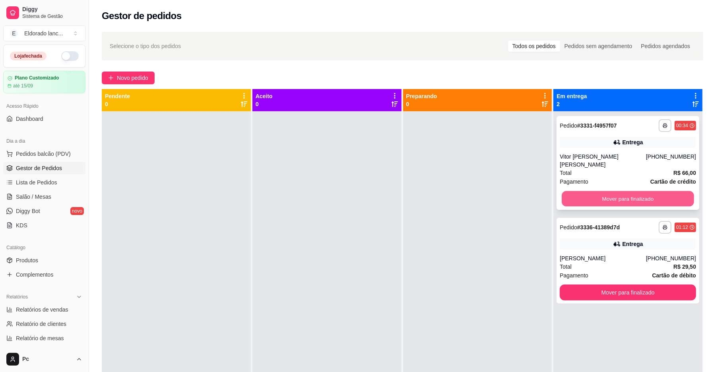
click at [610, 191] on button "Mover para finalizado" at bounding box center [628, 198] width 132 height 15
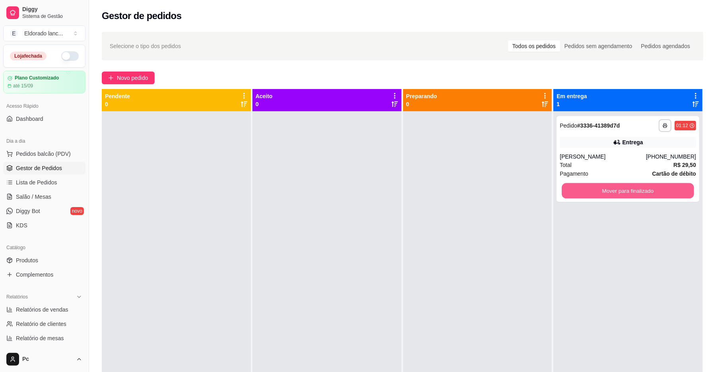
click at [610, 190] on button "Mover para finalizado" at bounding box center [628, 190] width 132 height 15
